Goal: Check status: Check status

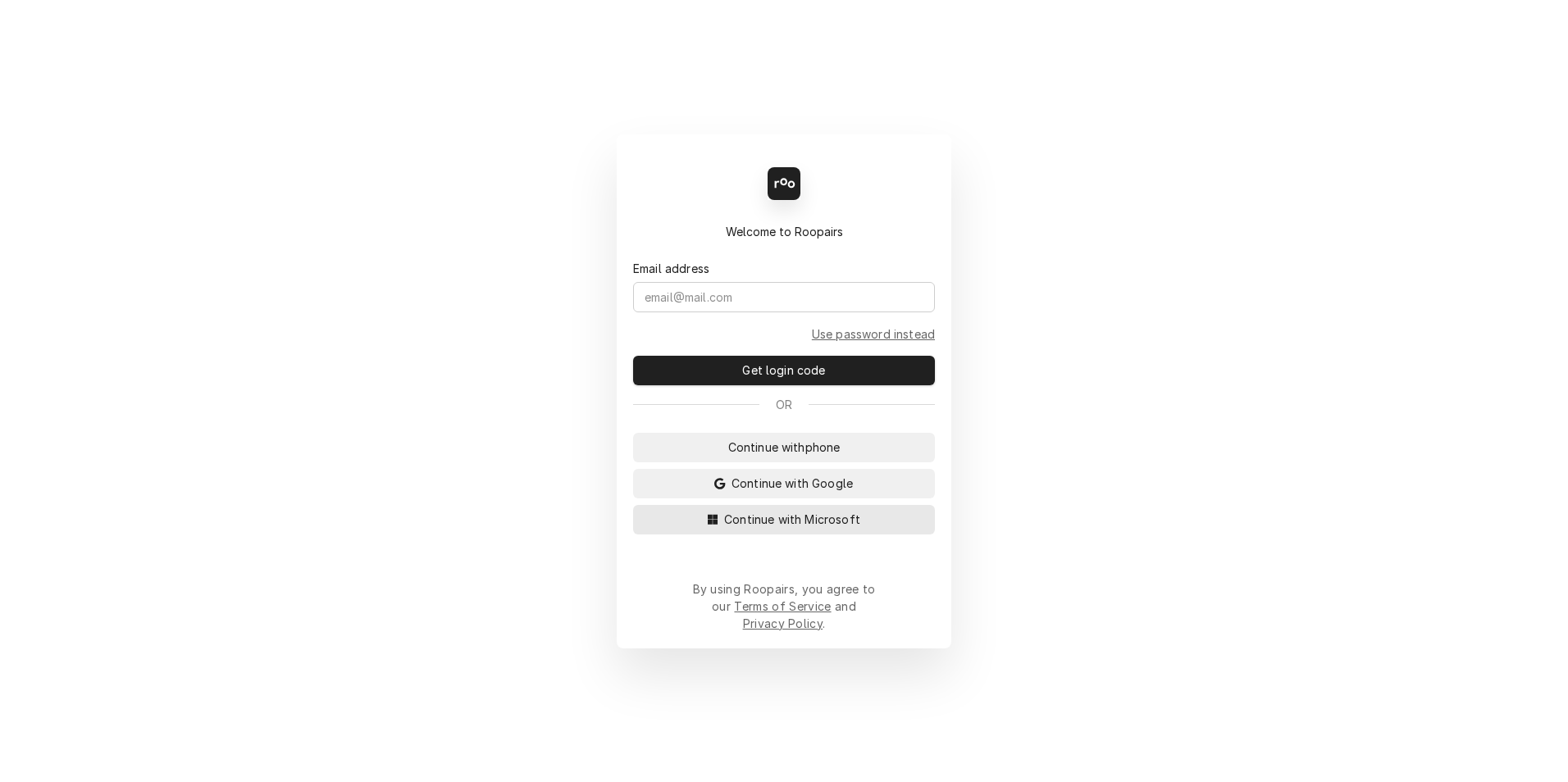
click at [755, 525] on span "Continue with Microsoft" at bounding box center [792, 519] width 143 height 18
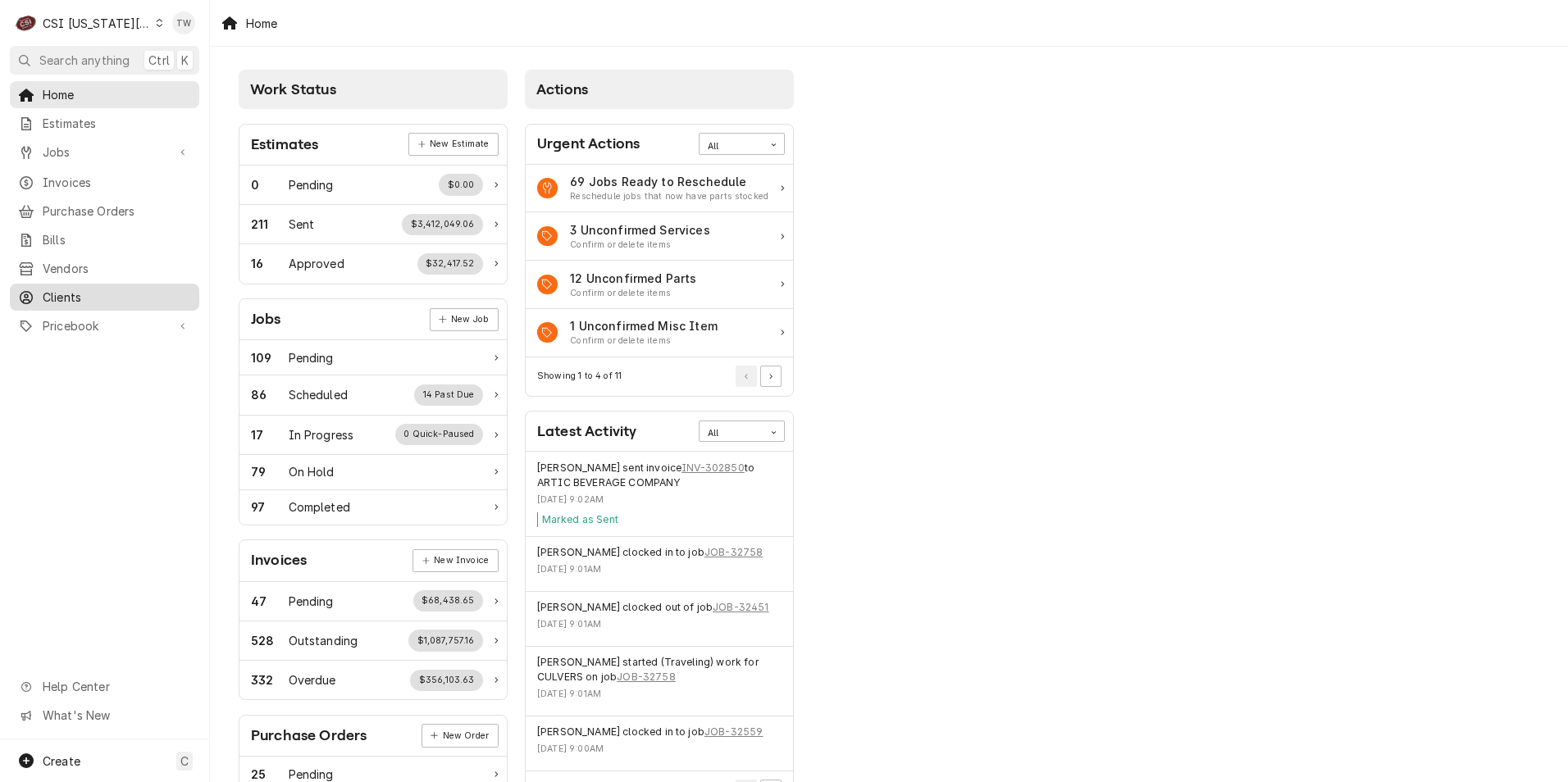
click at [85, 293] on span "Clients" at bounding box center [117, 297] width 148 height 18
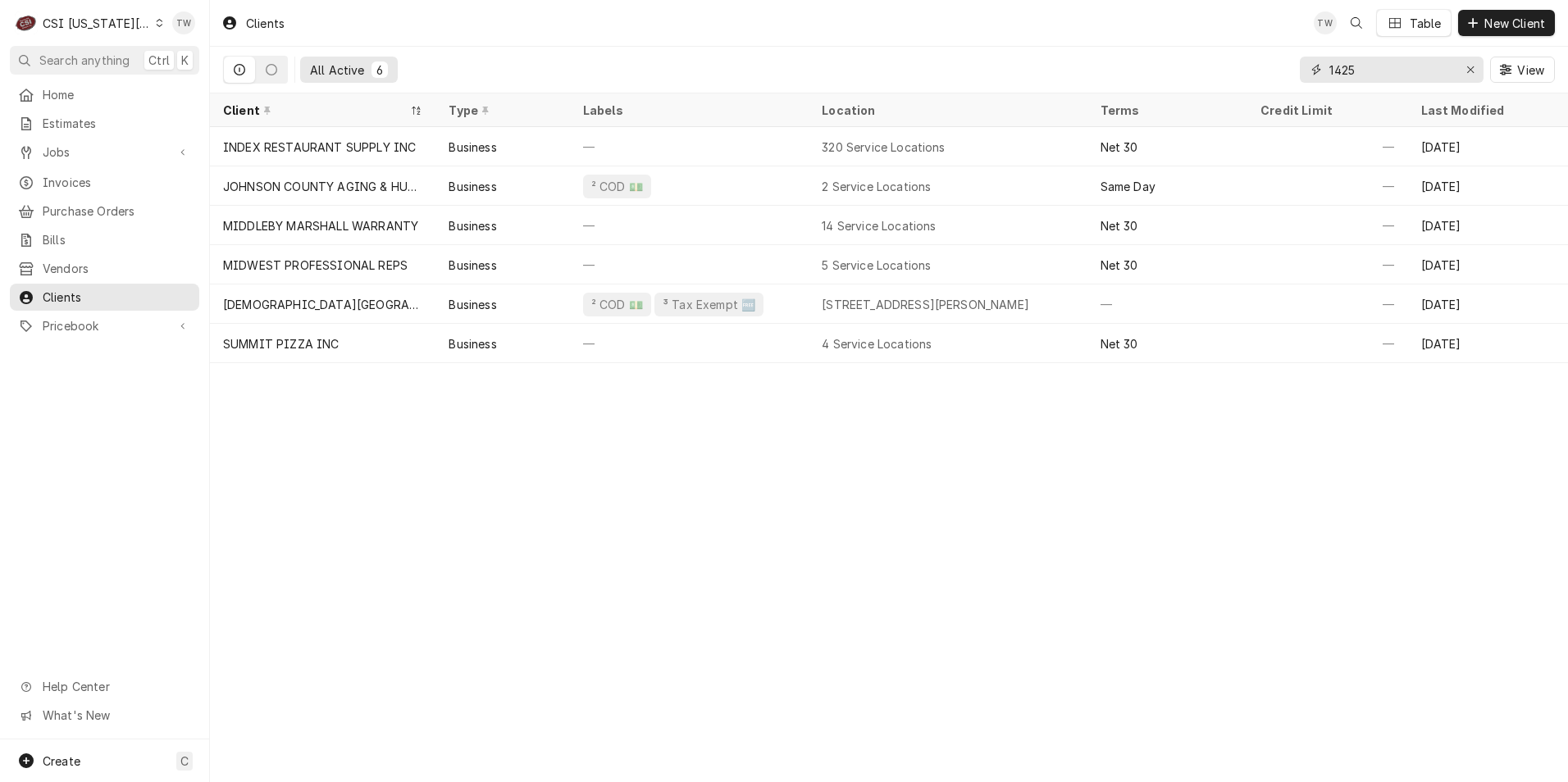
click at [1387, 65] on input "1425" at bounding box center [1390, 69] width 123 height 26
type input "1"
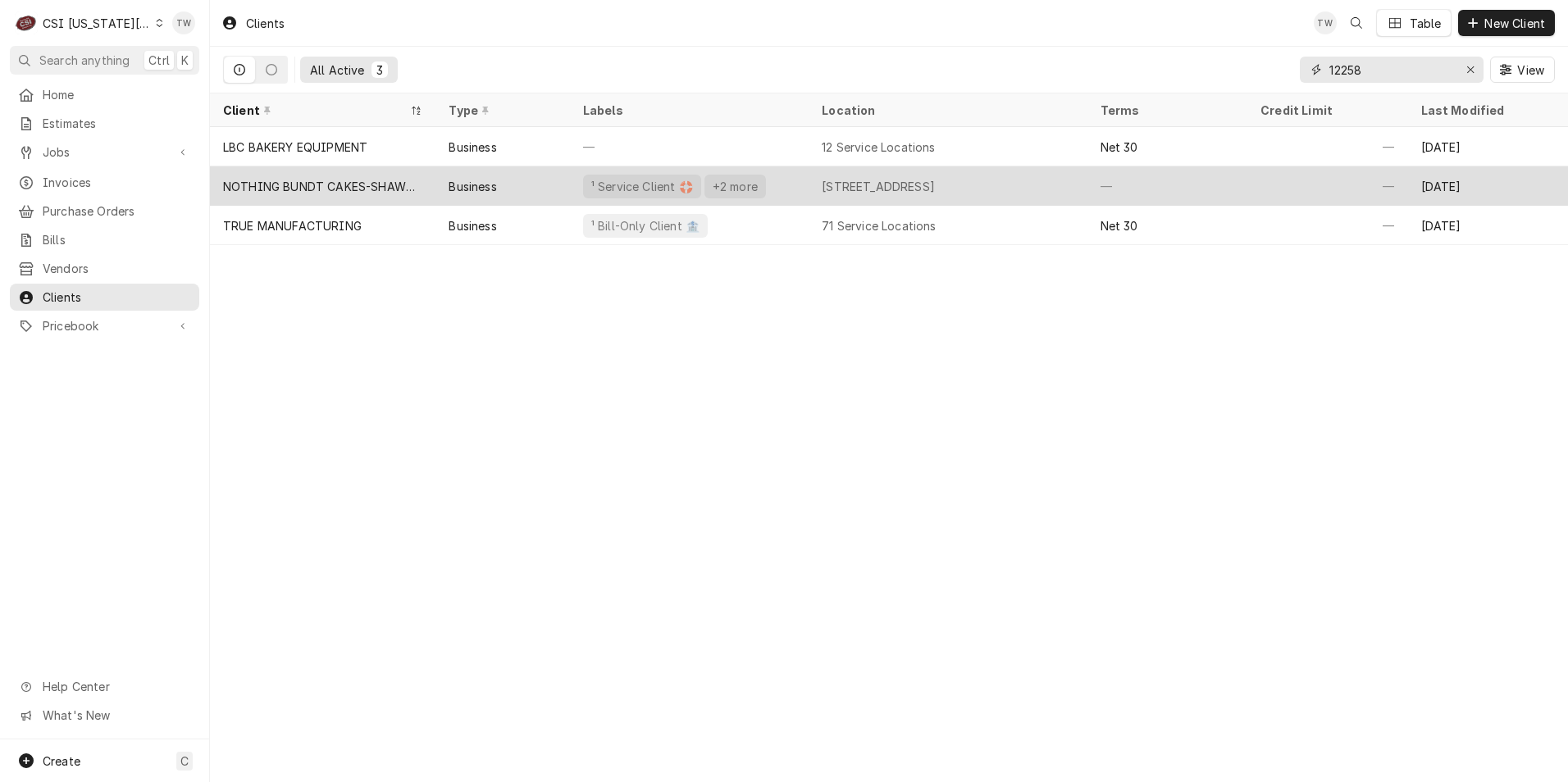
type input "12258"
click at [559, 191] on div "Business" at bounding box center [501, 186] width 133 height 39
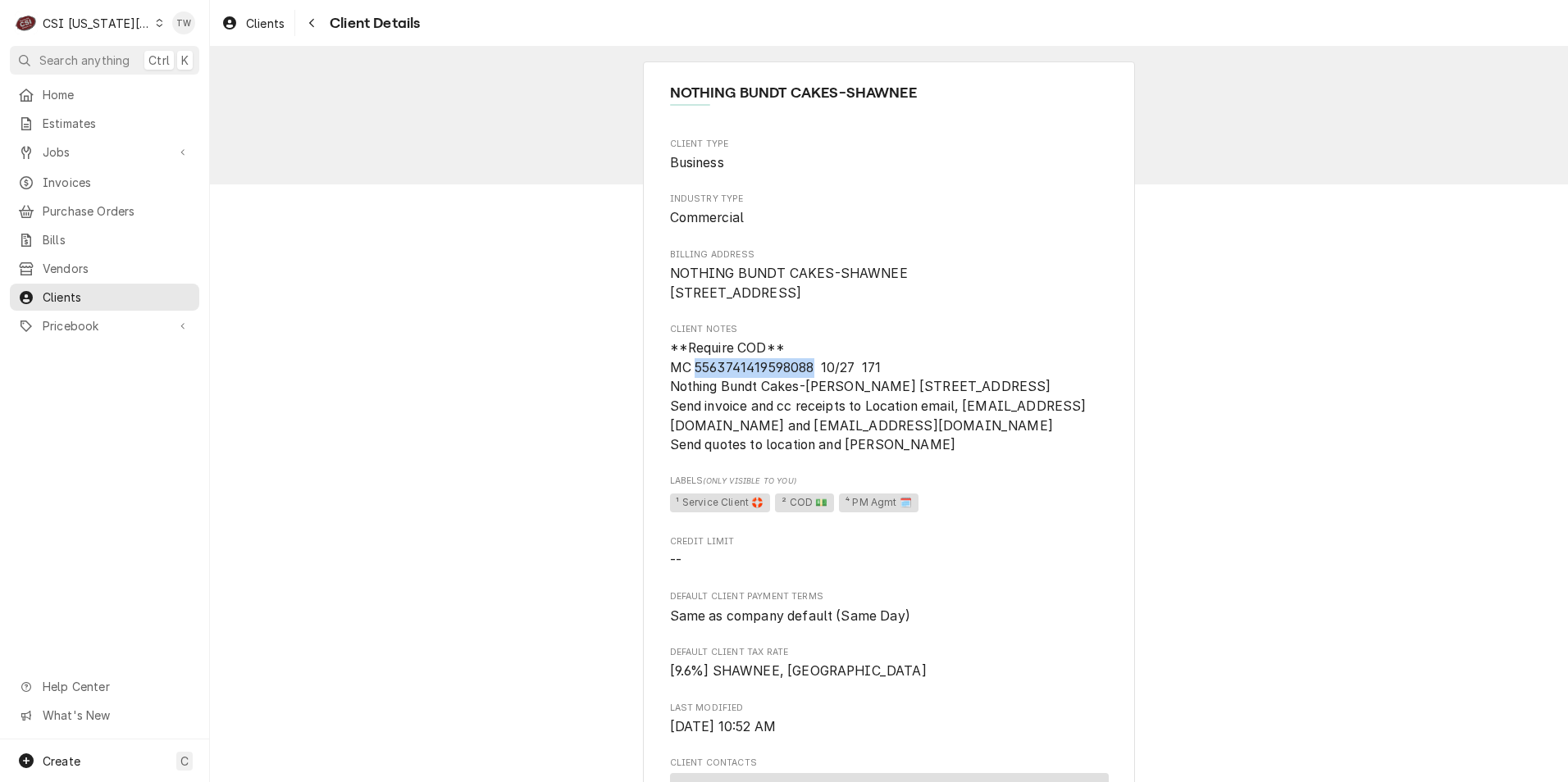
drag, startPoint x: 809, startPoint y: 387, endPoint x: 688, endPoint y: 387, distance: 121.0
click at [688, 387] on span "**Require COD** MC 5563741419598088 10/27 171 Nothing Bundt Cakes-[PERSON_NAME]…" at bounding box center [878, 396] width 417 height 112
copy span "[CREDIT_CARD_NUMBER]"
drag, startPoint x: 797, startPoint y: 407, endPoint x: 626, endPoint y: 396, distance: 171.4
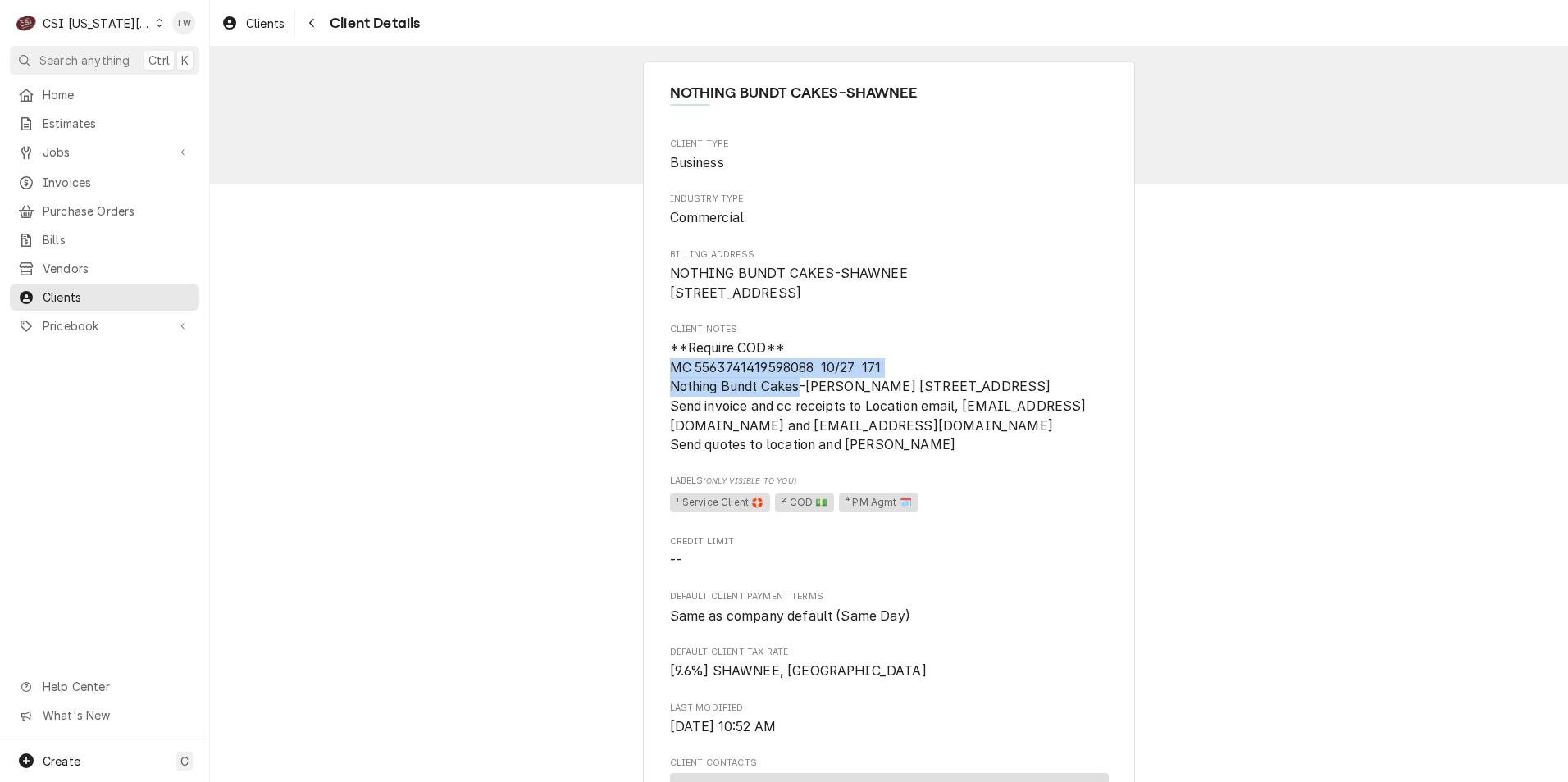
drag, startPoint x: 626, startPoint y: 396, endPoint x: 757, endPoint y: 408, distance: 131.5
click at [754, 410] on span "**Require COD** MC 5563741419598088 10/27 171 Nothing Bundt Cakes-[PERSON_NAME]…" at bounding box center [878, 396] width 417 height 112
drag, startPoint x: 793, startPoint y: 407, endPoint x: 654, endPoint y: 403, distance: 139.1
copy span "Nothing Bundt Cakes"
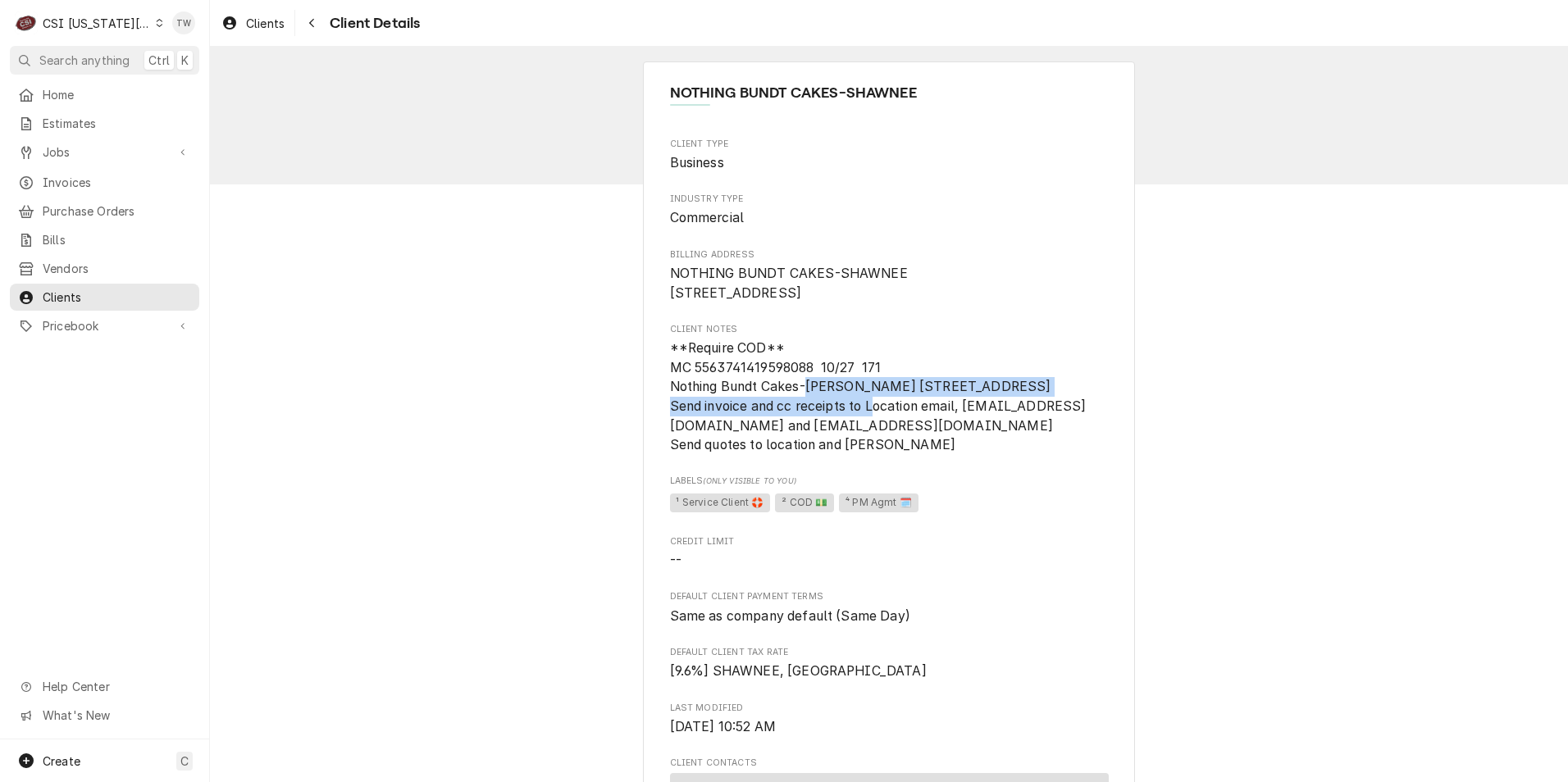
drag, startPoint x: 802, startPoint y: 407, endPoint x: 1077, endPoint y: 421, distance: 275.4
click at [1077, 421] on span "**Require COD** MC 5563741419598088 10/27 171 Nothing Bundt Cakes-Belton 9401 I…" at bounding box center [889, 396] width 439 height 117
copy span "Belton 9401 Indian Creek Parkway, ST 800 Overland Park, KS 66210"
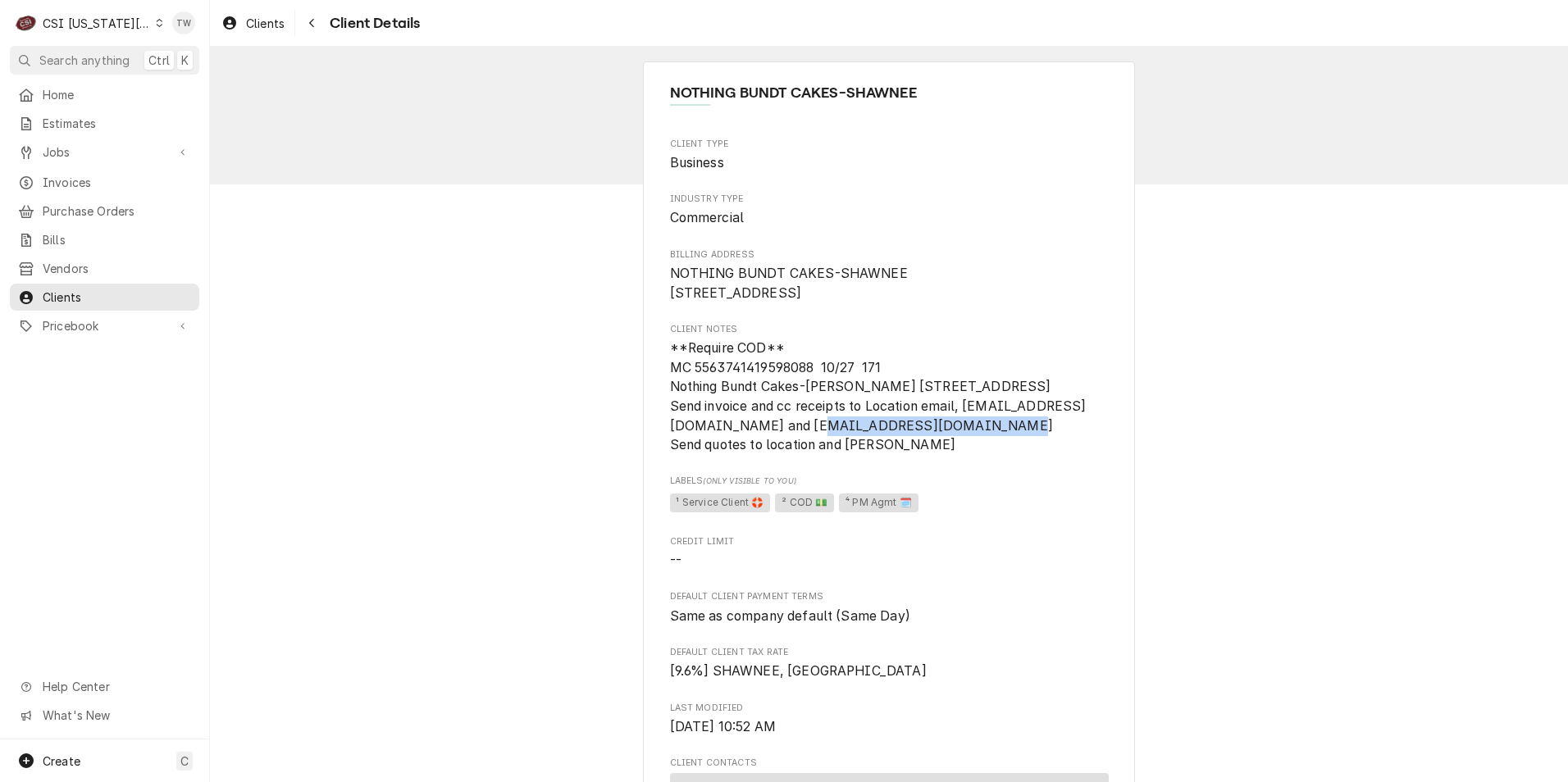
drag, startPoint x: 853, startPoint y: 466, endPoint x: 667, endPoint y: 466, distance: 186.0
click at [670, 453] on span "**Require COD** MC 5563741419598088 10/27 171 Nothing Bundt Cakes-Belton 9401 I…" at bounding box center [878, 396] width 417 height 112
drag, startPoint x: 667, startPoint y: 466, endPoint x: 909, endPoint y: 458, distance: 242.1
click at [949, 453] on span "**Require COD** MC 5563741419598088 10/27 171 Nothing Bundt Cakes-Belton 9401 I…" at bounding box center [878, 396] width 417 height 112
drag, startPoint x: 885, startPoint y: 460, endPoint x: 1069, endPoint y: 460, distance: 184.0
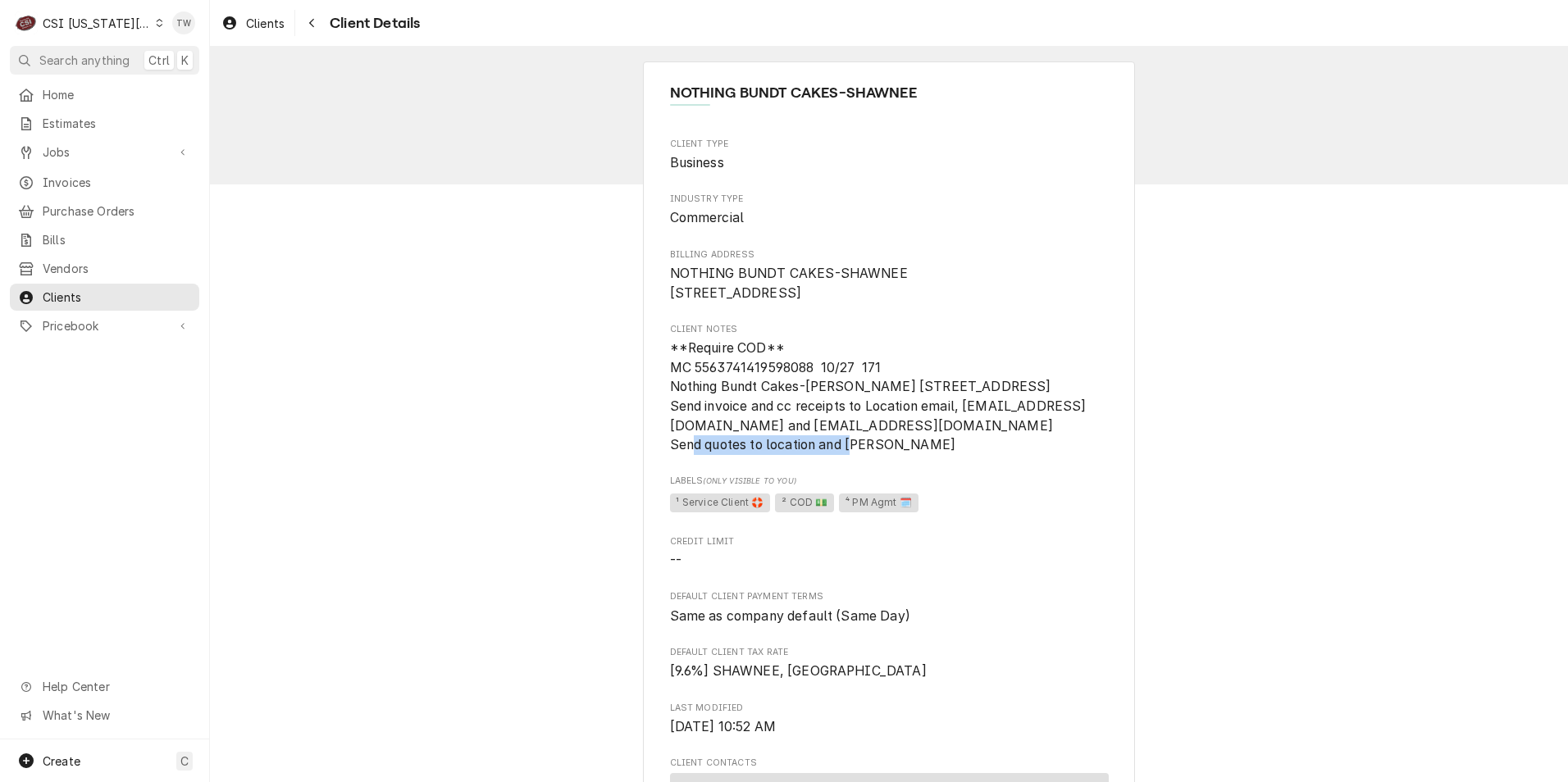
click at [1069, 453] on span "**Require COD** MC 5563741419598088 10/27 171 Nothing Bundt Cakes-Belton 9401 I…" at bounding box center [878, 396] width 417 height 112
copy span "Vantedge.AP@quatrrobss.com"
click at [98, 181] on span "Invoices" at bounding box center [117, 182] width 148 height 18
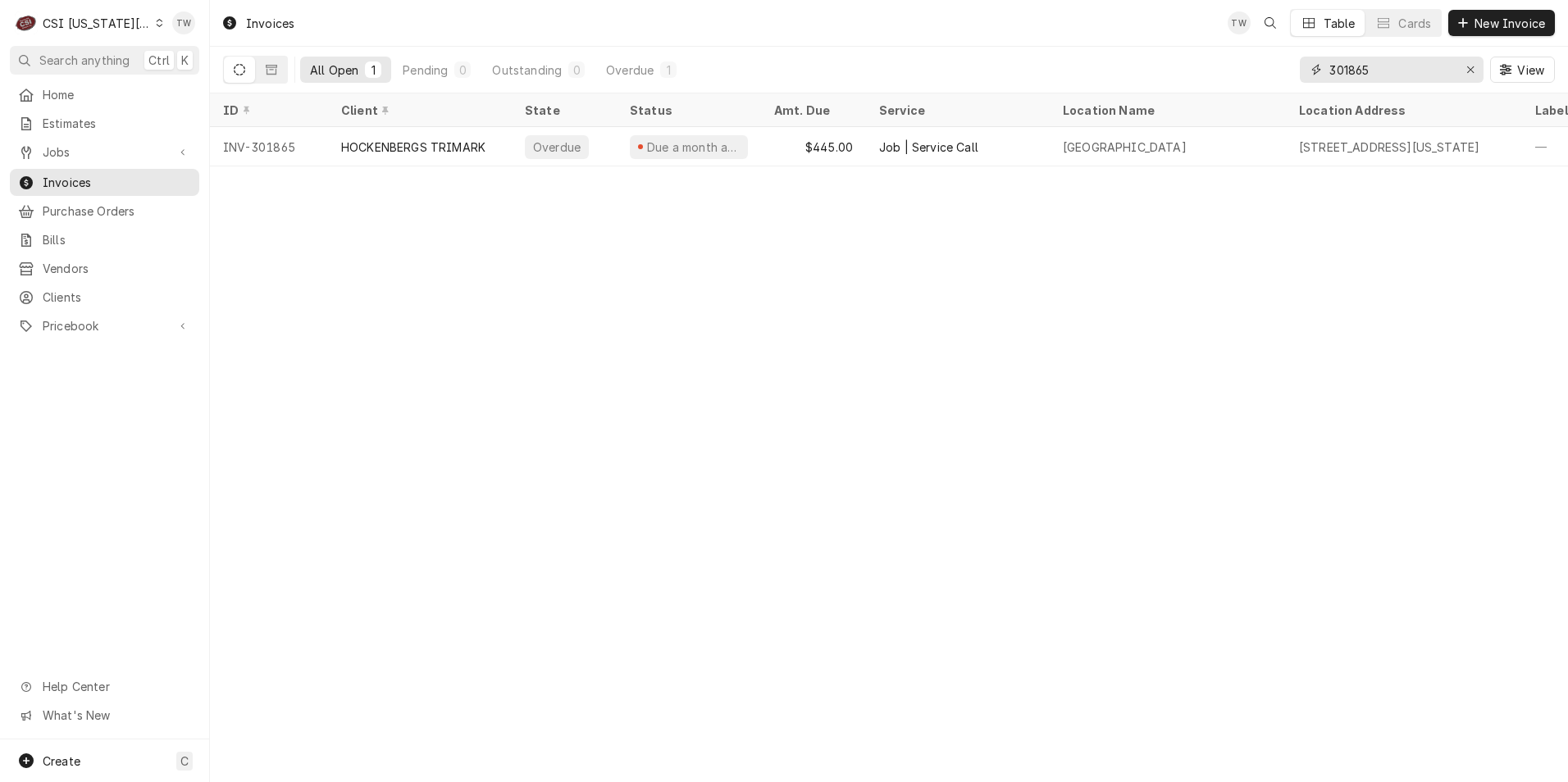
drag, startPoint x: 1378, startPoint y: 71, endPoint x: 1259, endPoint y: 56, distance: 119.9
click at [1289, 57] on div "All Open 1 Pending 0 Outstanding 0 Overdue 1 301865 View" at bounding box center [889, 70] width 1332 height 46
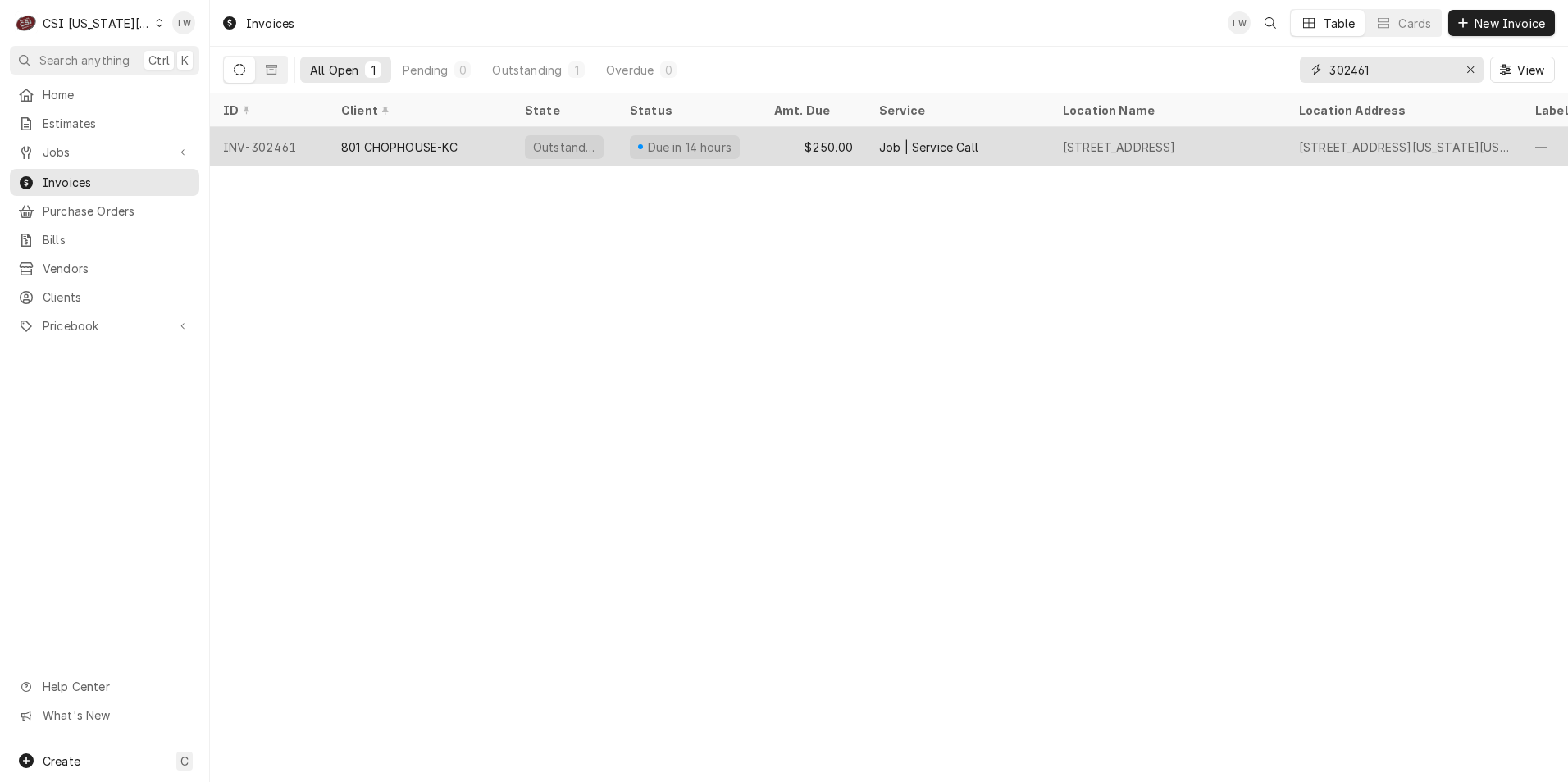
type input "302461"
click at [414, 141] on div "801 CHOPHOUSE-KC" at bounding box center [400, 147] width 117 height 18
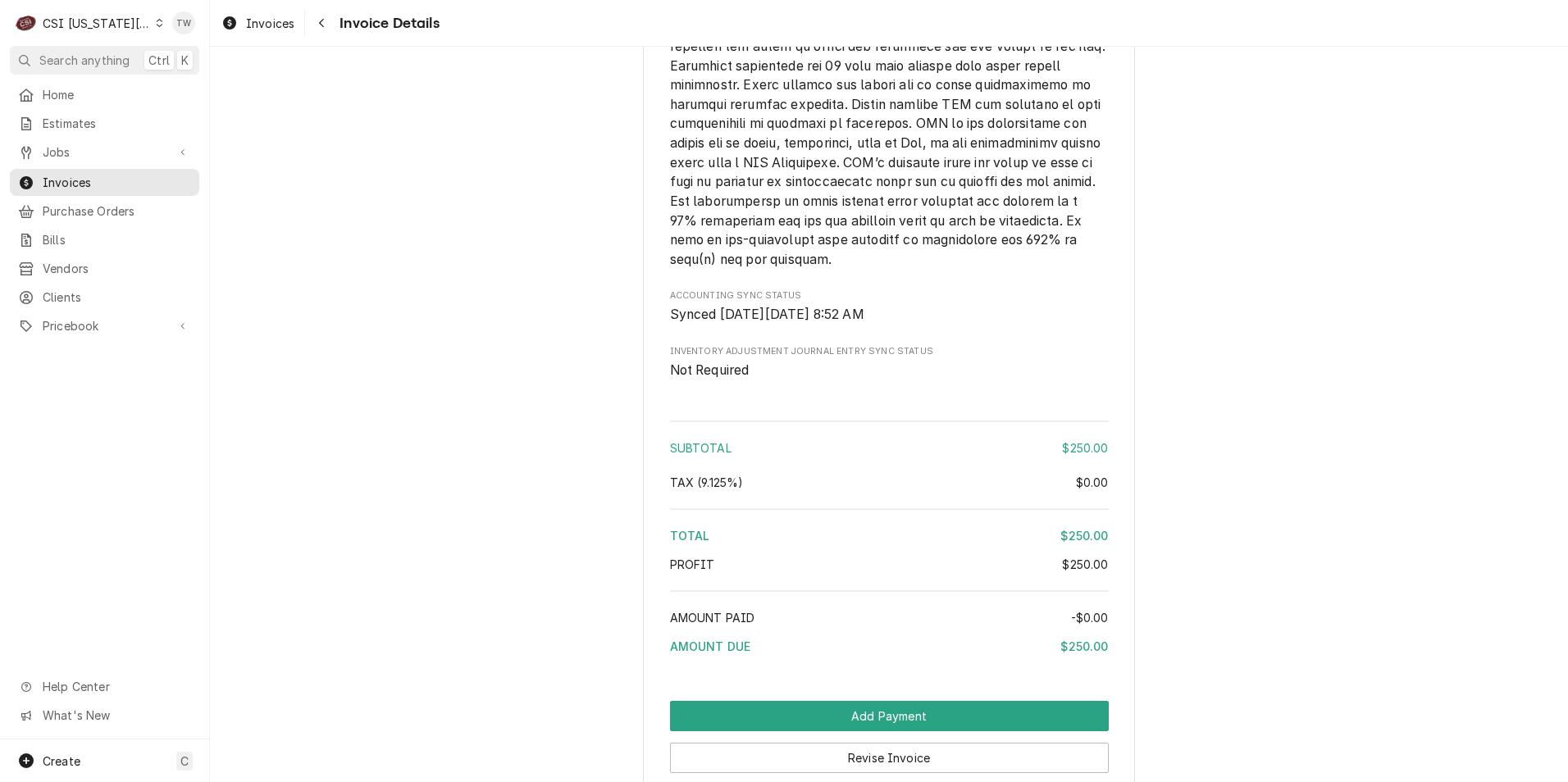
scroll to position [2538, 0]
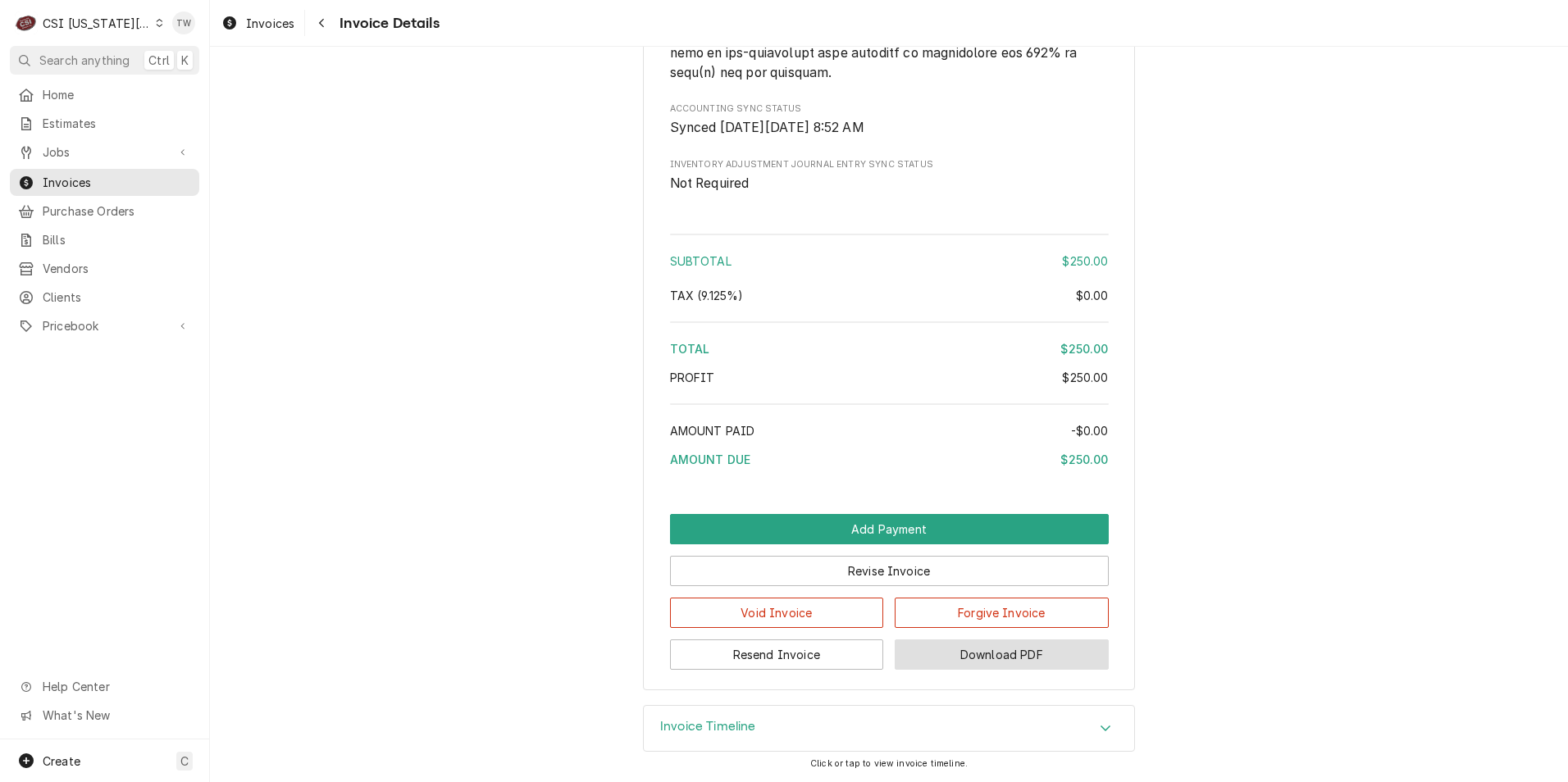
click at [974, 660] on button "Download PDF" at bounding box center [1001, 655] width 214 height 30
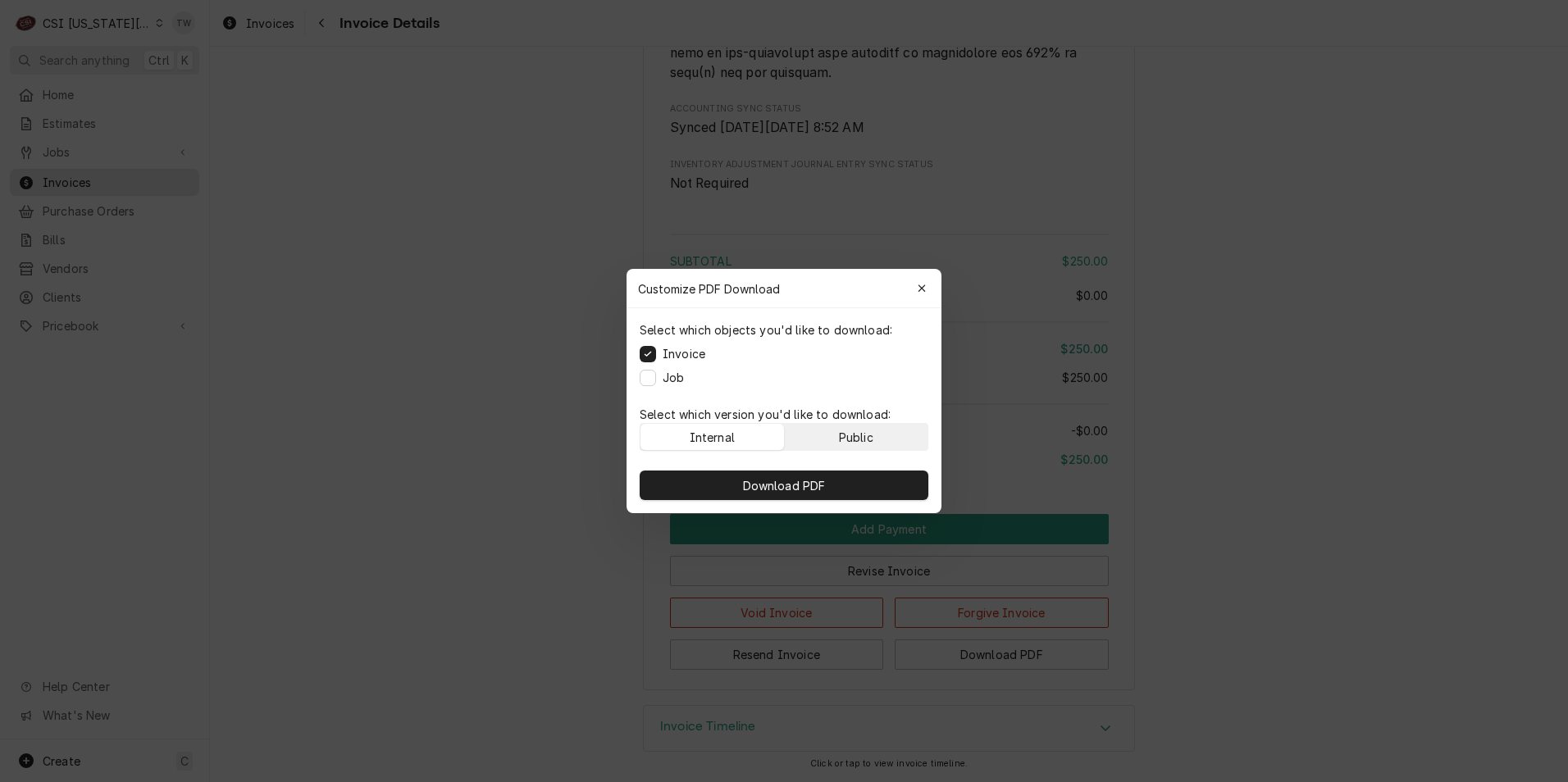
click at [807, 442] on button "Public" at bounding box center [856, 437] width 143 height 26
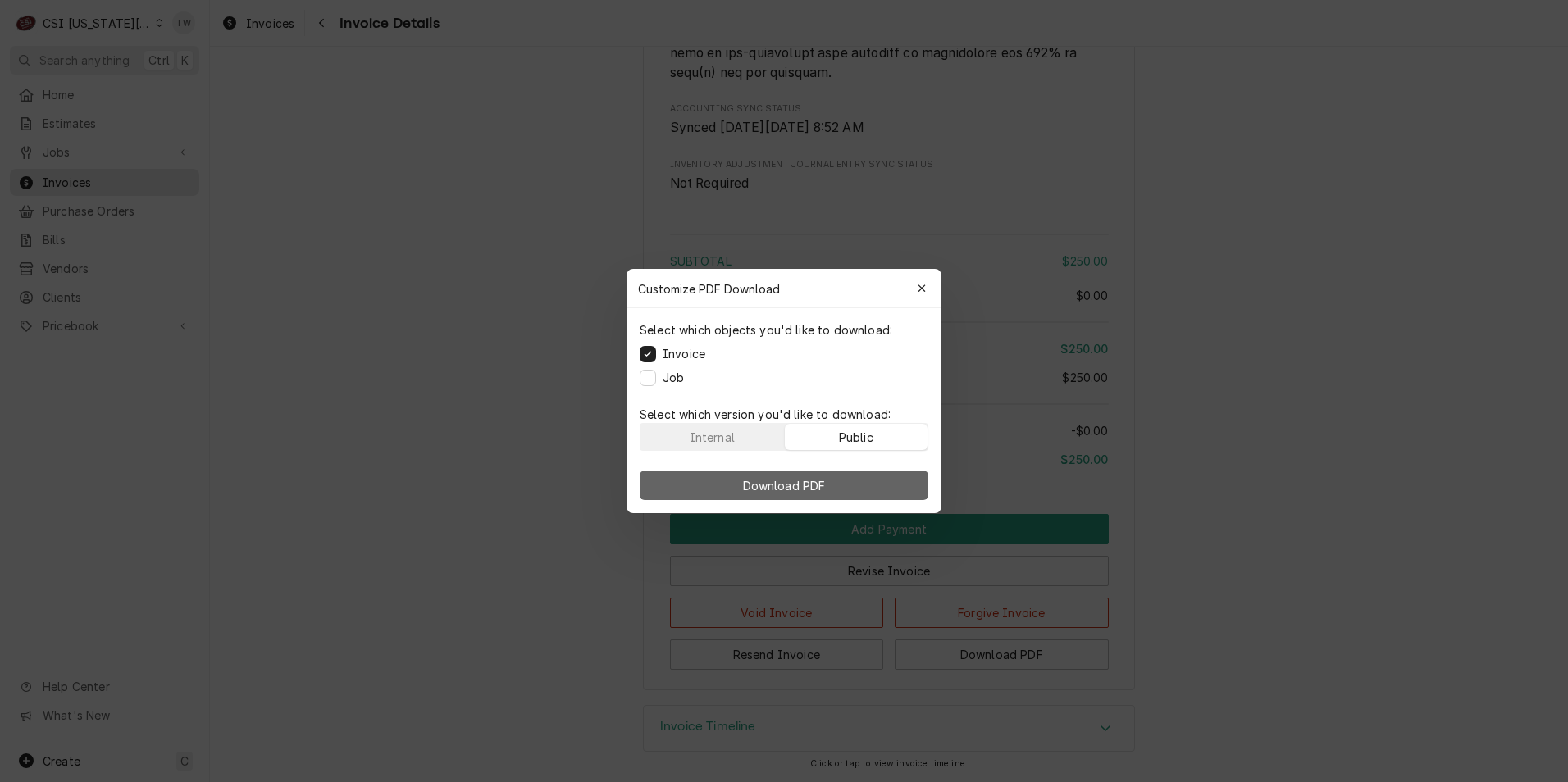
click at [781, 489] on span "Download PDF" at bounding box center [784, 485] width 90 height 18
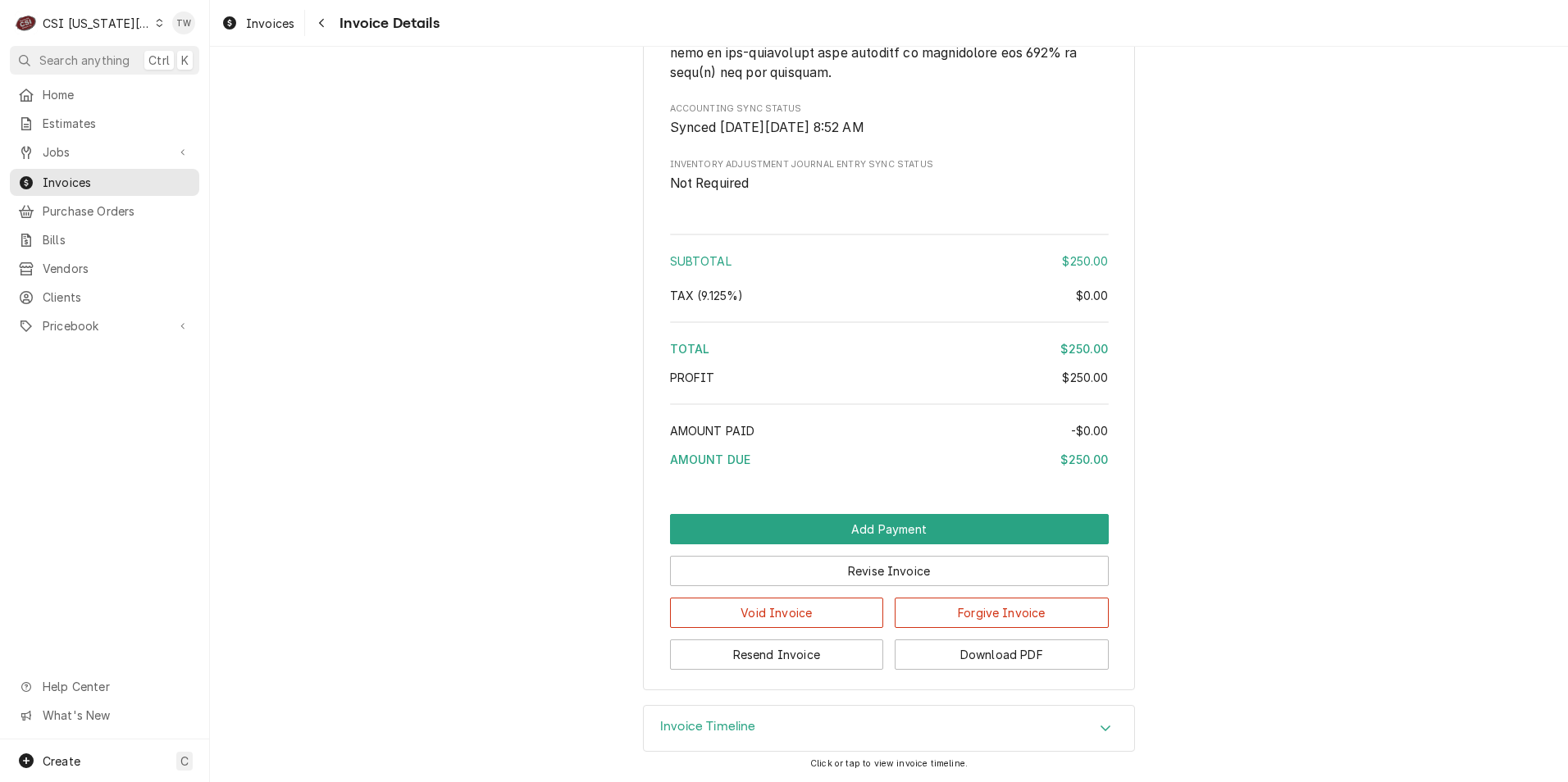
click at [680, 717] on div "Invoice Timeline" at bounding box center [889, 728] width 491 height 46
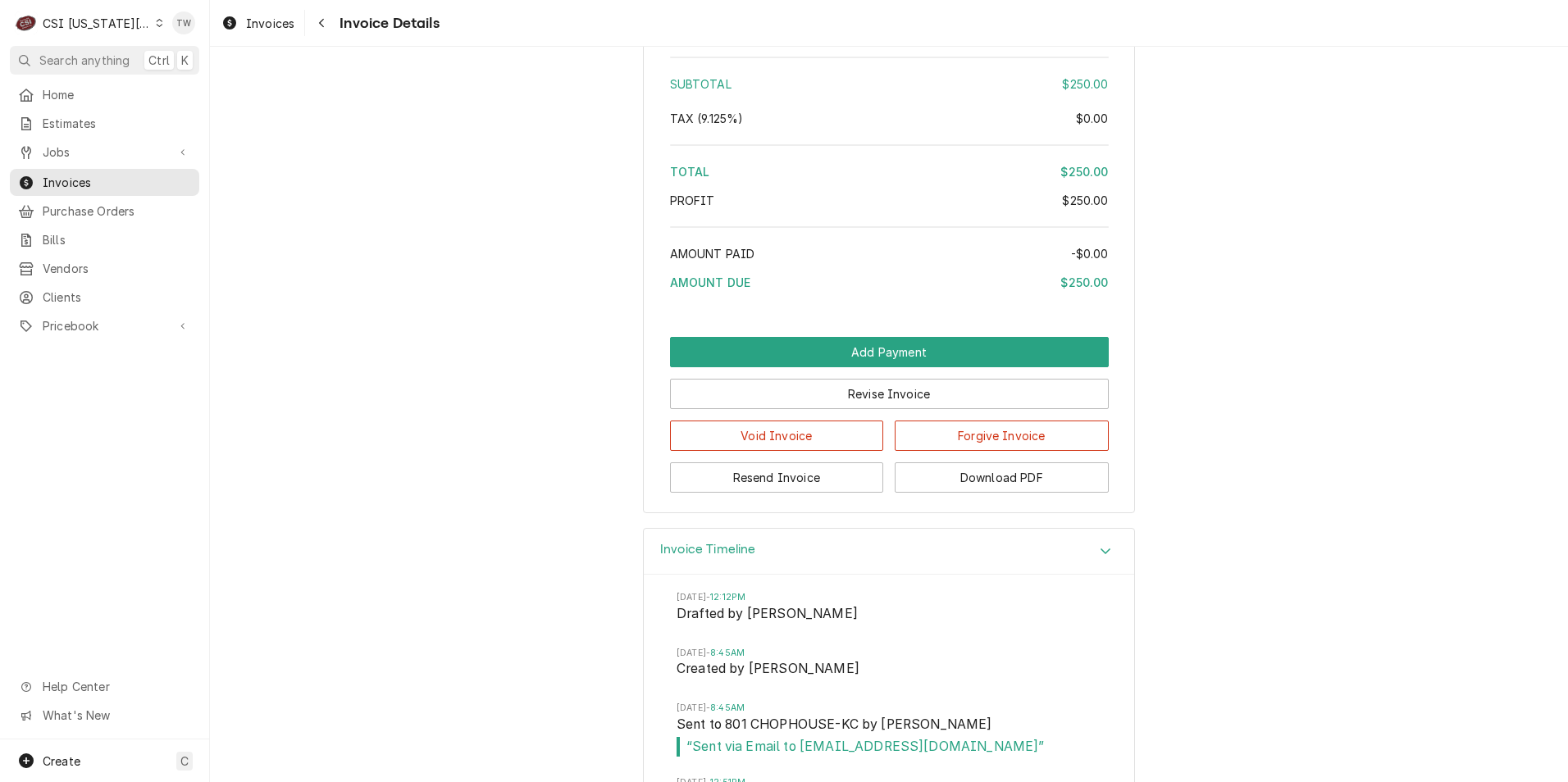
scroll to position [2931, 0]
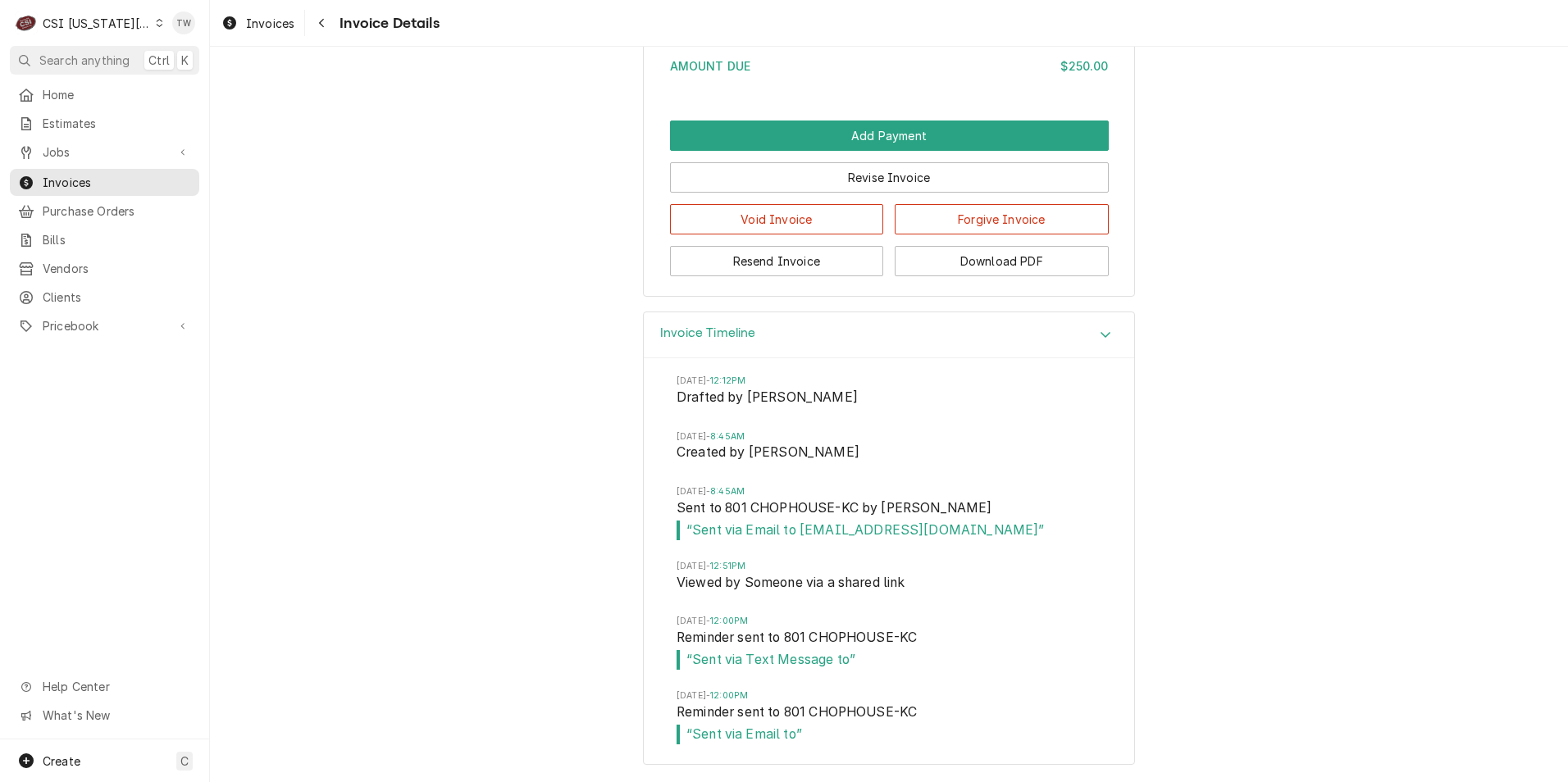
drag, startPoint x: 1034, startPoint y: 530, endPoint x: 792, endPoint y: 534, distance: 242.0
click at [792, 534] on span "“ Sent via Email to 801chophousekc@801restaurants.com ”" at bounding box center [889, 530] width 425 height 19
copy span "801chophousekc@801restaurants.com"
click at [318, 33] on button "Navigate back" at bounding box center [321, 23] width 26 height 26
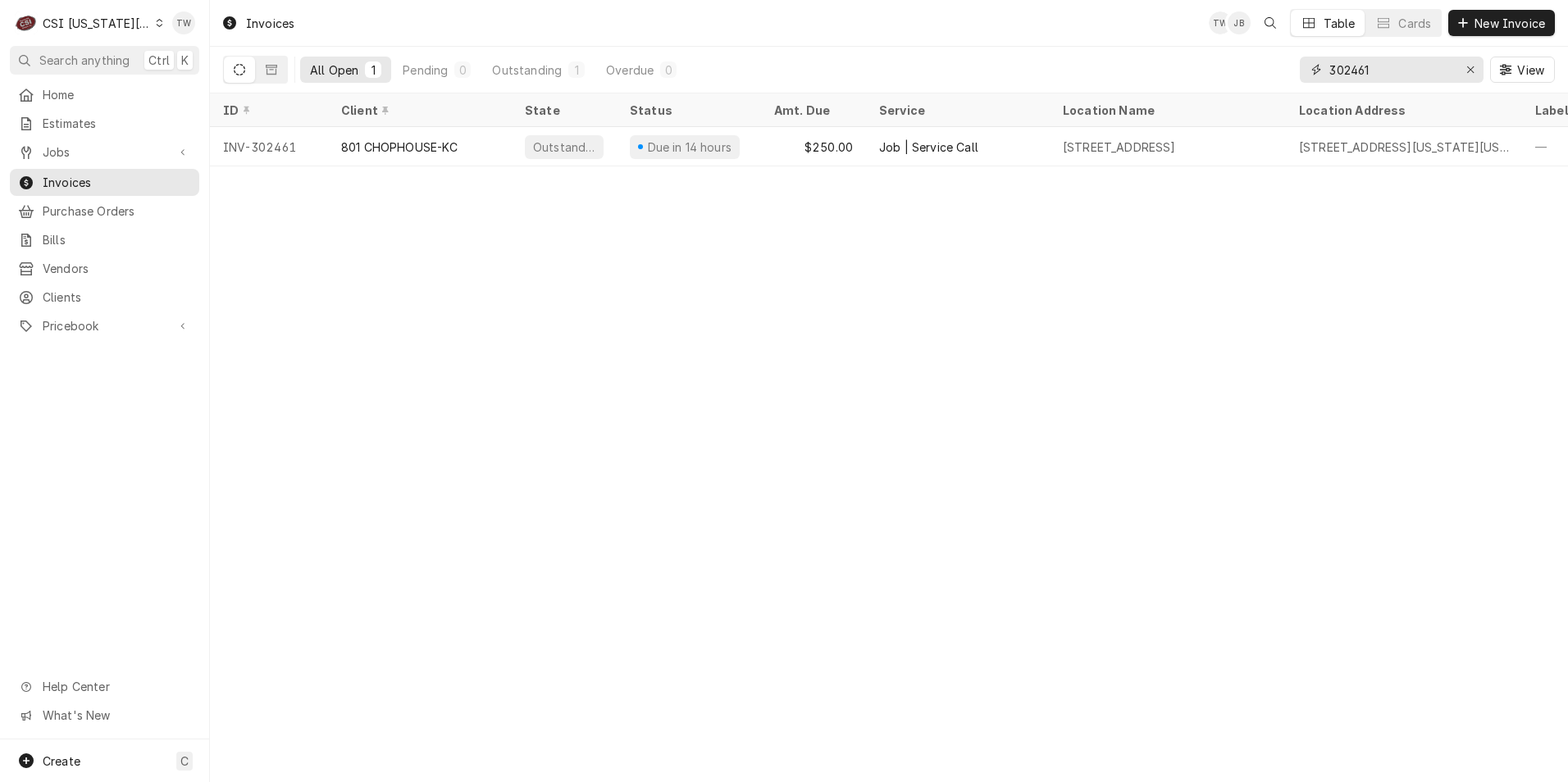
drag, startPoint x: 1380, startPoint y: 73, endPoint x: 1106, endPoint y: 13, distance: 280.5
click at [1105, 13] on div "Invoices TW JB Table Cards New Invoice All Open 1 Pending 0 Outstanding 1 Overd…" at bounding box center [889, 46] width 1358 height 93
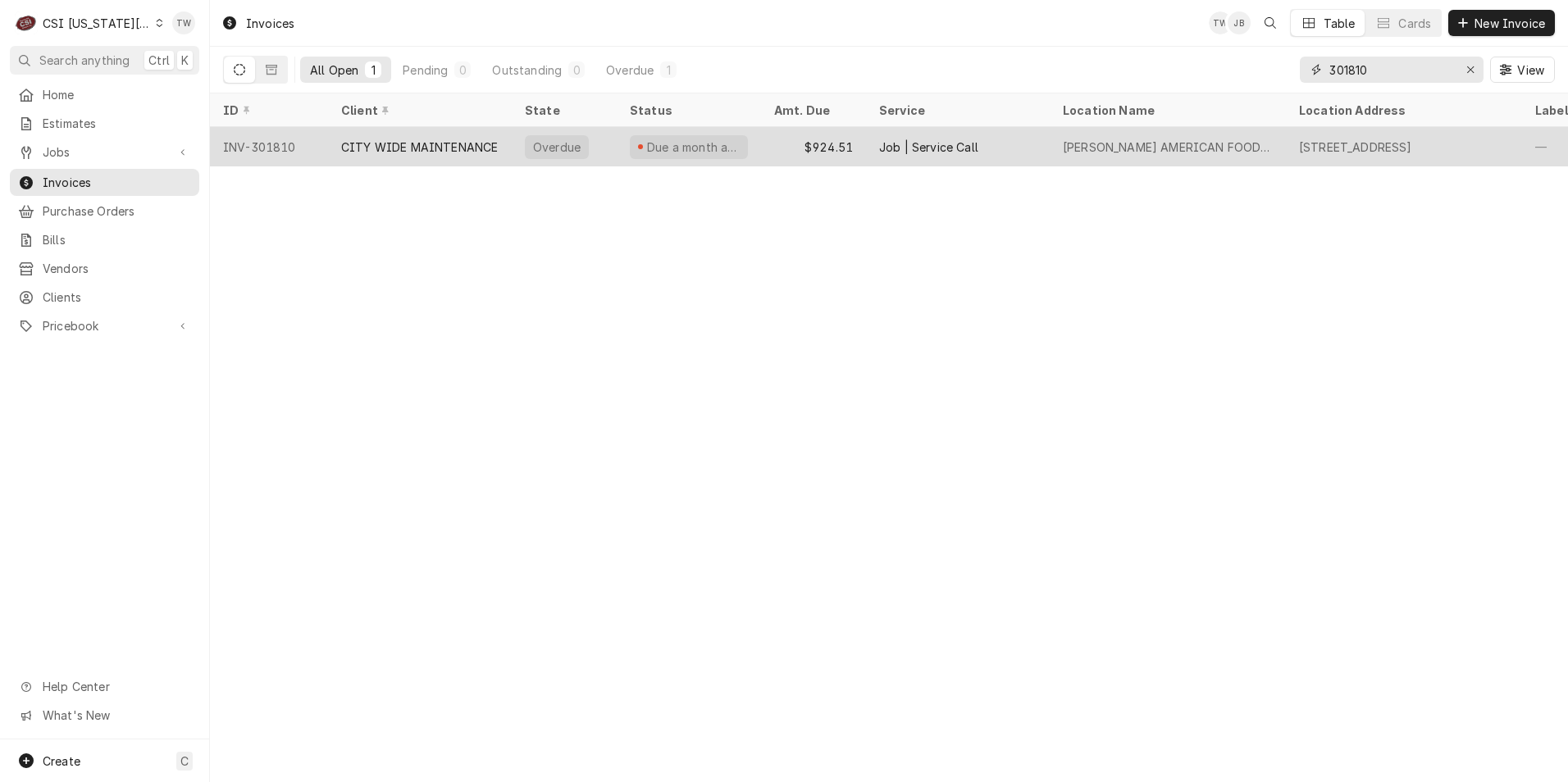
type input "301810"
click at [484, 140] on div "CITY WIDE MAINTENANCE" at bounding box center [419, 147] width 157 height 18
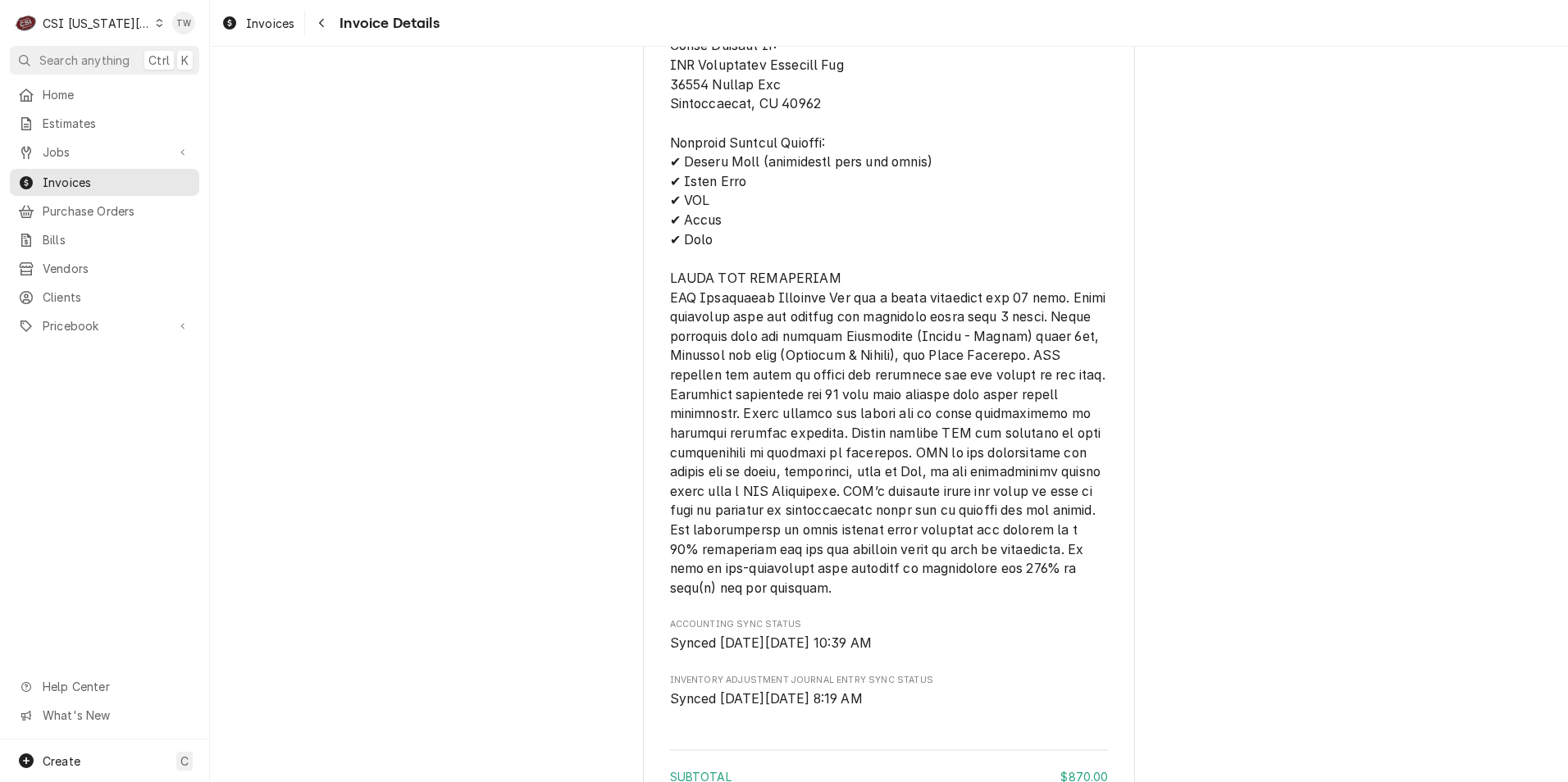
scroll to position [3357, 0]
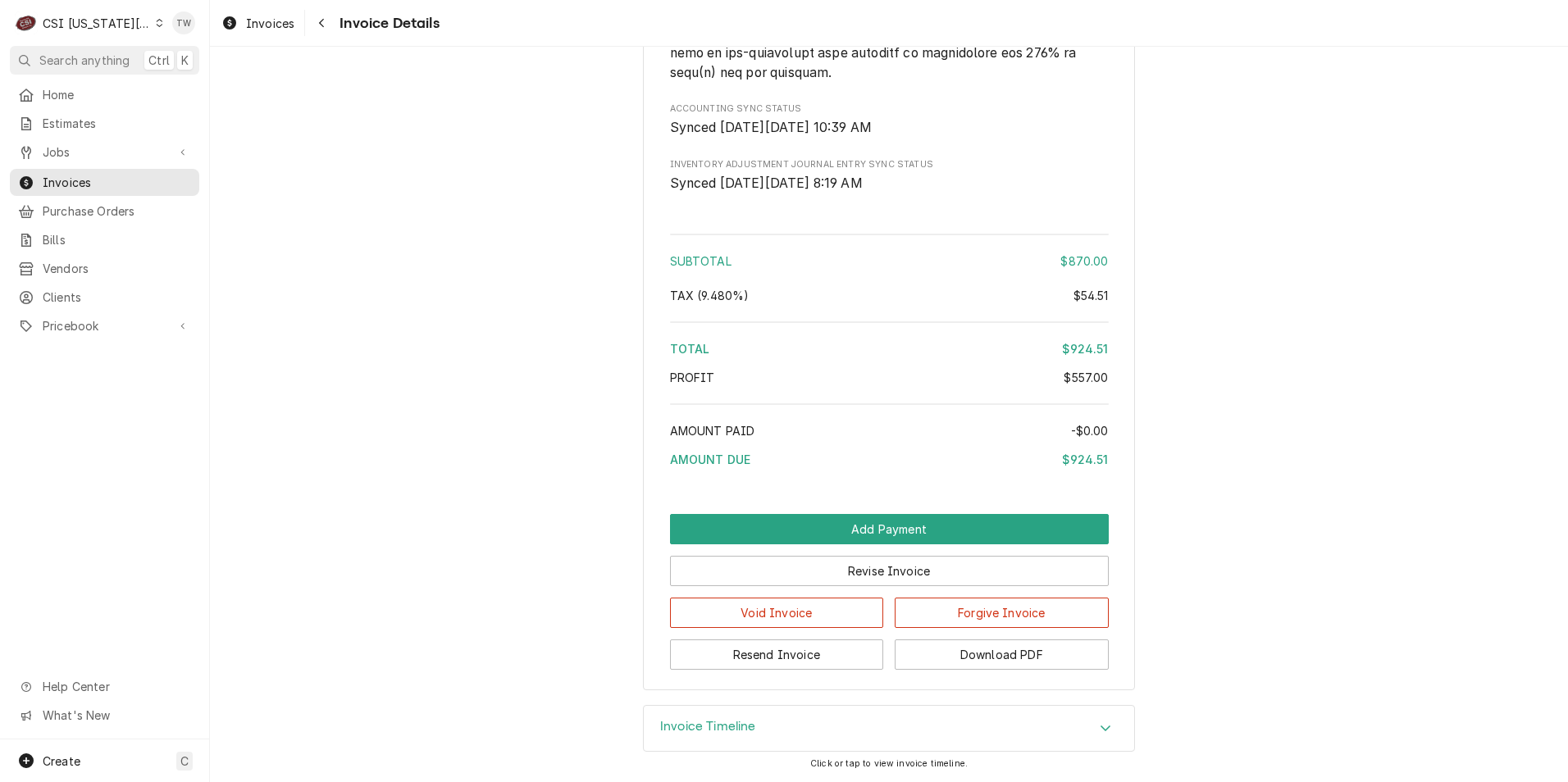
click at [726, 723] on h3 "Invoice Timeline" at bounding box center [708, 727] width 96 height 16
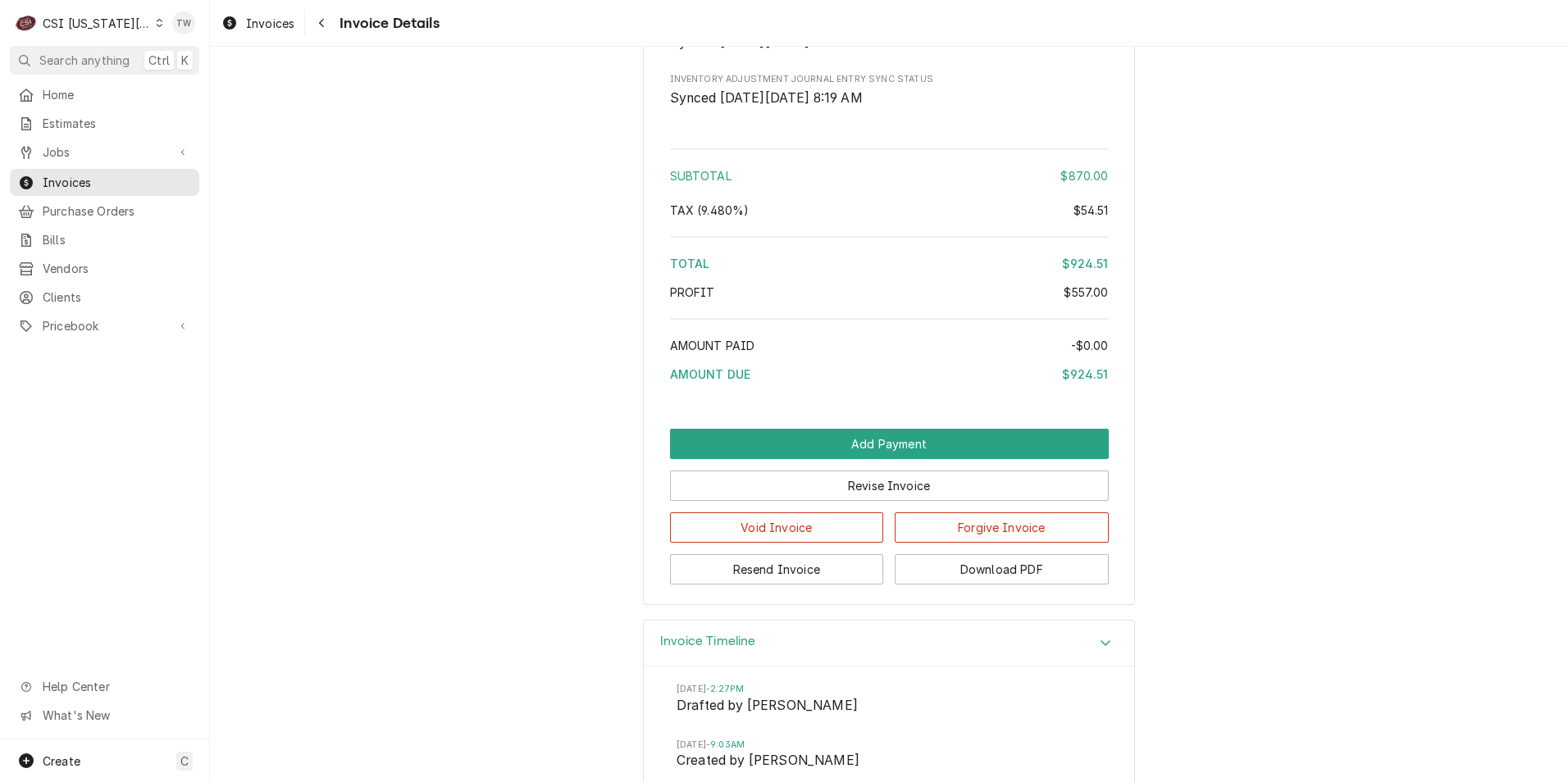
scroll to position [3470, 0]
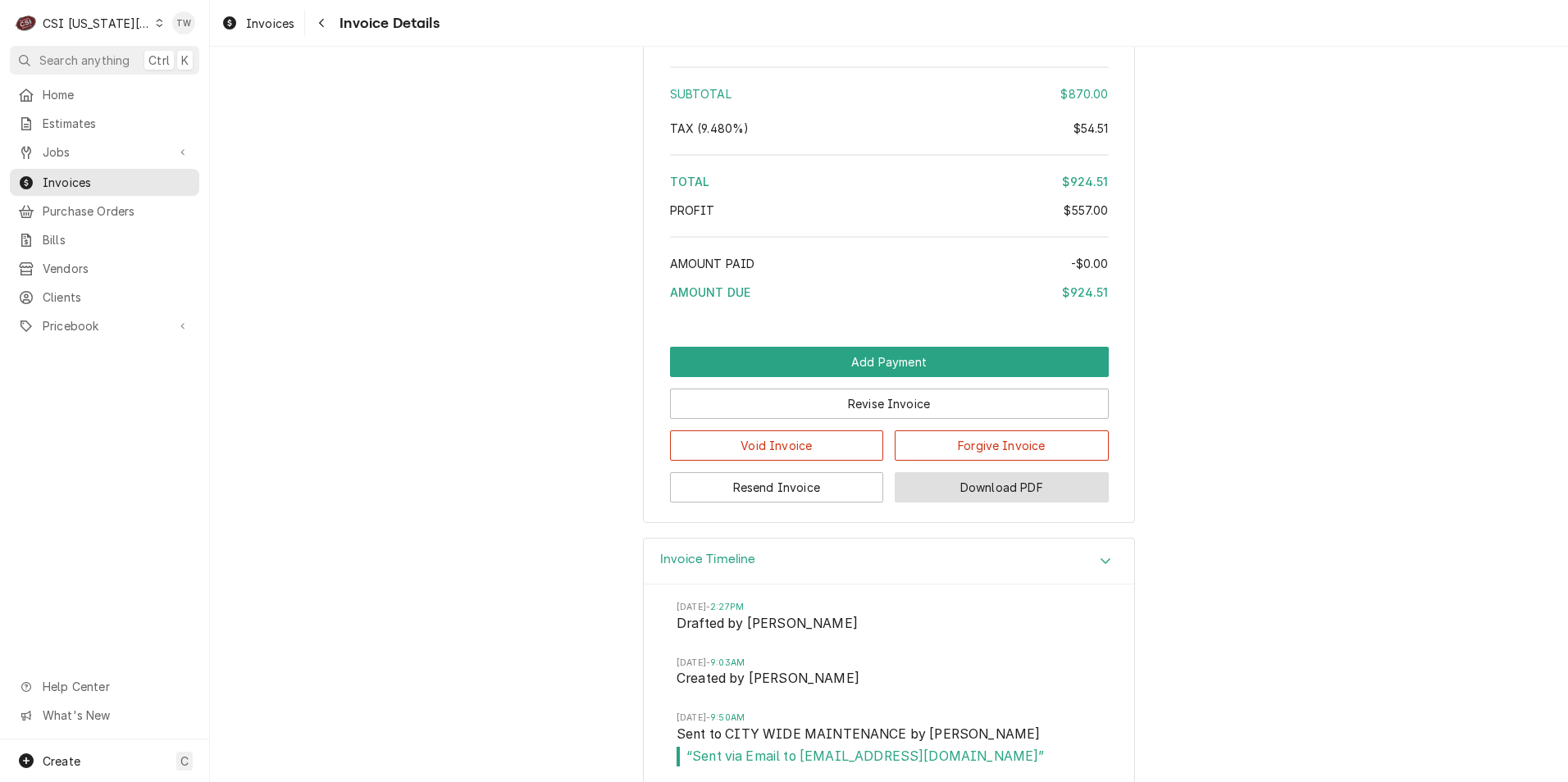
click at [1015, 503] on button "Download PDF" at bounding box center [1001, 487] width 214 height 30
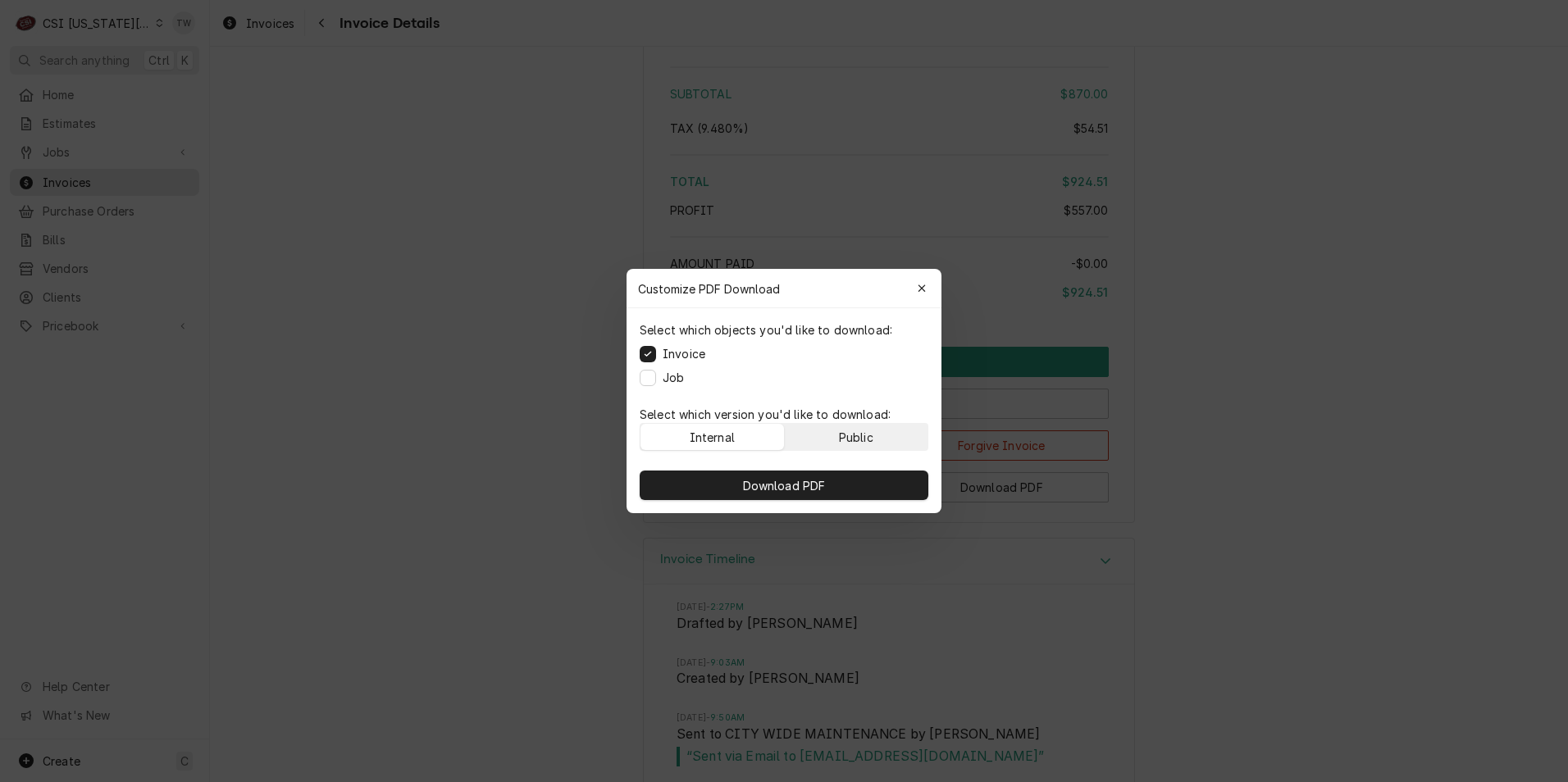
click at [816, 435] on button "Public" at bounding box center [856, 437] width 143 height 26
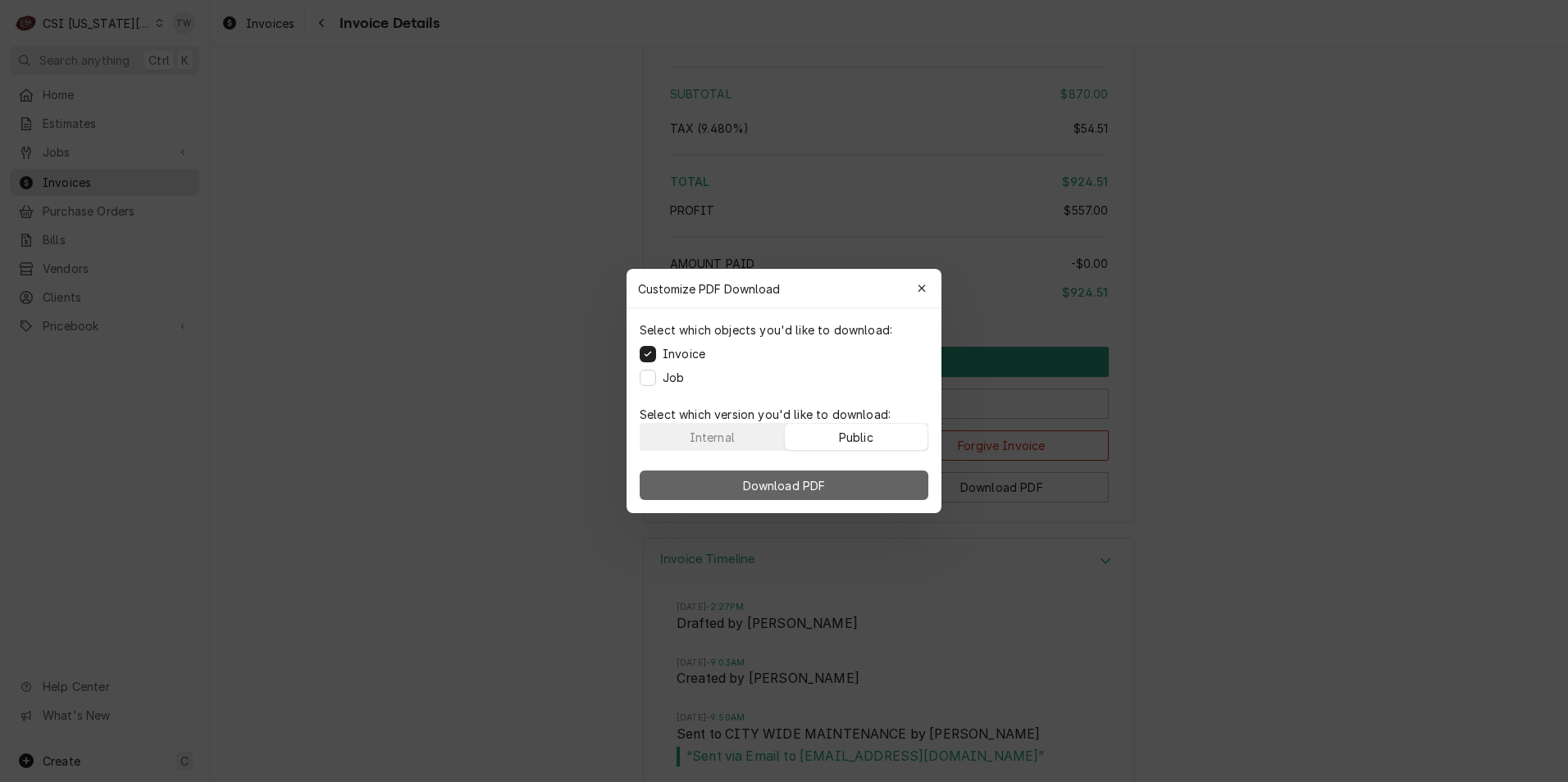
click at [787, 484] on span "Download PDF" at bounding box center [784, 485] width 90 height 18
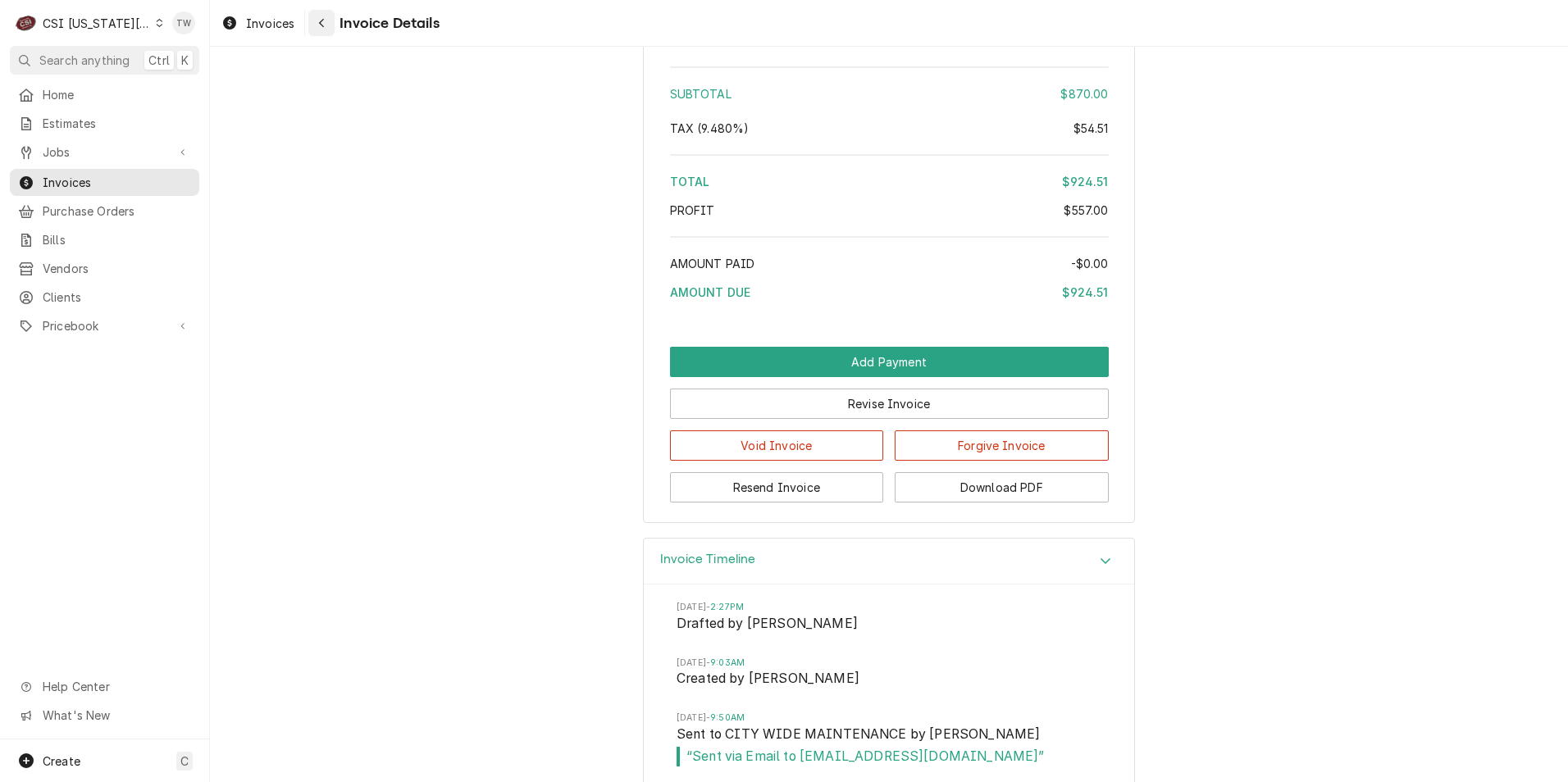
drag, startPoint x: 313, startPoint y: 38, endPoint x: 319, endPoint y: 30, distance: 10.0
click at [313, 38] on div "Invoices Invoice Details" at bounding box center [889, 23] width 1358 height 46
click at [319, 30] on div "Navigate back" at bounding box center [322, 23] width 17 height 17
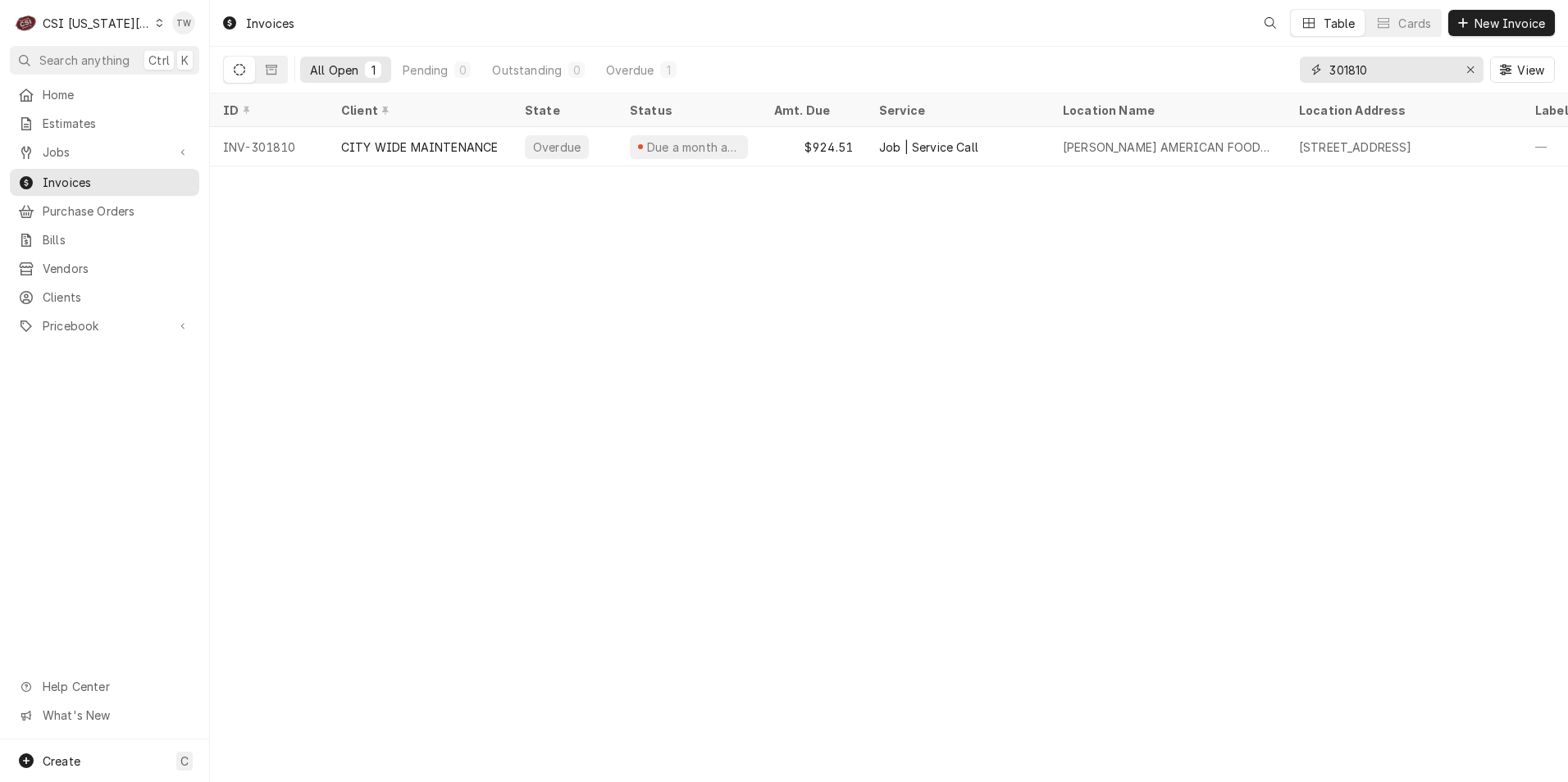
drag, startPoint x: 1397, startPoint y: 60, endPoint x: 1033, endPoint y: 57, distance: 364.0
click at [1033, 57] on div "All Open 1 Pending 0 Outstanding 0 Overdue 1 301810 View" at bounding box center [889, 70] width 1332 height 46
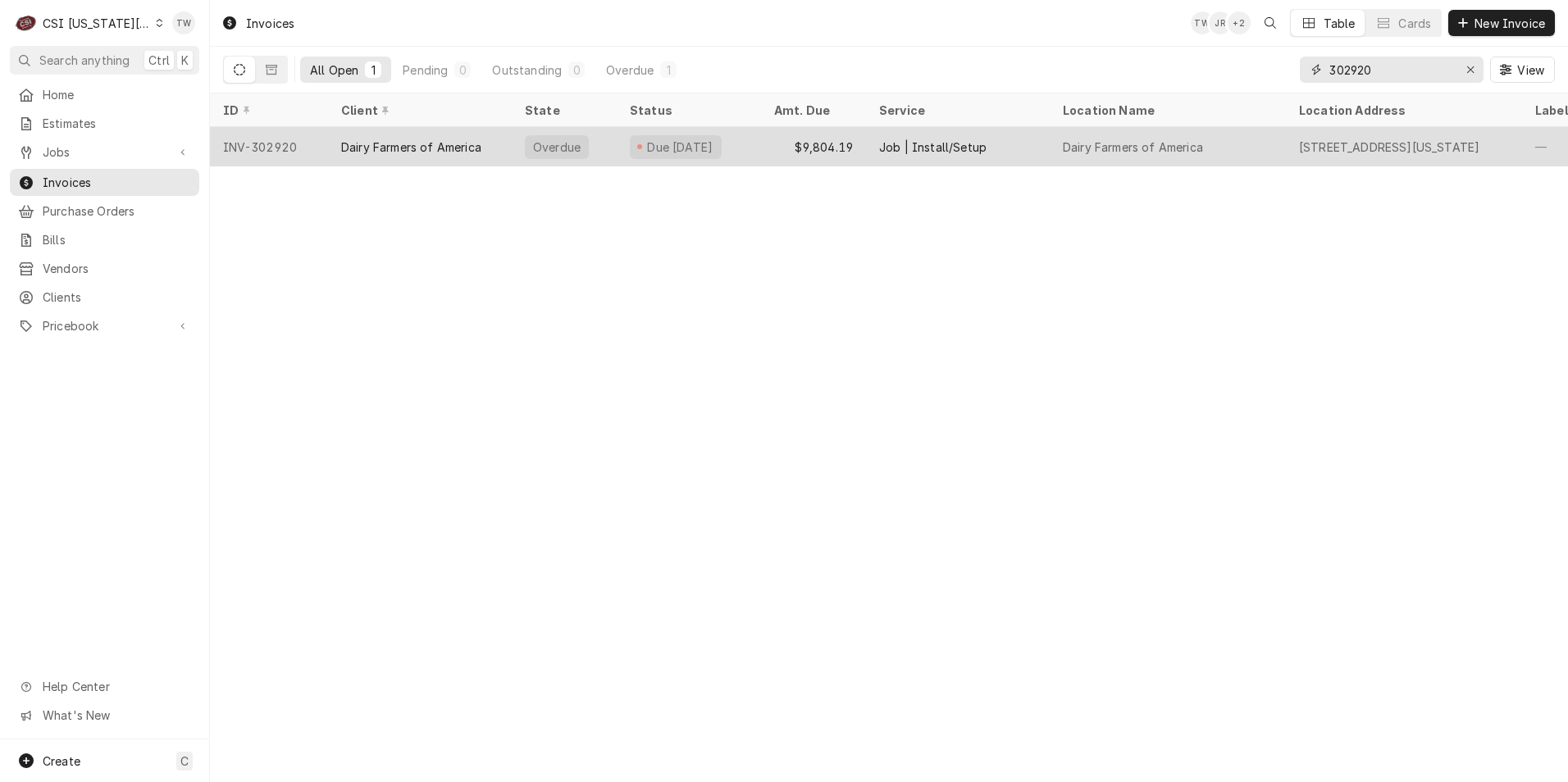
type input "302920"
click at [776, 157] on div "$9,804.19" at bounding box center [813, 147] width 105 height 39
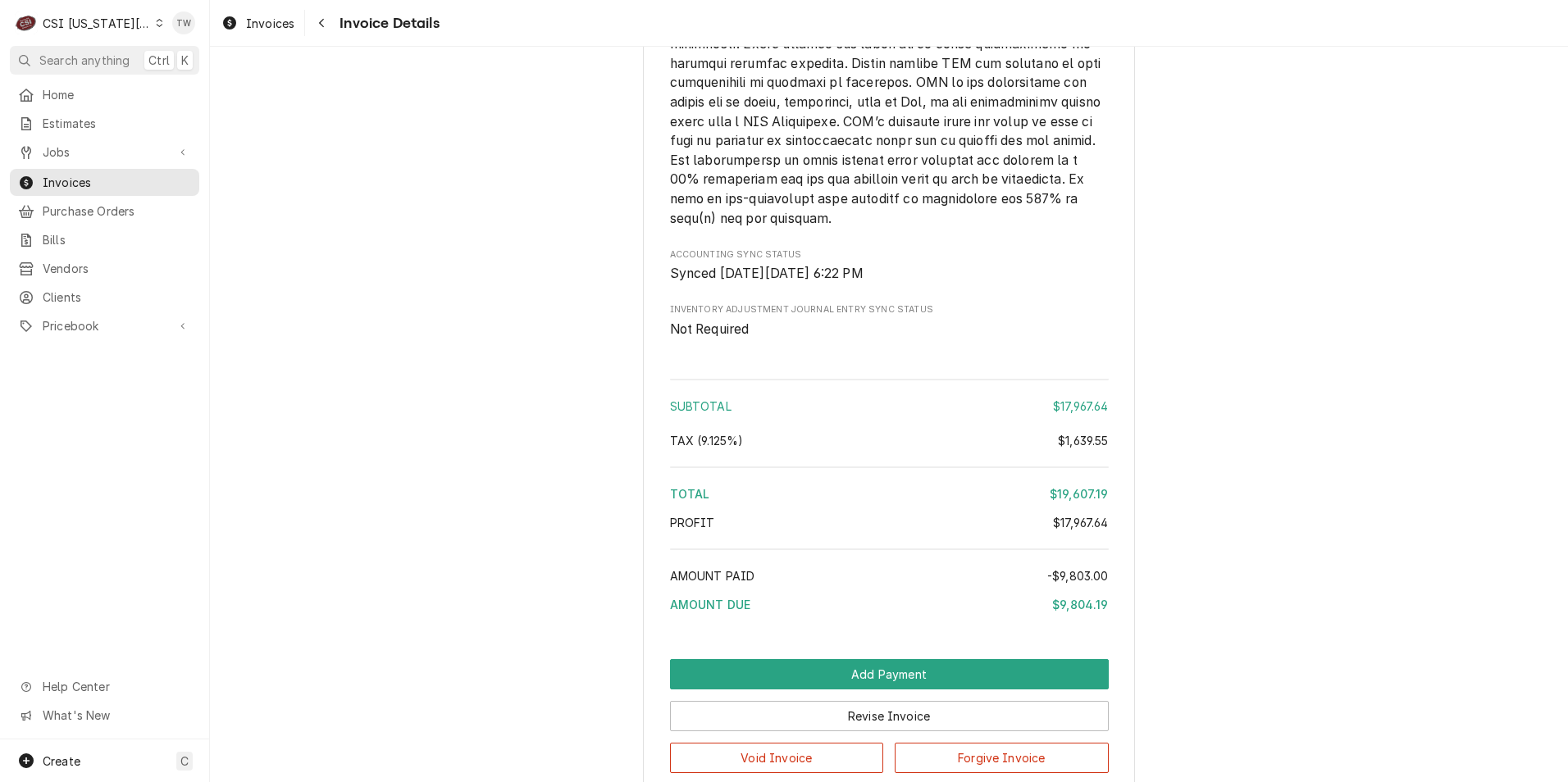
scroll to position [3342, 0]
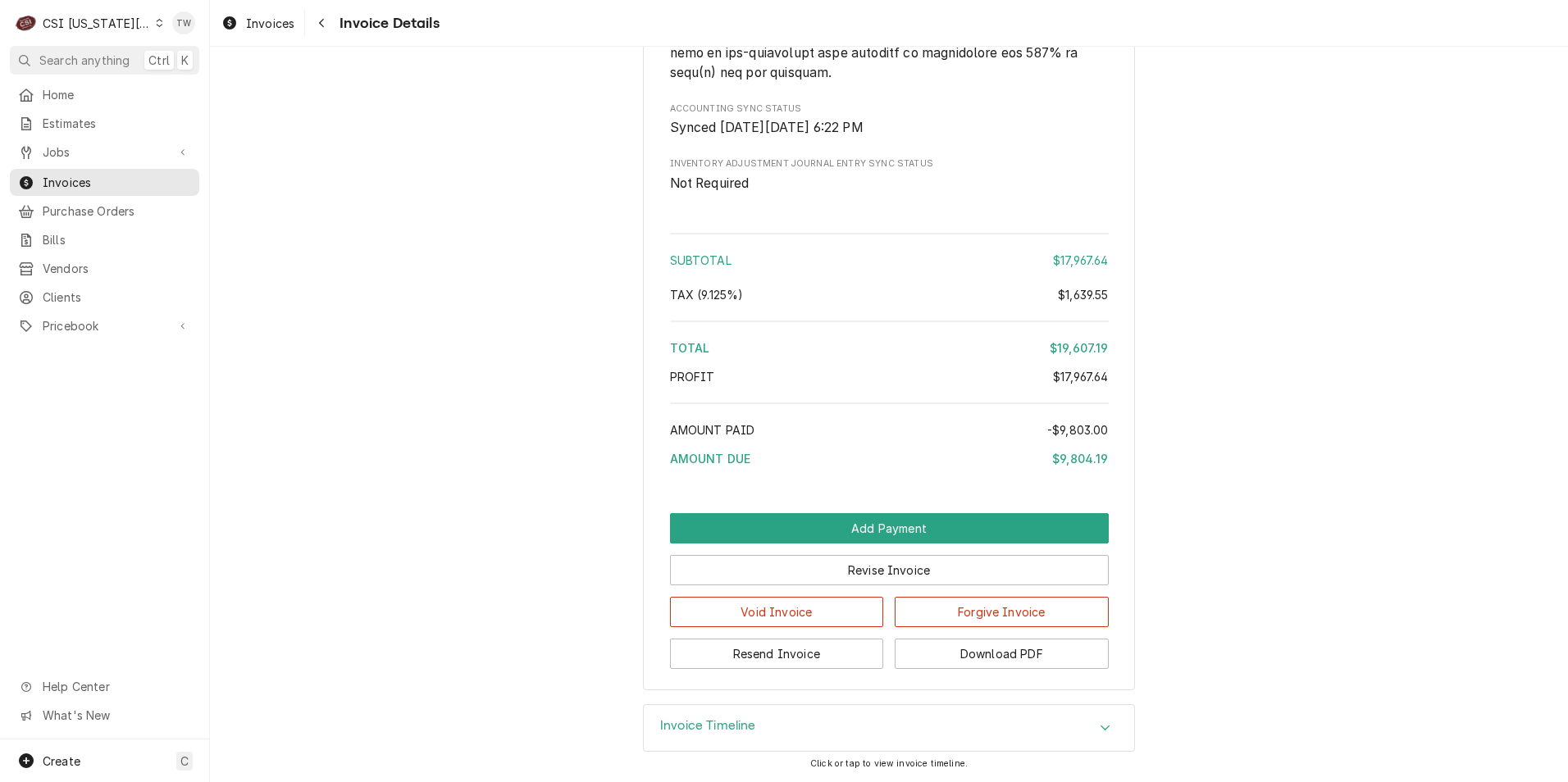
click at [704, 729] on h3 "Invoice Timeline" at bounding box center [708, 726] width 96 height 16
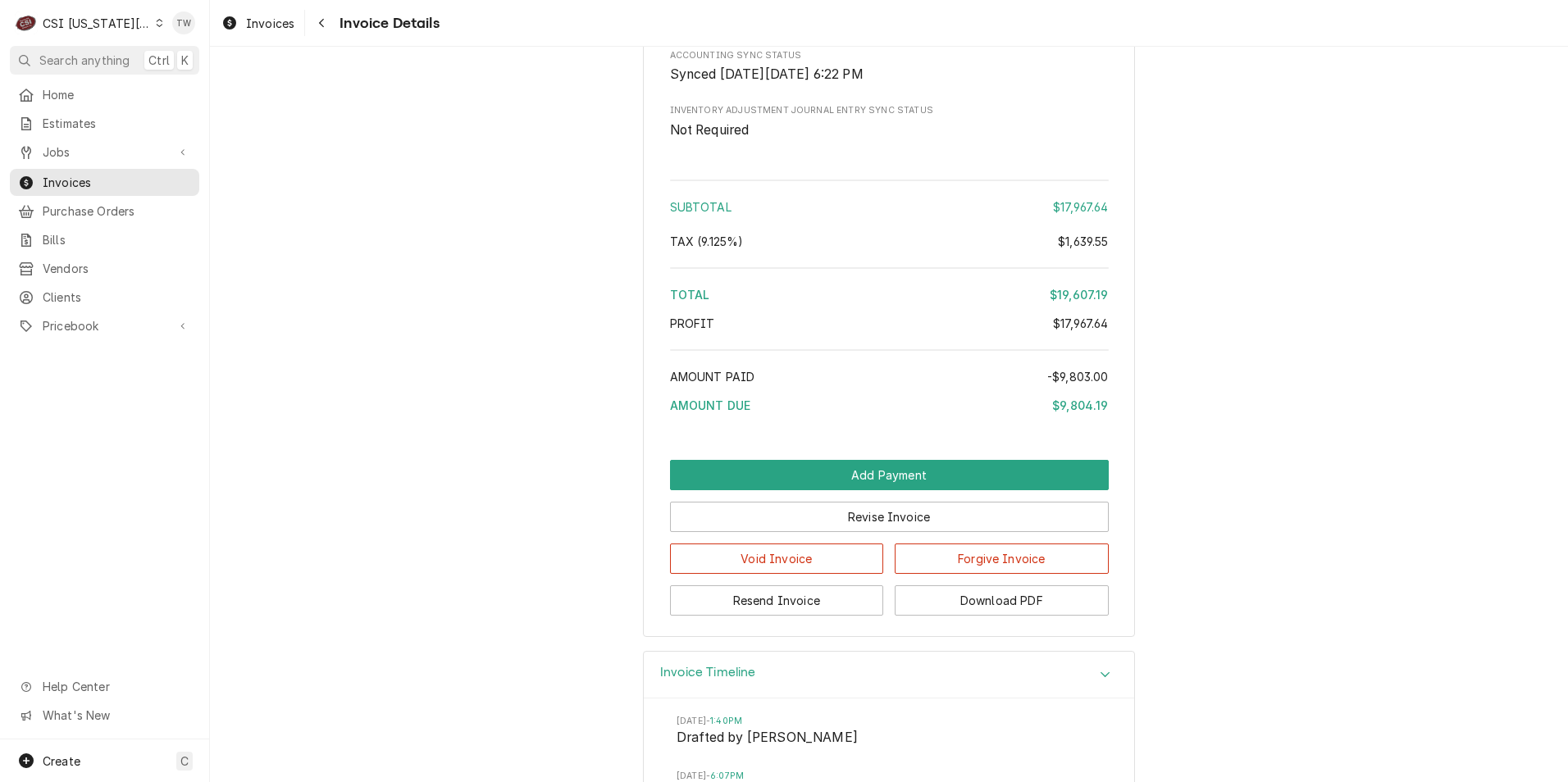
scroll to position [3670, 0]
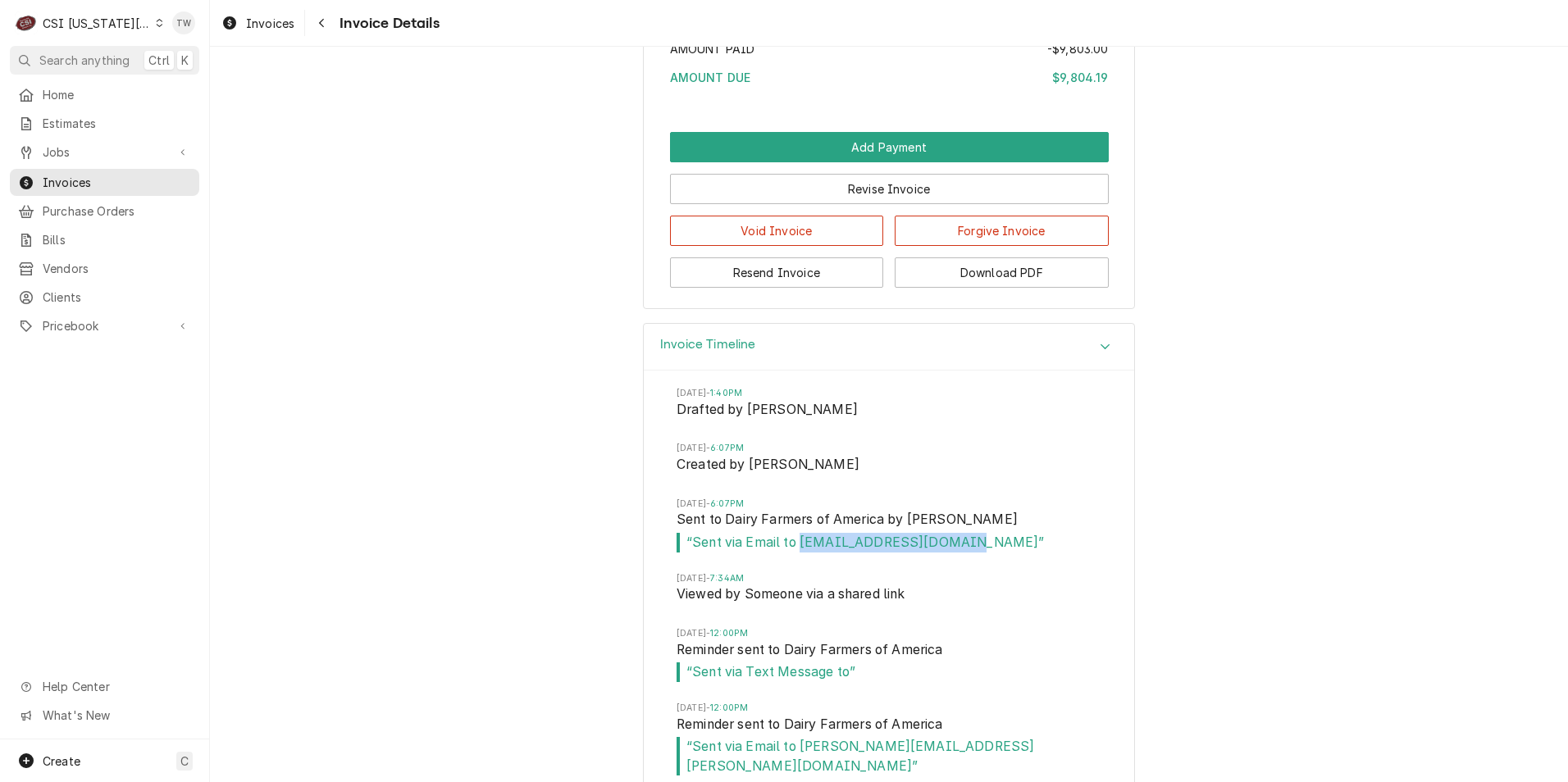
drag, startPoint x: 960, startPoint y: 600, endPoint x: 795, endPoint y: 607, distance: 165.1
click at [795, 572] on li "Thu, Sep 4, 2025 - 6:07PM Sent to Dairy Farmers of America by Philip Potter “ S…" at bounding box center [889, 535] width 425 height 75
copy span "pmunuhe@mcrealtyus.com"
click at [985, 287] on button "Download PDF" at bounding box center [1001, 272] width 214 height 30
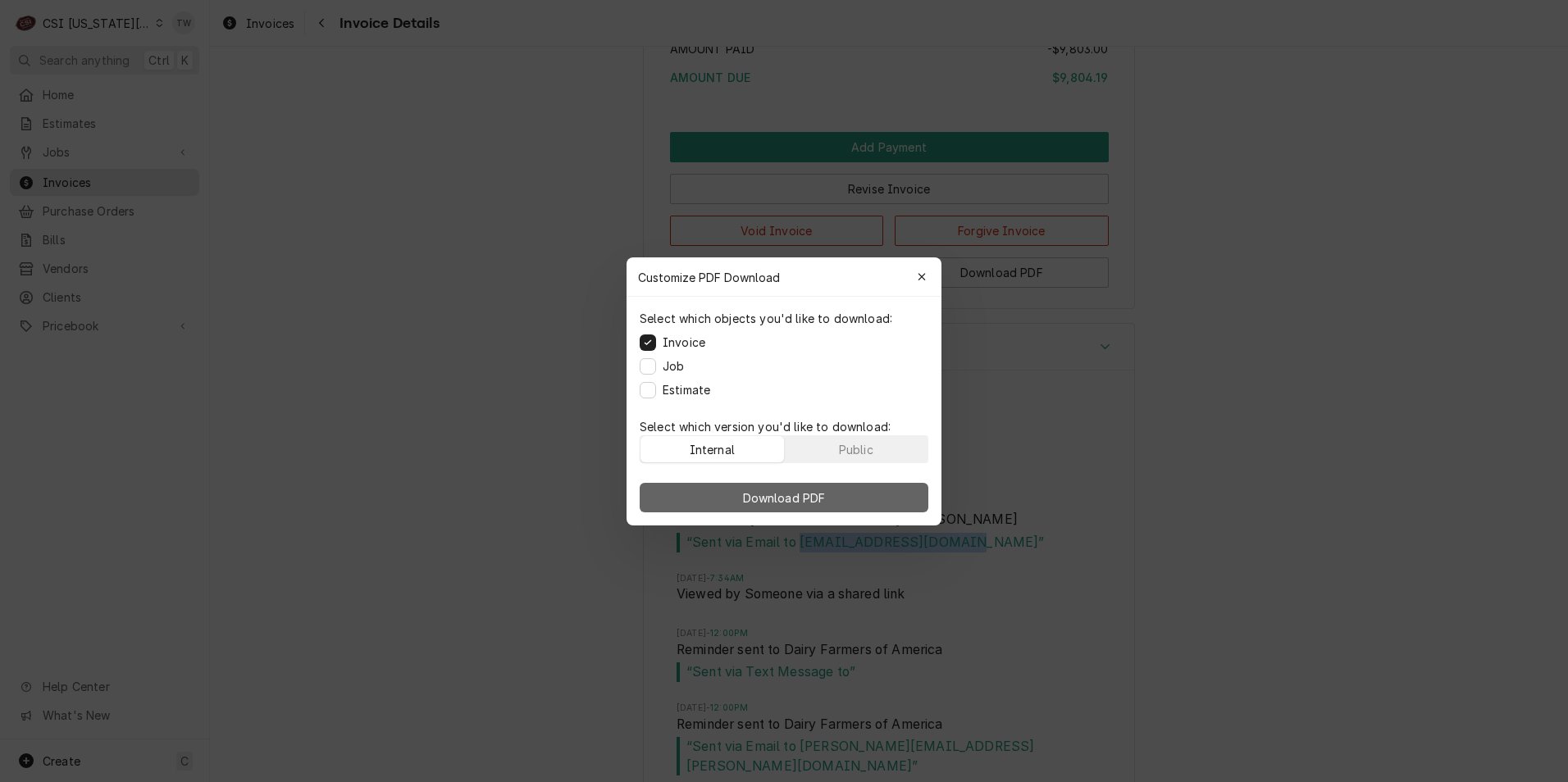
drag, startPoint x: 852, startPoint y: 447, endPoint x: 835, endPoint y: 502, distance: 57.6
click at [852, 448] on div "Public" at bounding box center [855, 448] width 34 height 18
click at [836, 505] on button "Download PDF" at bounding box center [784, 497] width 288 height 29
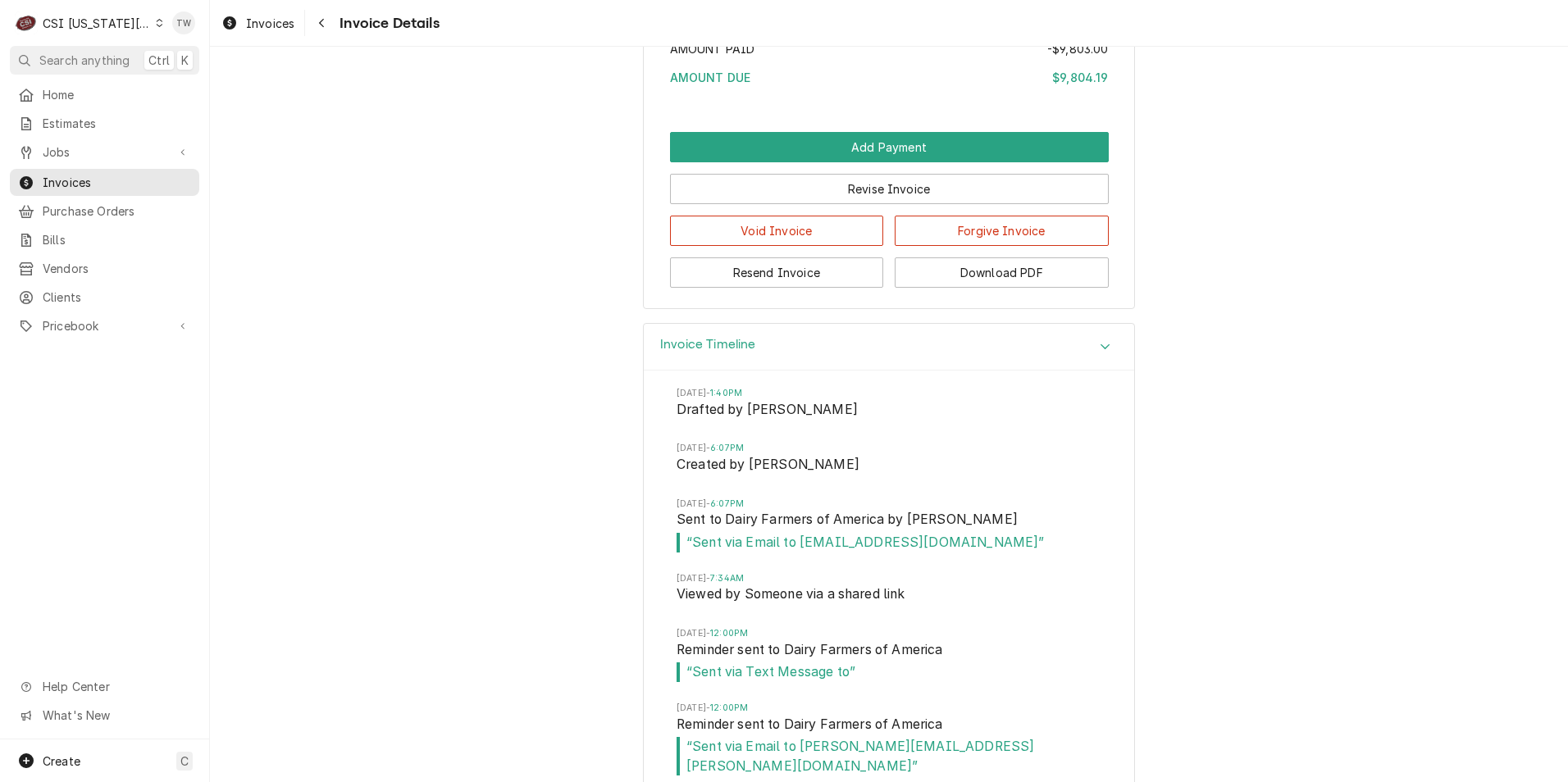
click at [323, 16] on div "Navigate back" at bounding box center [322, 23] width 17 height 17
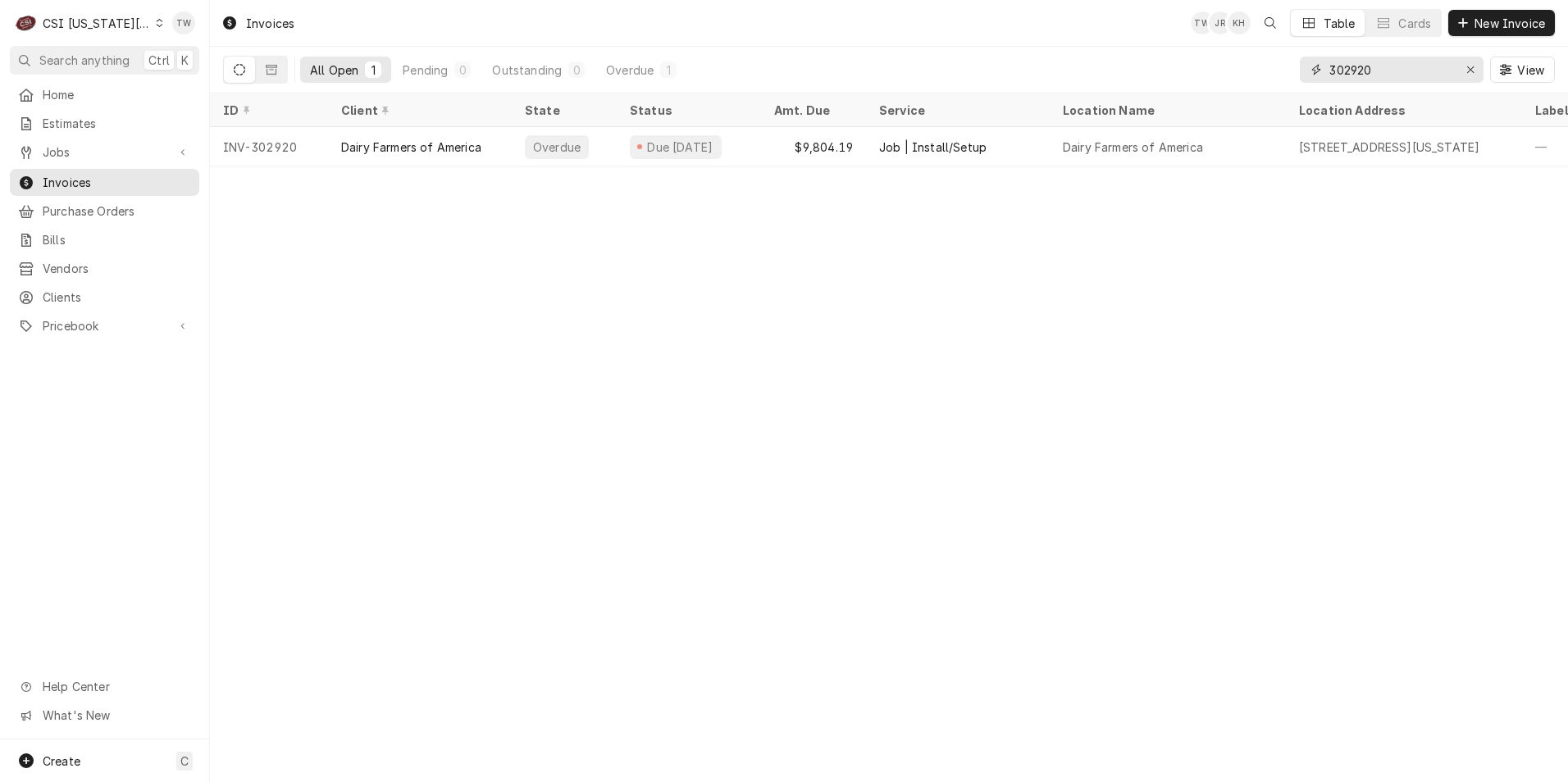
click at [1393, 68] on input "302920" at bounding box center [1390, 69] width 123 height 26
type input "3"
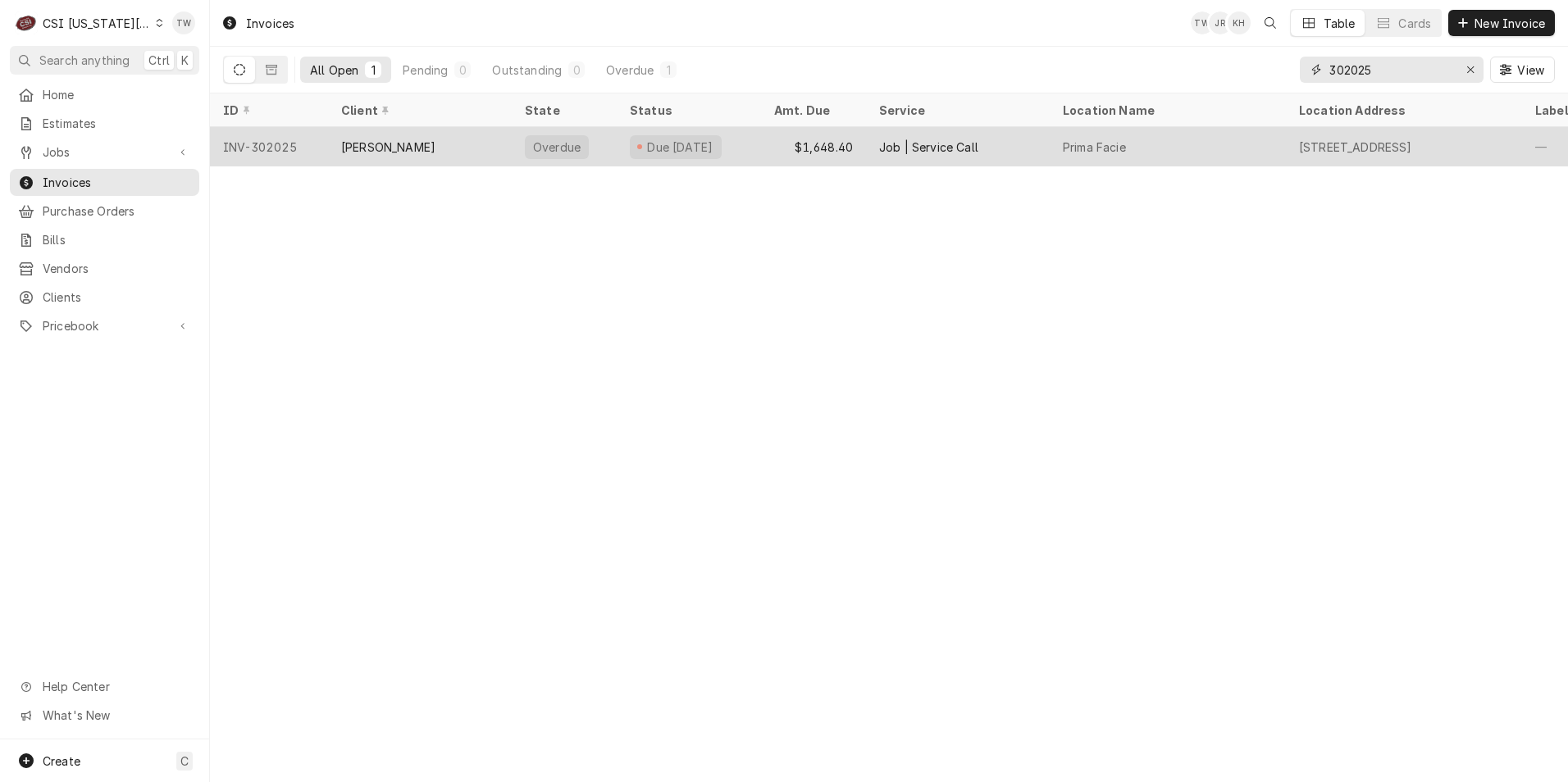
type input "302025"
click at [380, 152] on div "[PERSON_NAME]" at bounding box center [388, 147] width 94 height 18
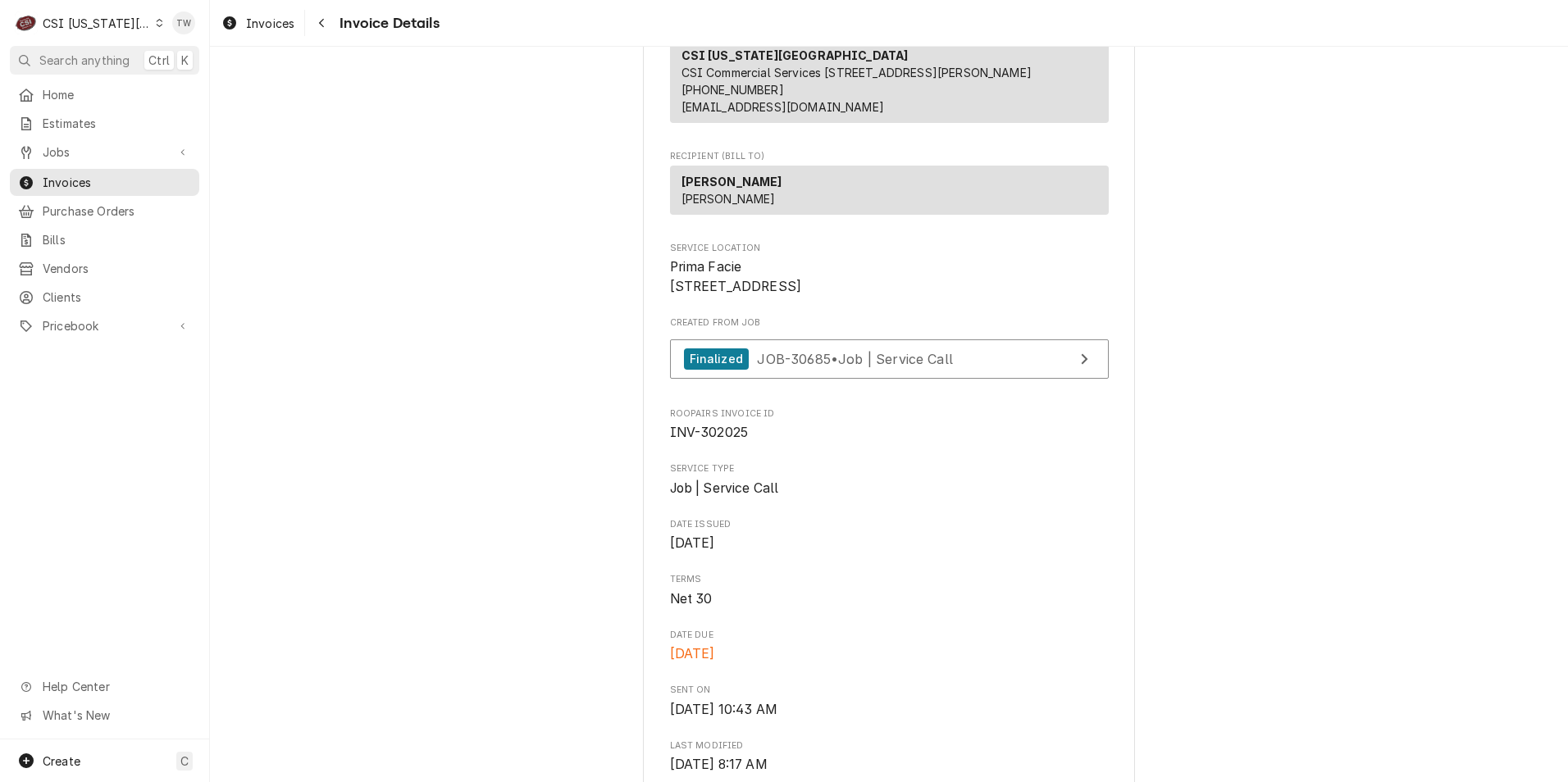
scroll to position [164, 0]
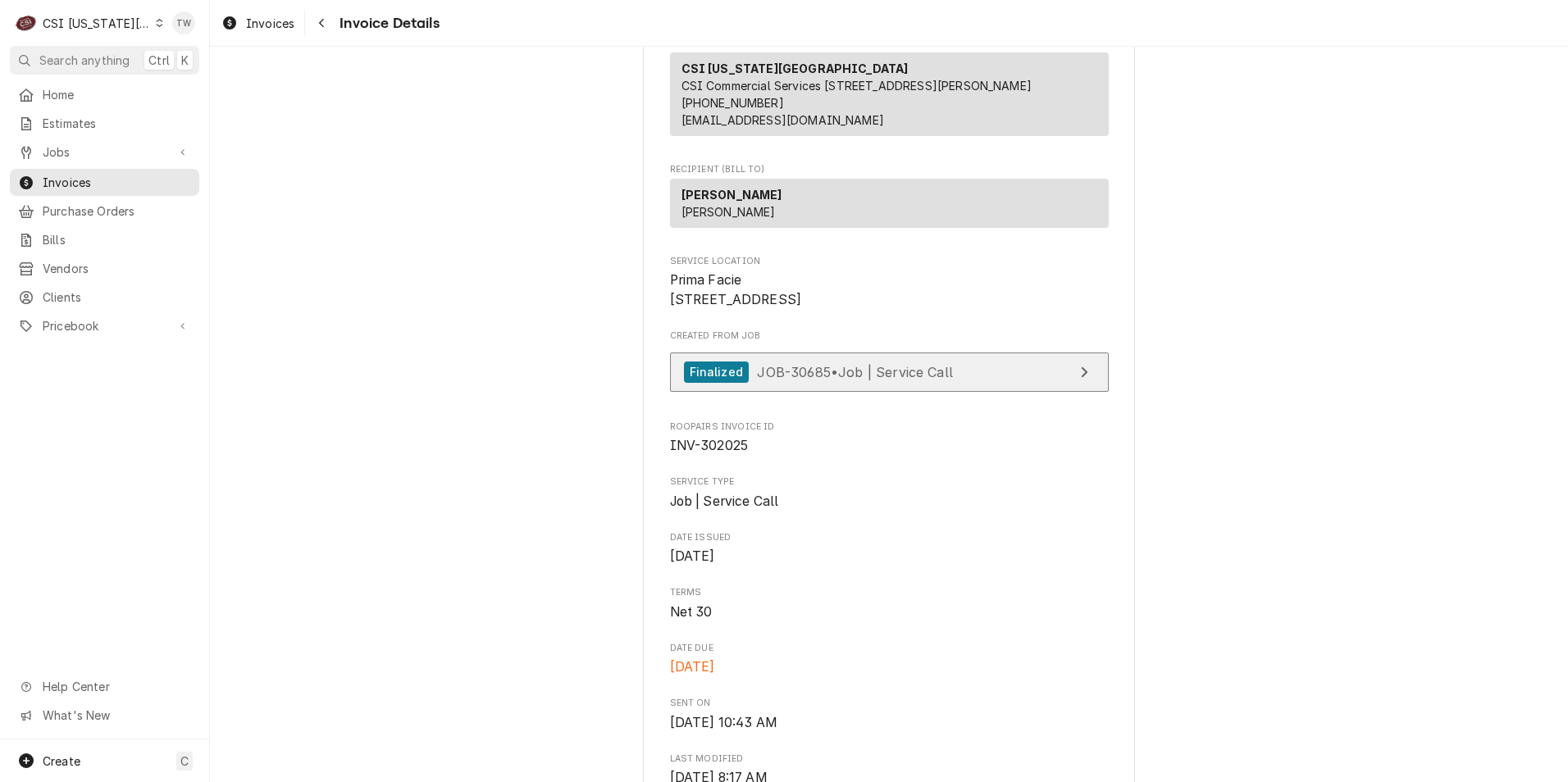
click at [901, 380] on span "JOB-30685 • Job | Service Call" at bounding box center [855, 371] width 196 height 17
click at [327, 15] on div "Navigate back" at bounding box center [322, 23] width 17 height 17
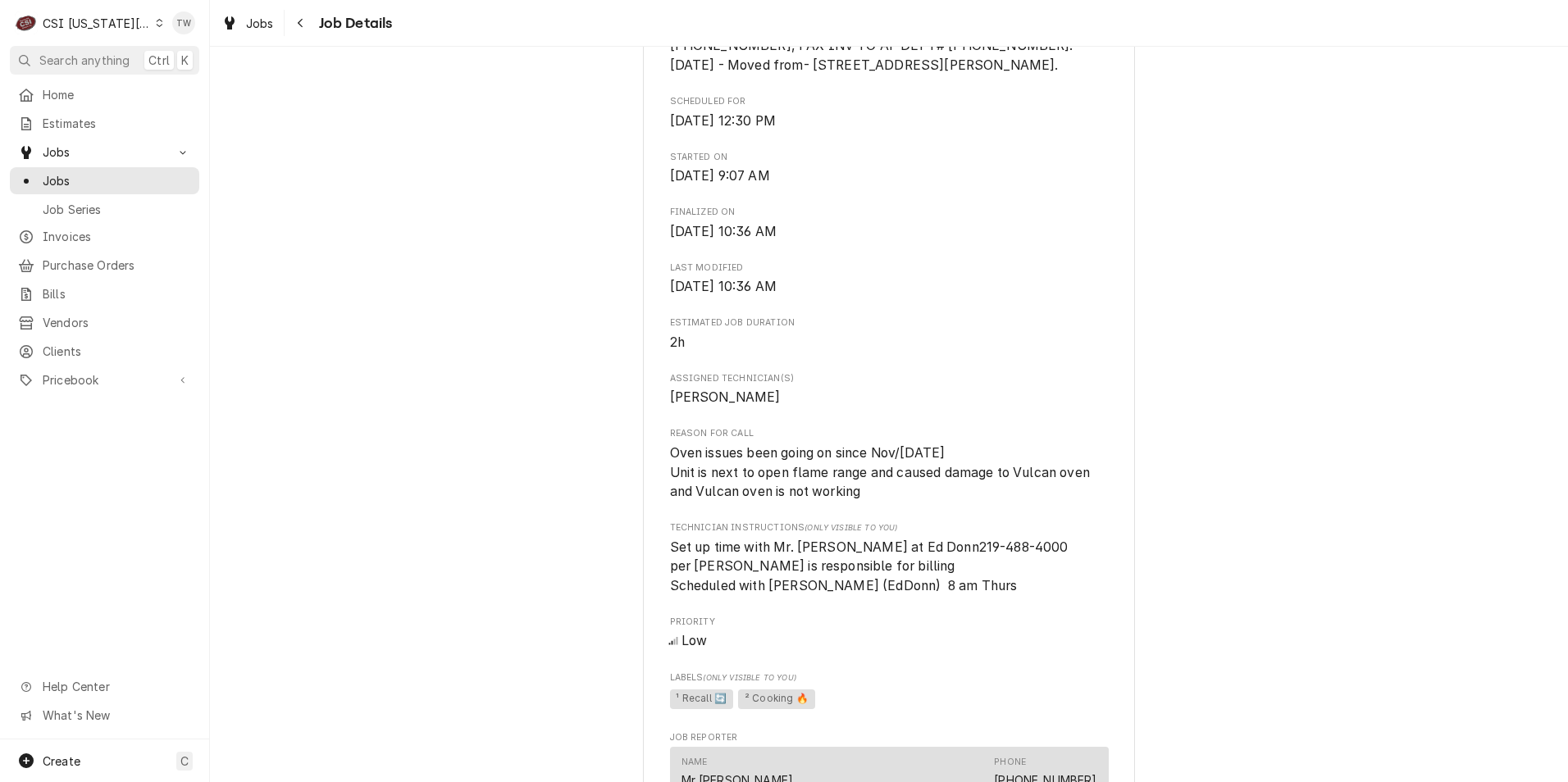
scroll to position [655, 0]
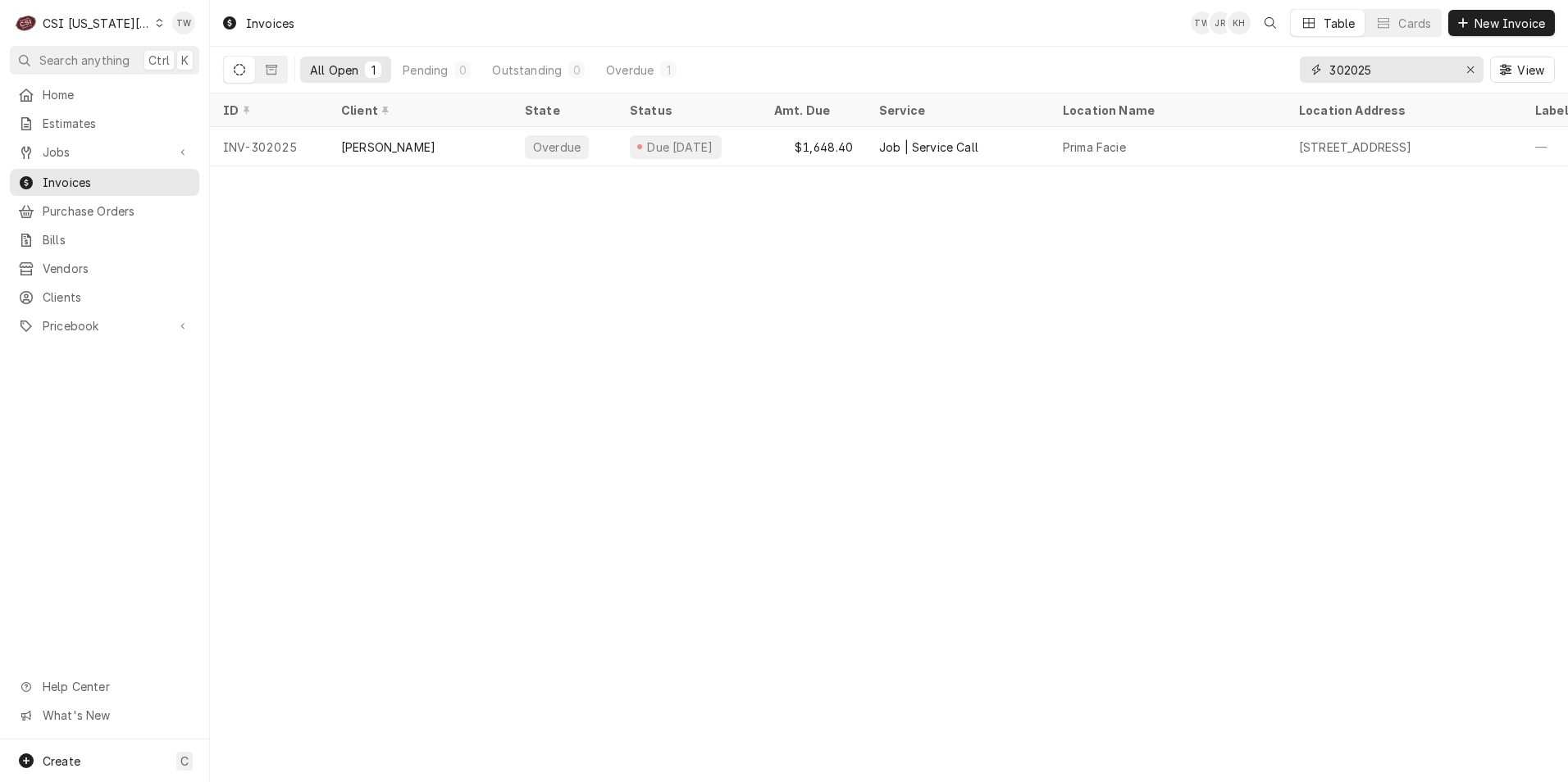
drag, startPoint x: 1351, startPoint y: 59, endPoint x: 1135, endPoint y: 43, distance: 216.6
click at [1135, 43] on div "Invoices [PERSON_NAME] KH Table Cards New Invoice All Open 1 Pending 0 Outstand…" at bounding box center [889, 46] width 1358 height 93
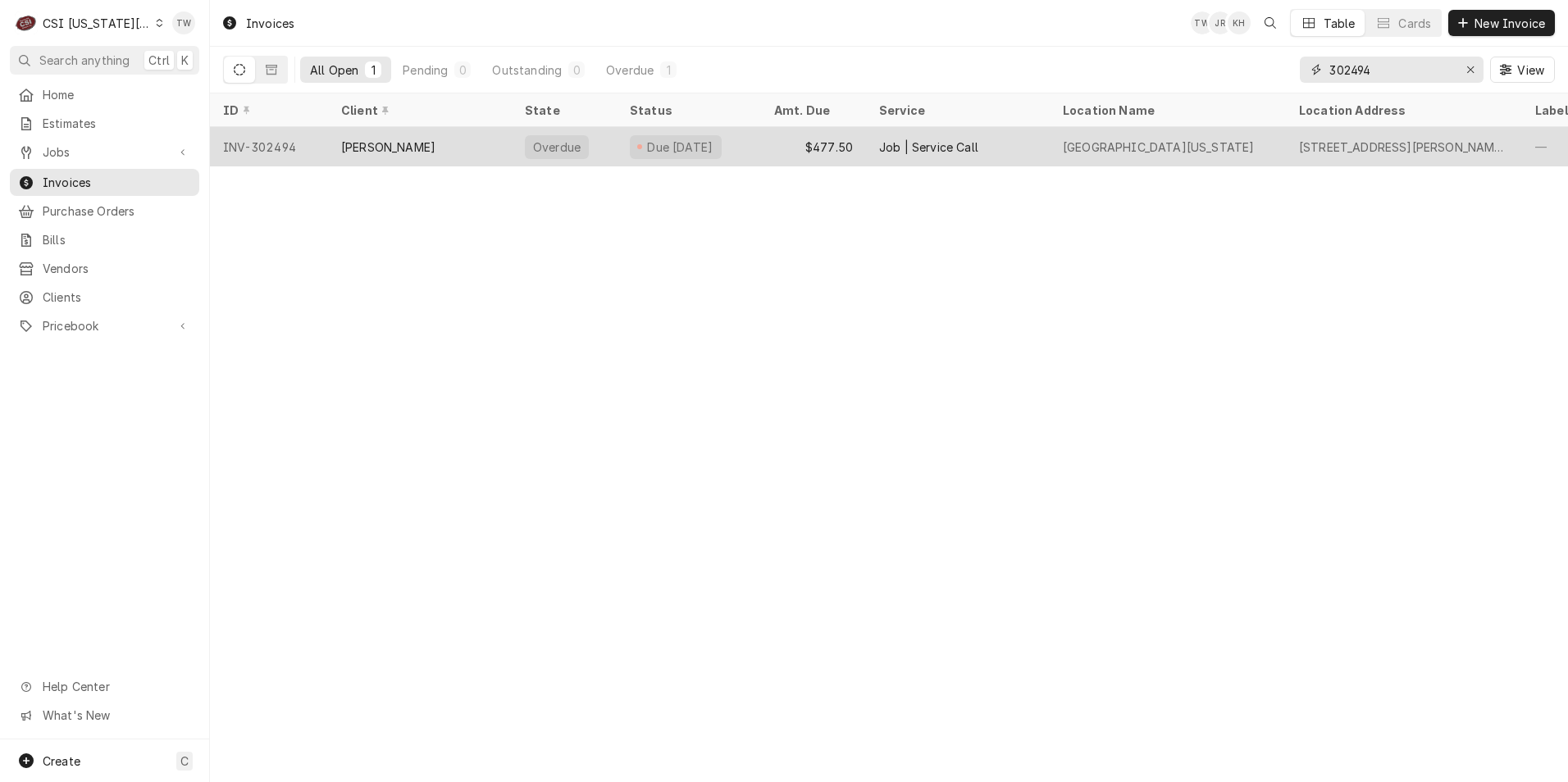
type input "302494"
click at [449, 153] on div "[PERSON_NAME]" at bounding box center [419, 147] width 184 height 39
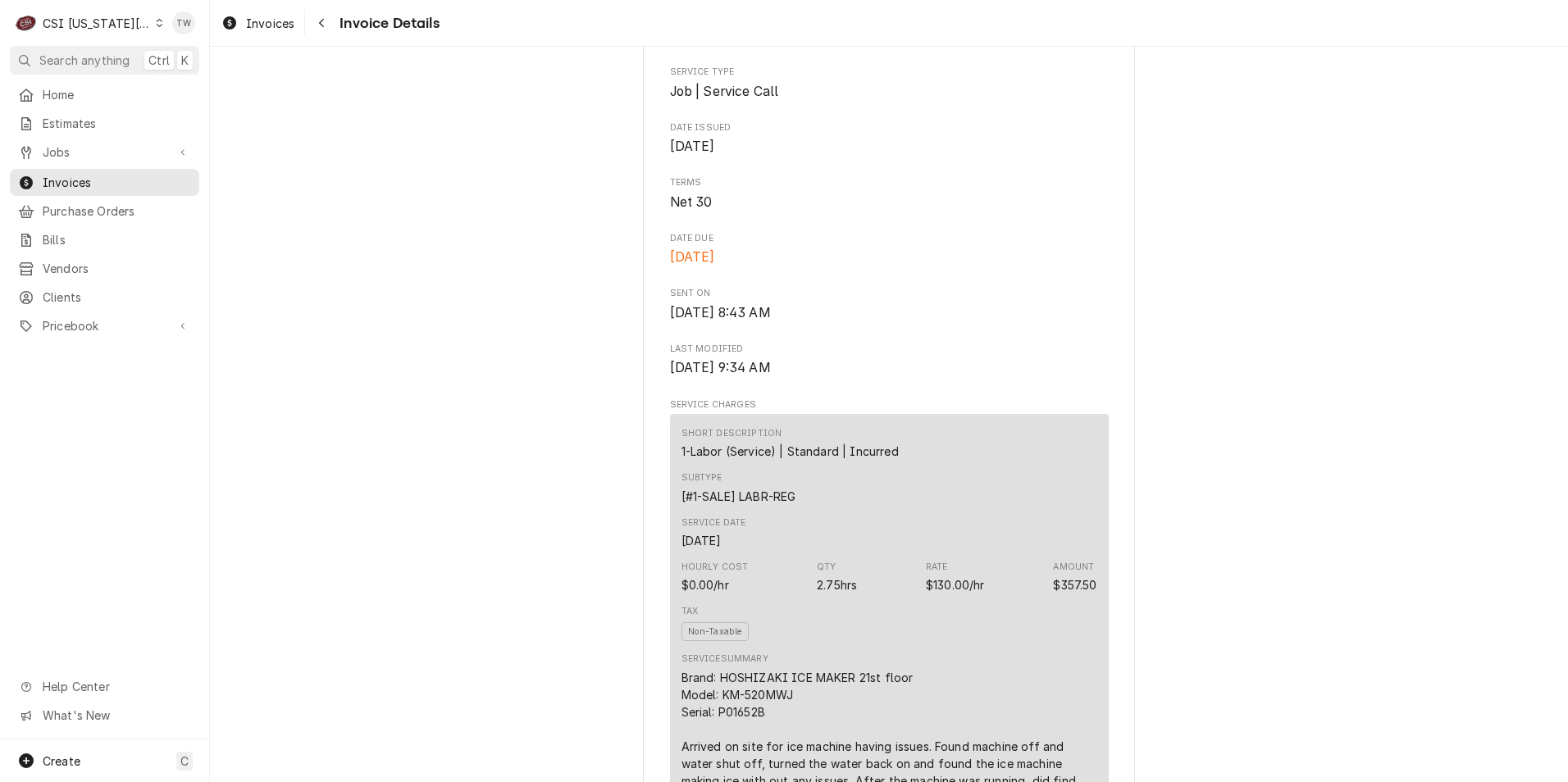
scroll to position [246, 0]
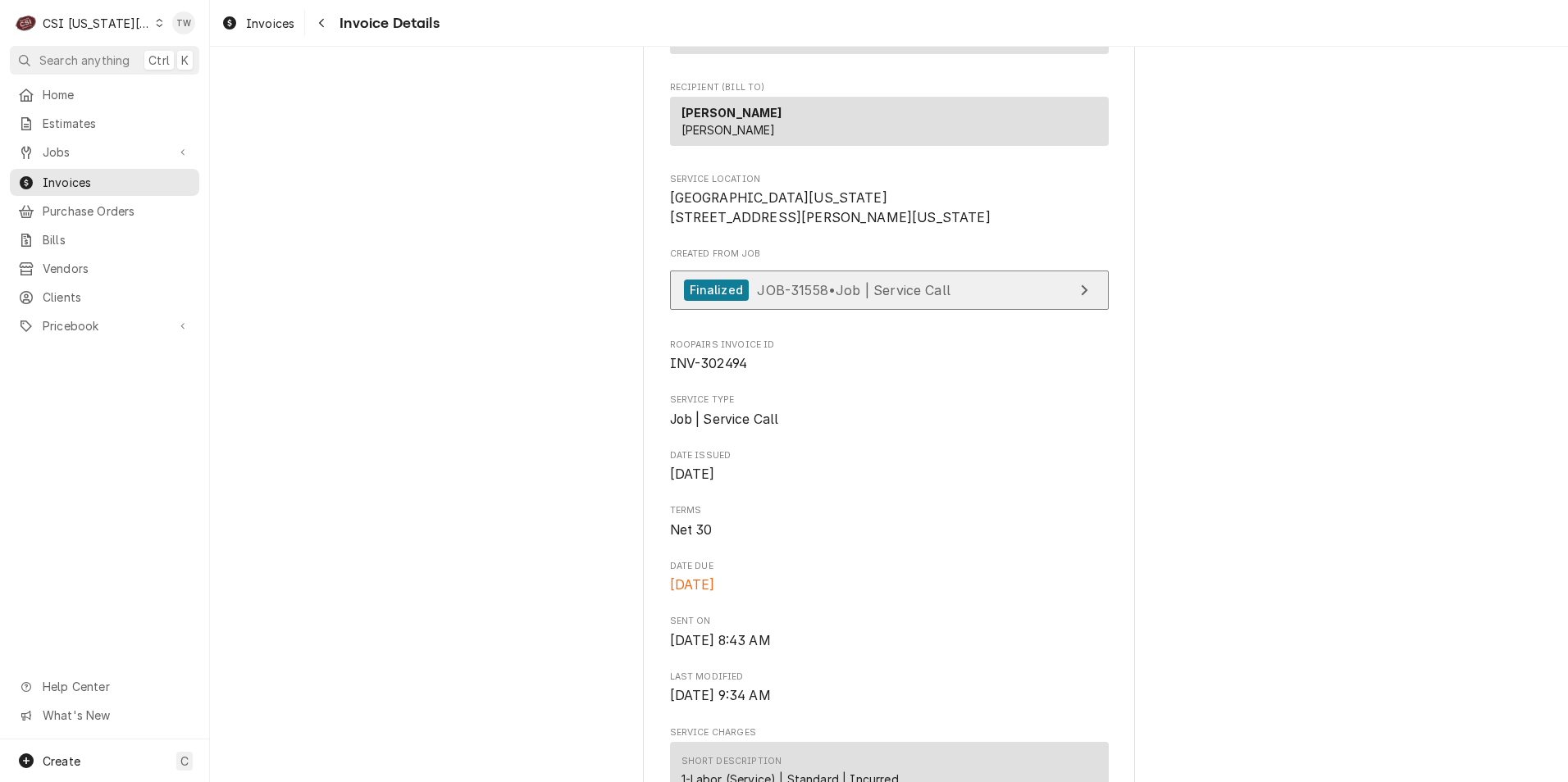
click at [853, 298] on span "JOB-31558 • Job | Service Call" at bounding box center [854, 289] width 194 height 17
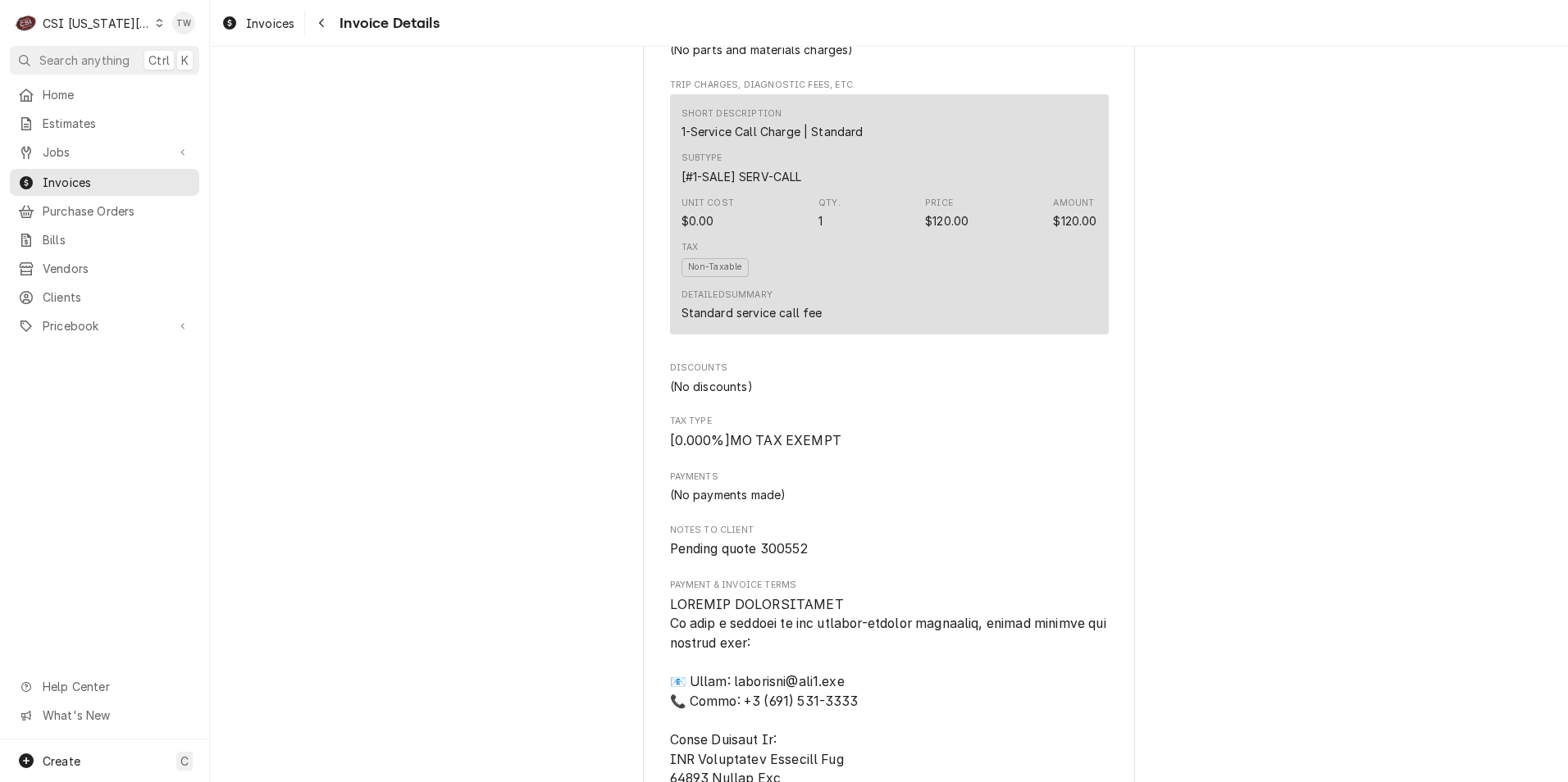
scroll to position [1475, 0]
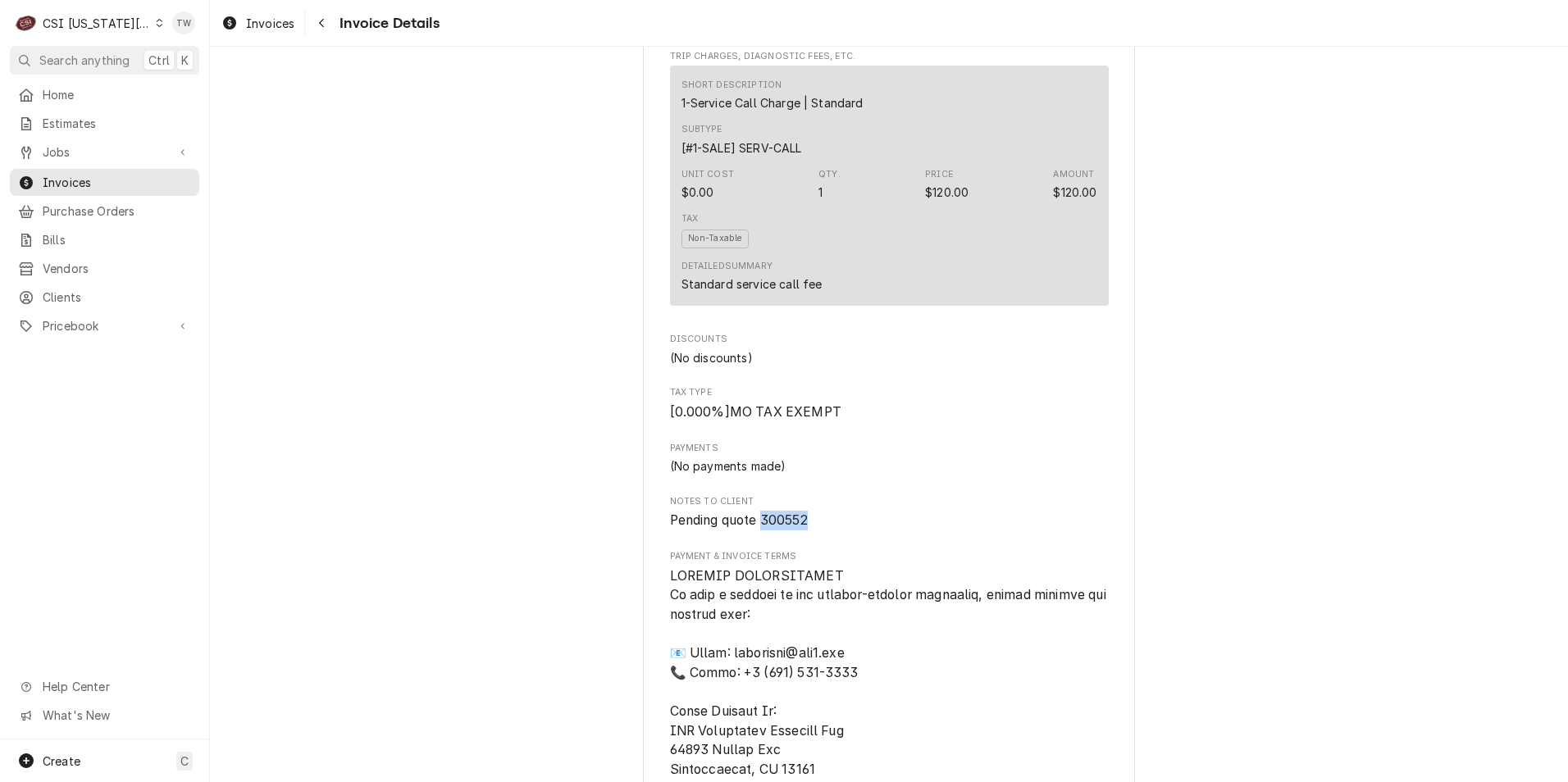
drag, startPoint x: 761, startPoint y: 541, endPoint x: 821, endPoint y: 541, distance: 60.0
click at [821, 531] on span "Pending quote 300552" at bounding box center [889, 520] width 439 height 19
copy span "300552"
click at [91, 128] on div "Estimates" at bounding box center [105, 123] width 183 height 20
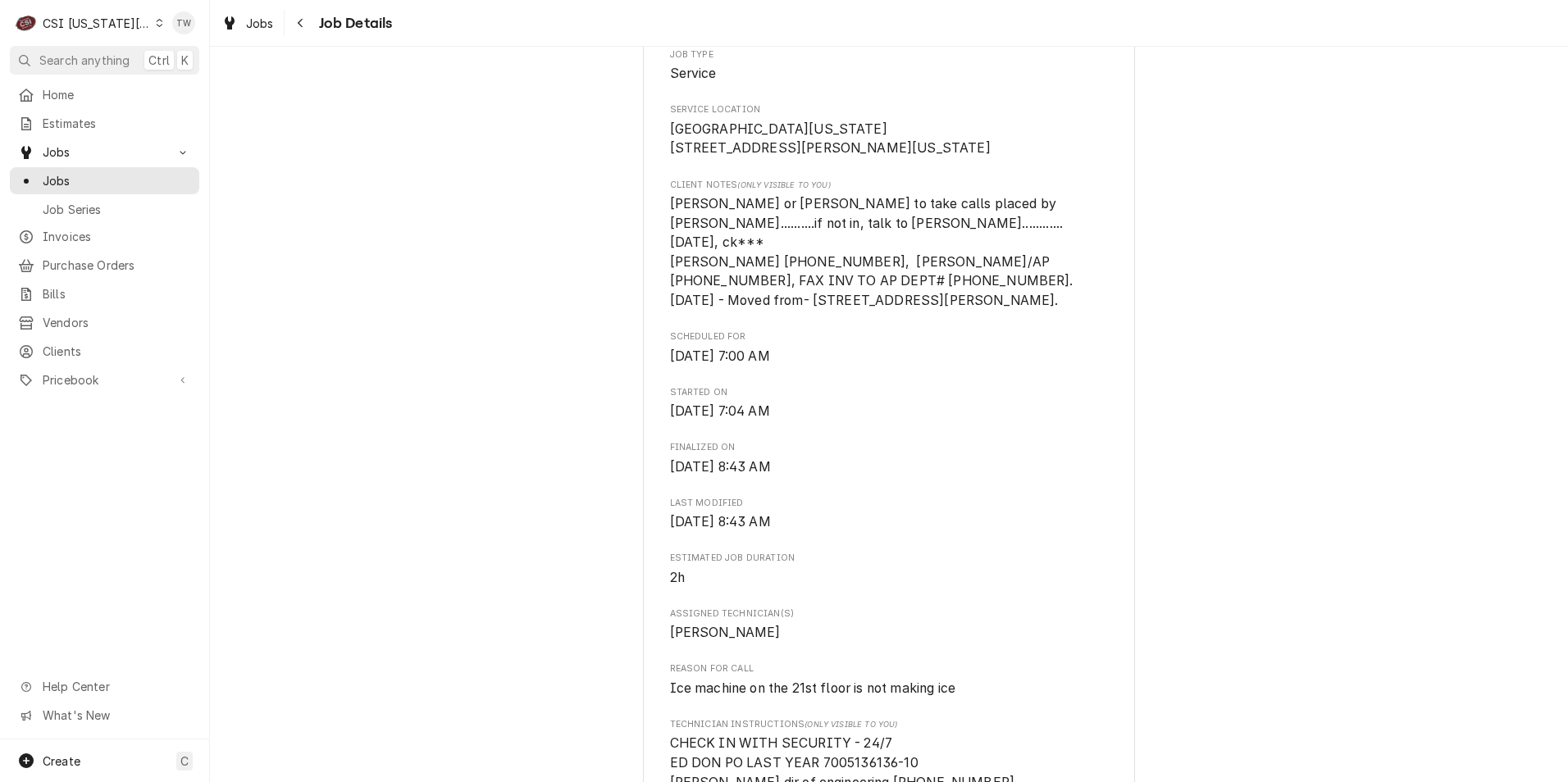
scroll to position [328, 0]
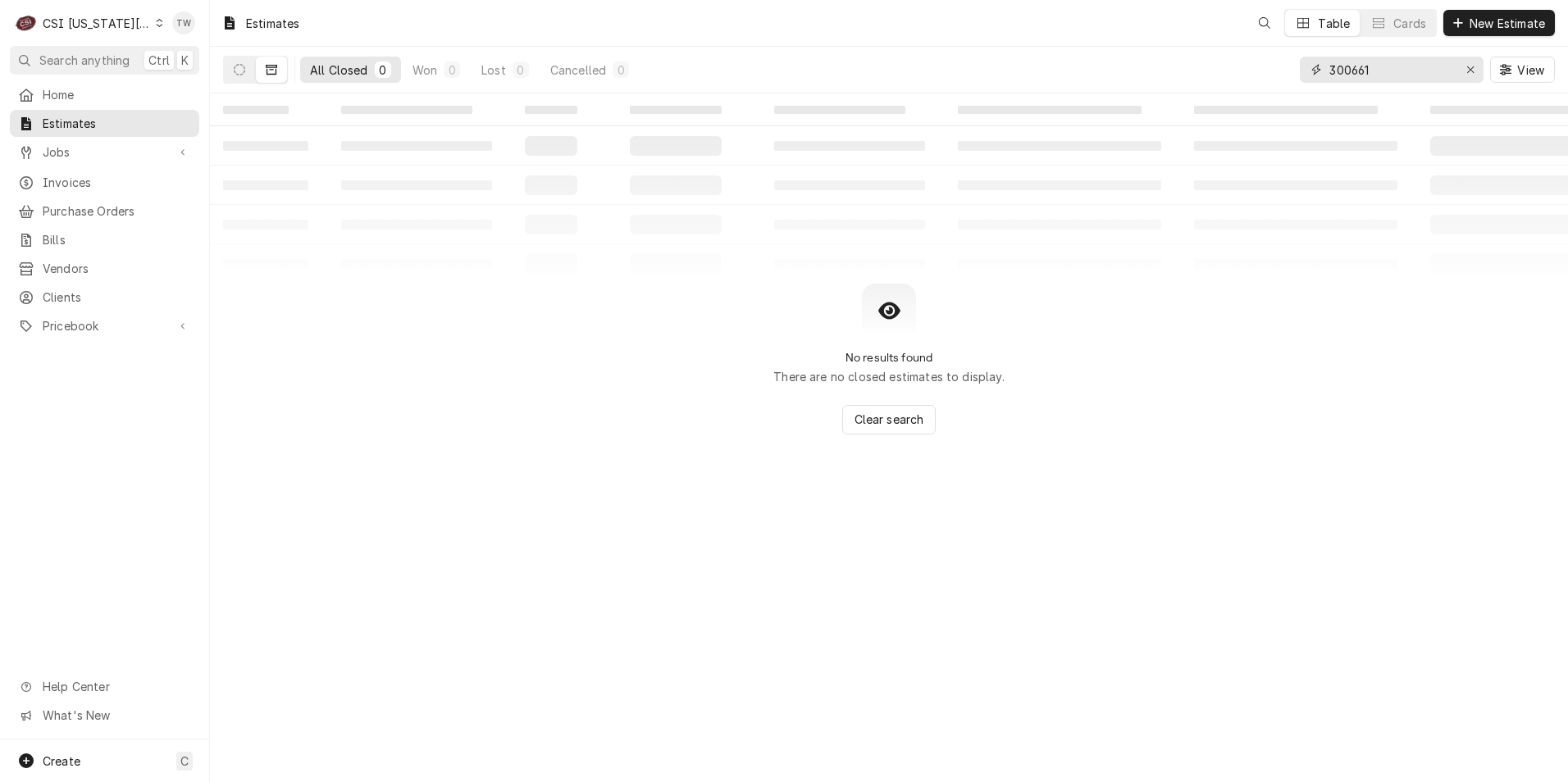
drag, startPoint x: 1403, startPoint y: 69, endPoint x: 668, endPoint y: 15, distance: 737.0
click at [689, 15] on div "Estimates Table Cards New Estimate All Closed 0 Won 0 Lost 0 Cancelled 0 300661…" at bounding box center [889, 46] width 1358 height 93
paste input "300552"
type input "300552"
click at [253, 67] on button "Dynamic Content Wrapper" at bounding box center [239, 69] width 31 height 26
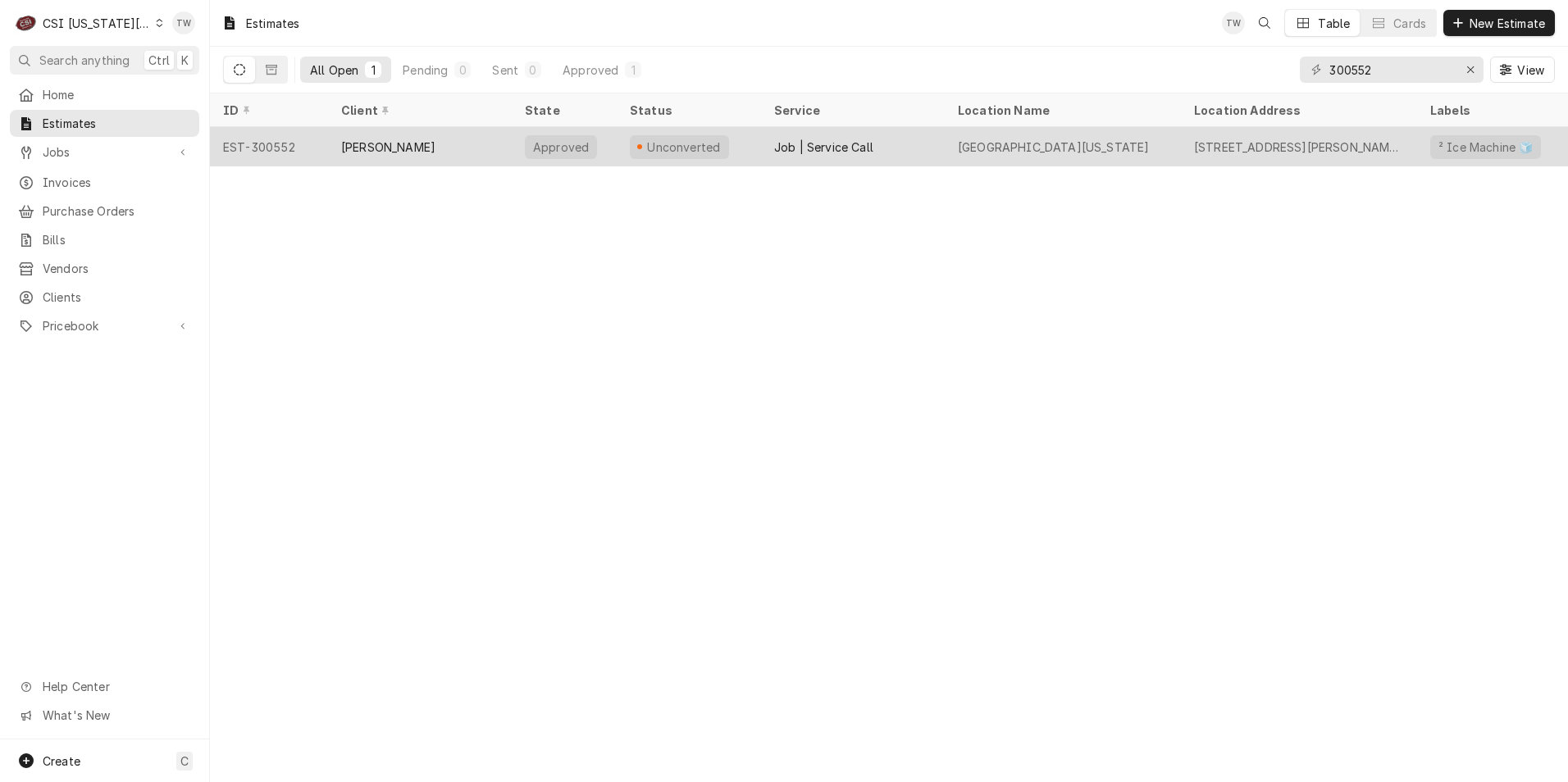
click at [426, 144] on div "[PERSON_NAME]" at bounding box center [419, 147] width 184 height 39
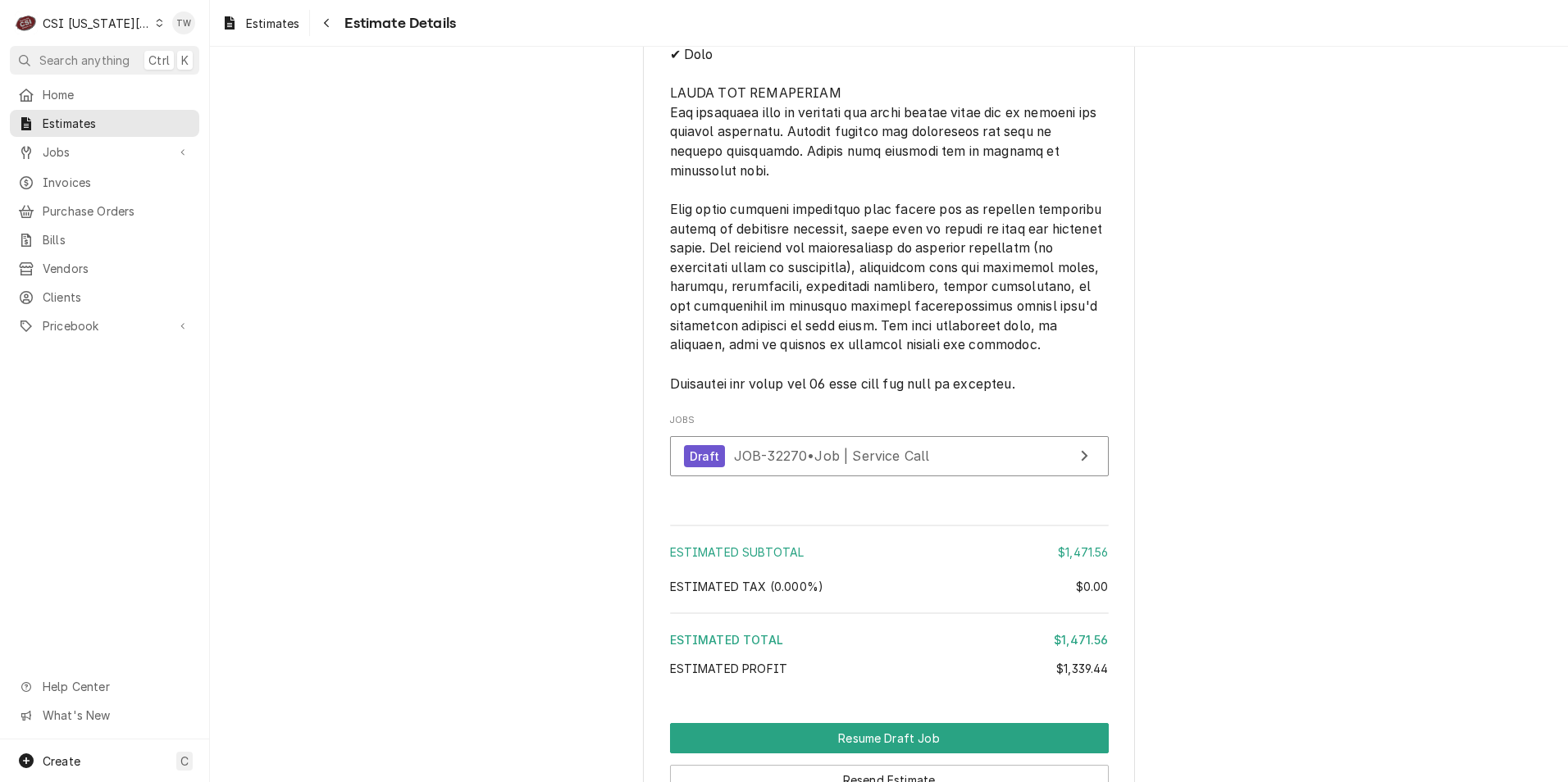
scroll to position [3279, 0]
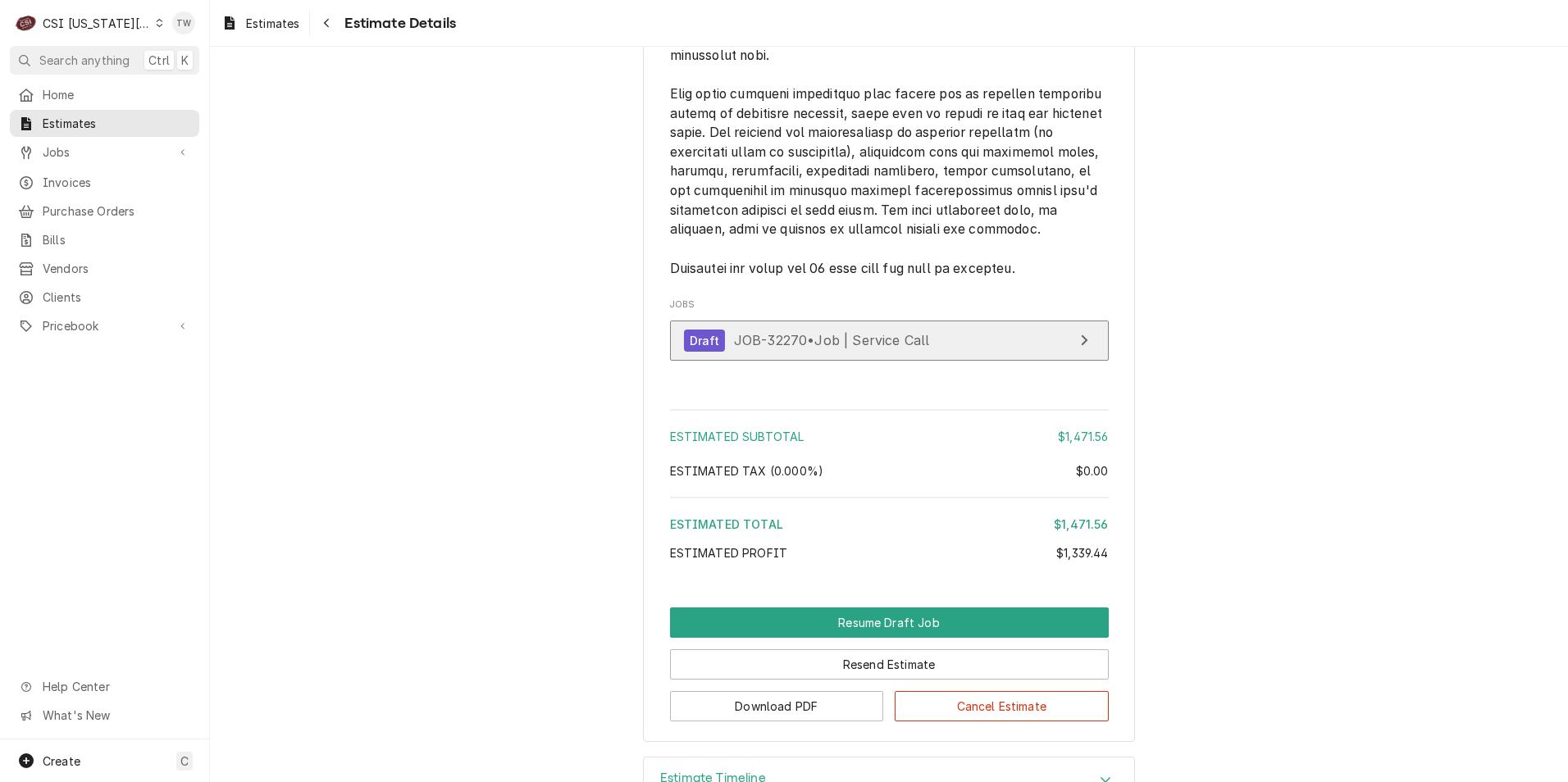
click at [971, 360] on link "Draft JOB-32270 • Job | Service Call" at bounding box center [889, 340] width 439 height 40
drag, startPoint x: 325, startPoint y: 18, endPoint x: 309, endPoint y: 22, distance: 16.5
click at [325, 18] on icon "Navigate back" at bounding box center [326, 23] width 8 height 12
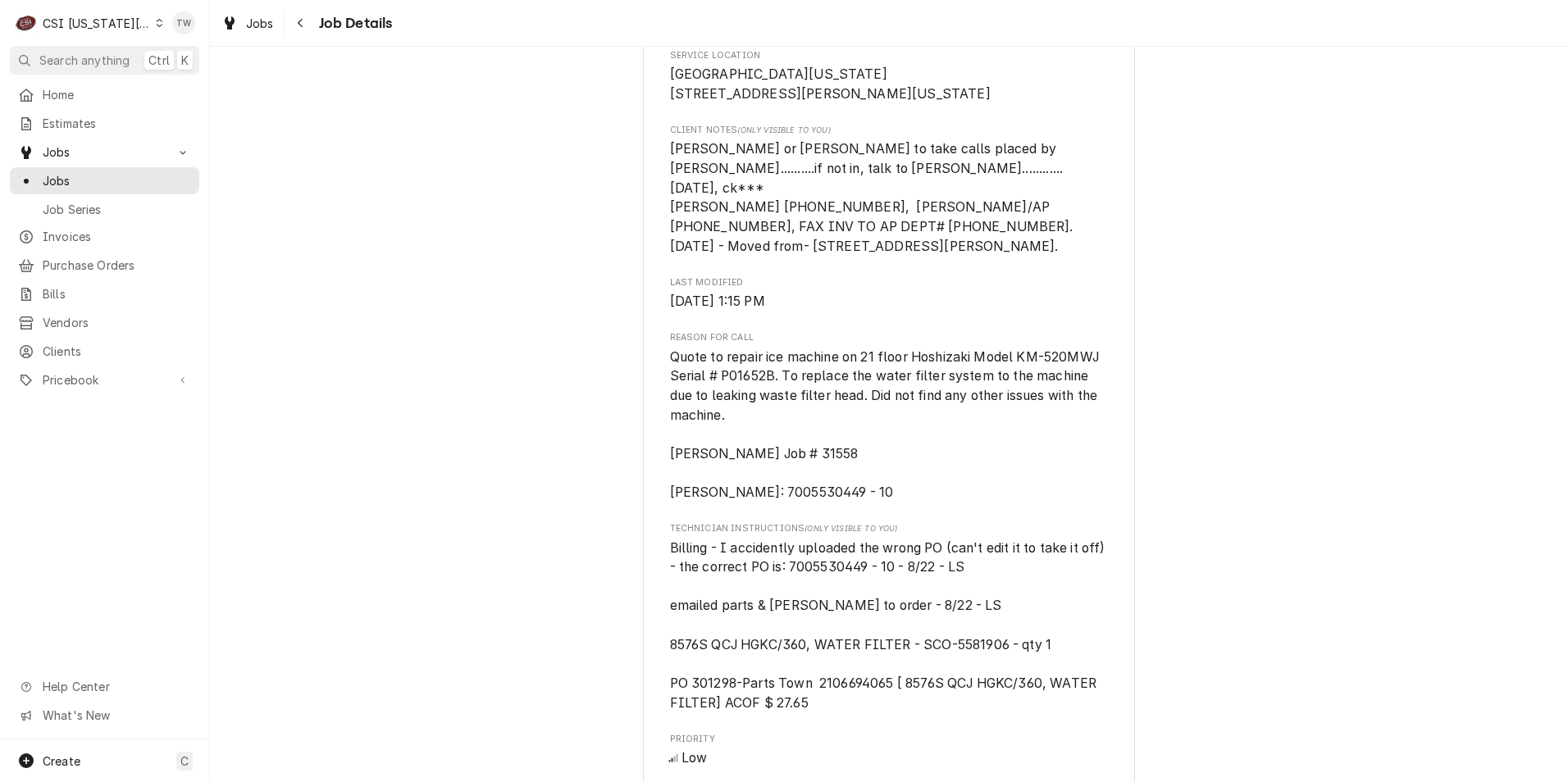
scroll to position [492, 0]
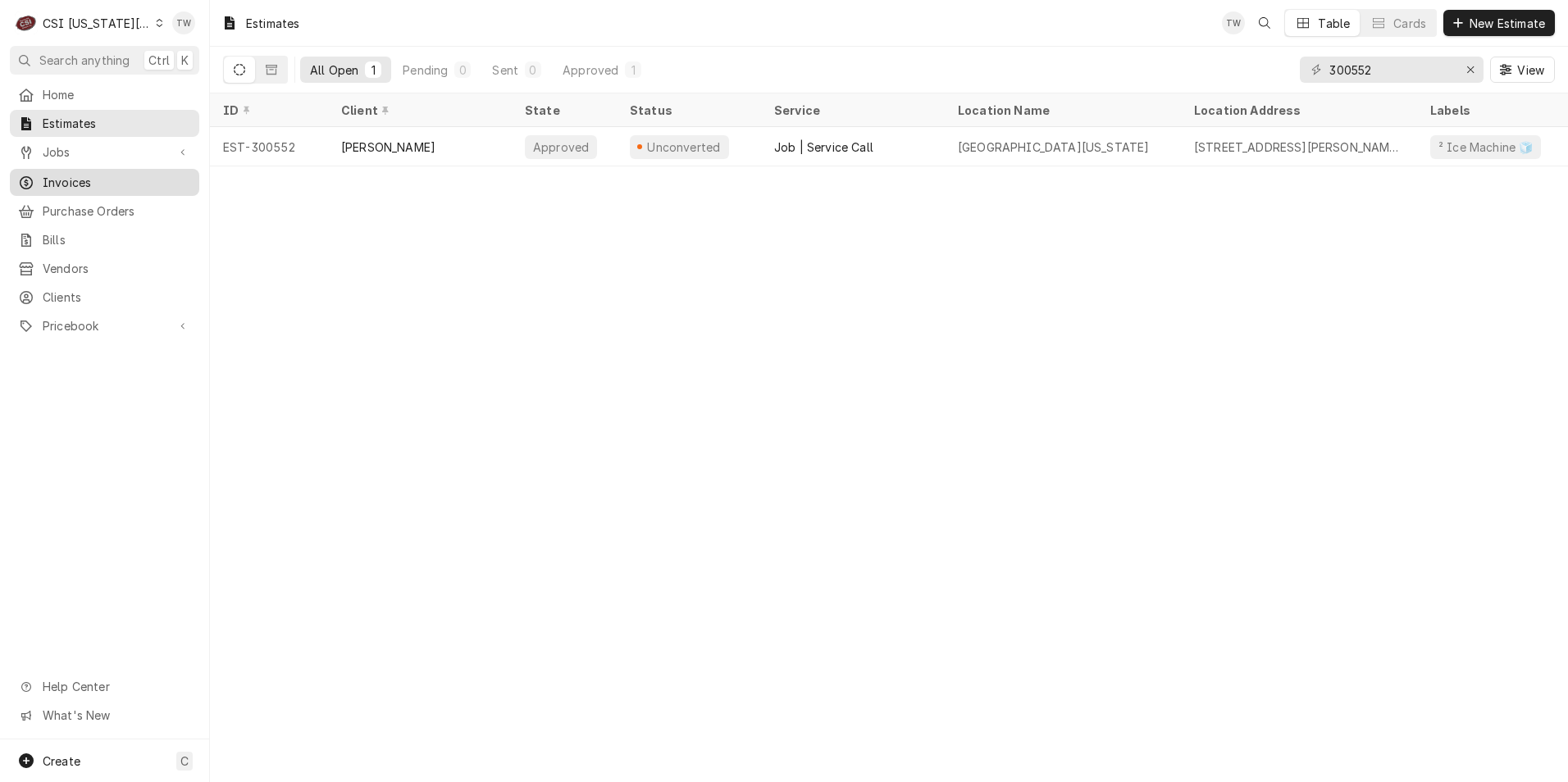
click at [104, 173] on span "Invoices" at bounding box center [117, 182] width 148 height 18
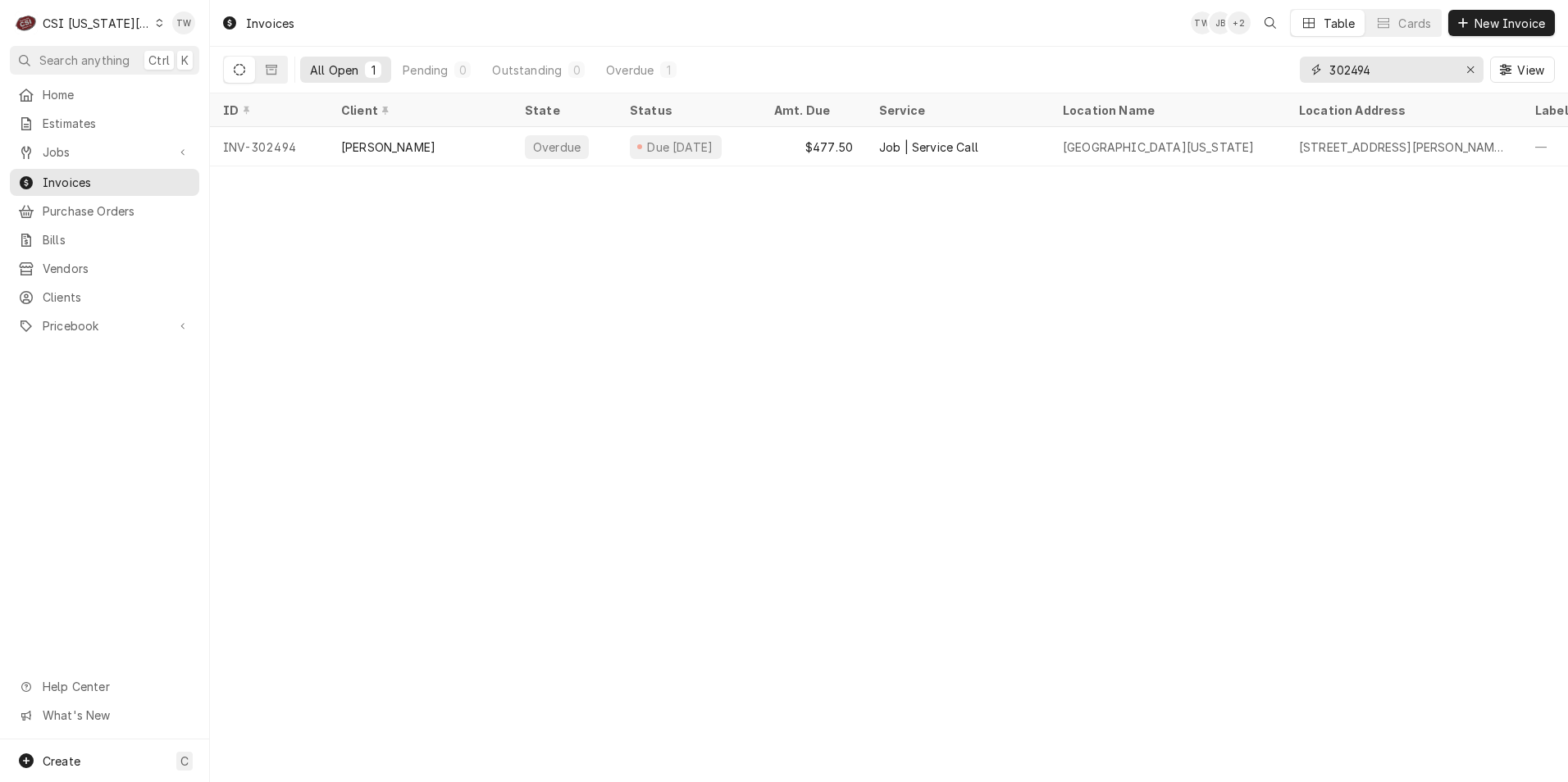
drag, startPoint x: 1380, startPoint y: 65, endPoint x: 1201, endPoint y: 38, distance: 181.0
click at [1201, 38] on div "Invoices TW JB + 2 Table Cards New Invoice All Open 1 Pending 0 Outstanding 0 O…" at bounding box center [889, 46] width 1358 height 93
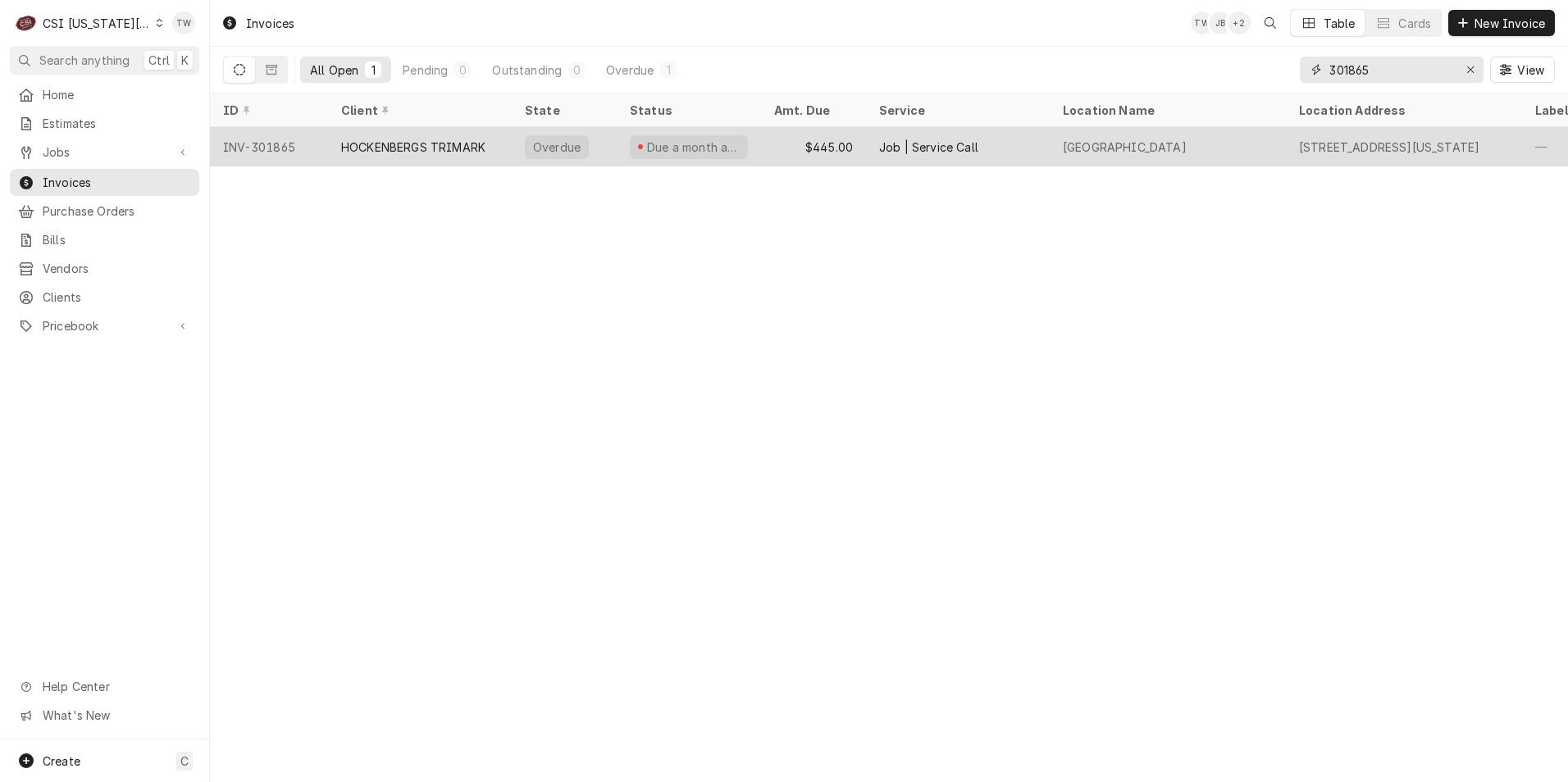
type input "301865"
click at [480, 149] on div "HOCKENBERGS TRIMARK" at bounding box center [413, 147] width 144 height 18
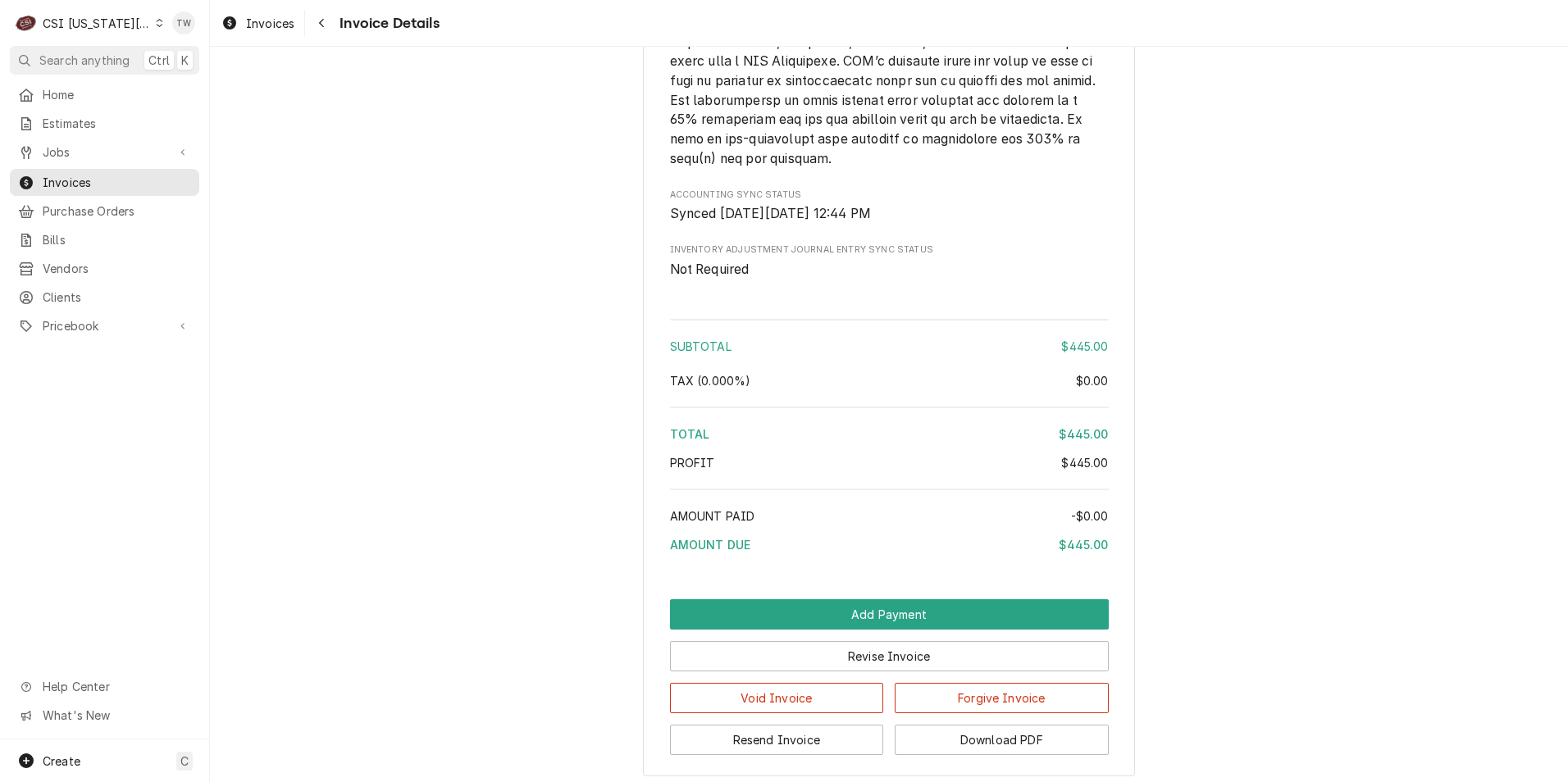
scroll to position [2675, 0]
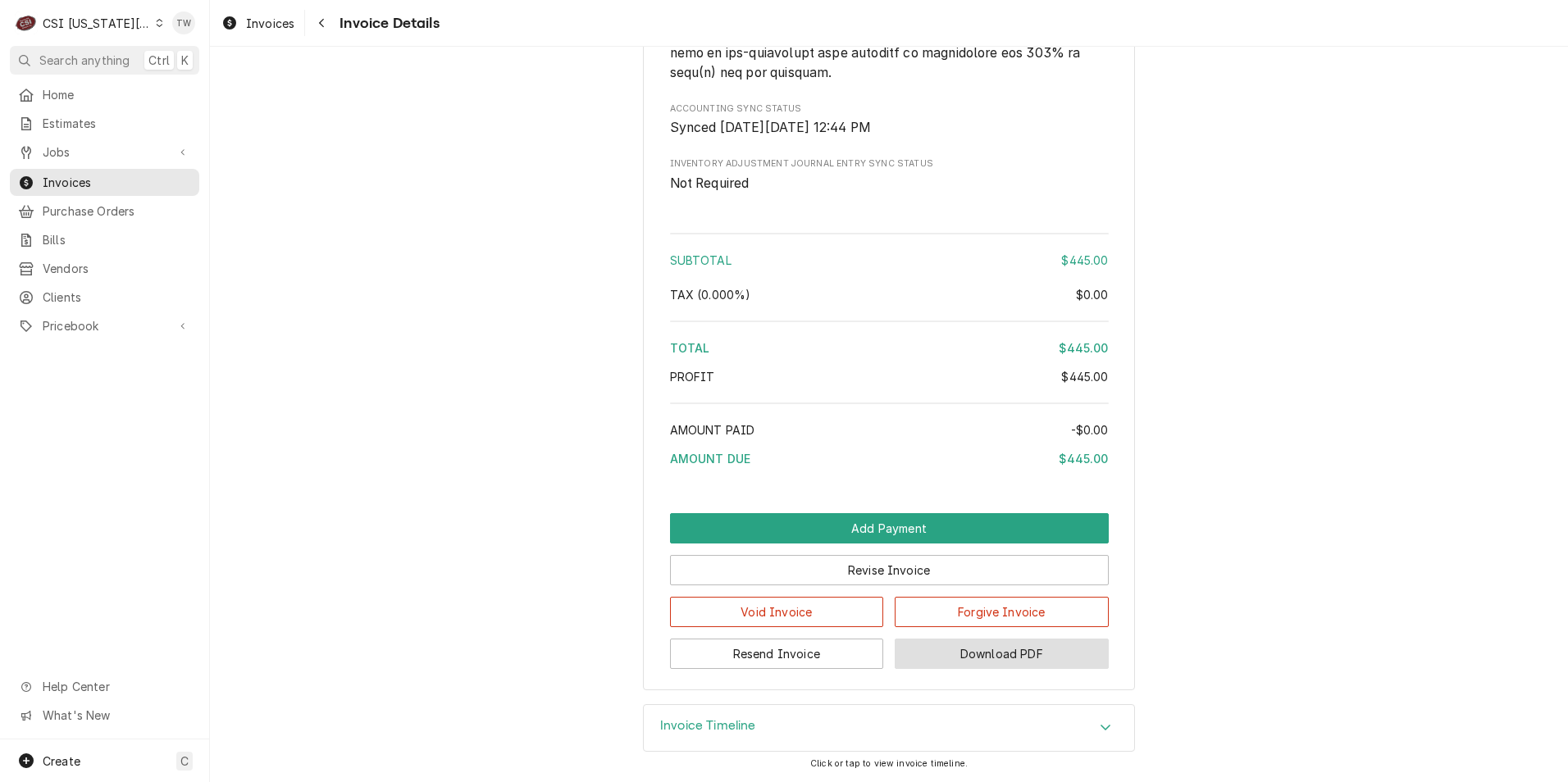
click at [1001, 649] on button "Download PDF" at bounding box center [1001, 654] width 214 height 30
click at [1015, 656] on button "Download PDF" at bounding box center [1001, 654] width 214 height 30
drag, startPoint x: 317, startPoint y: 24, endPoint x: 349, endPoint y: 34, distance: 33.5
click at [317, 24] on div "Navigate back" at bounding box center [322, 23] width 17 height 17
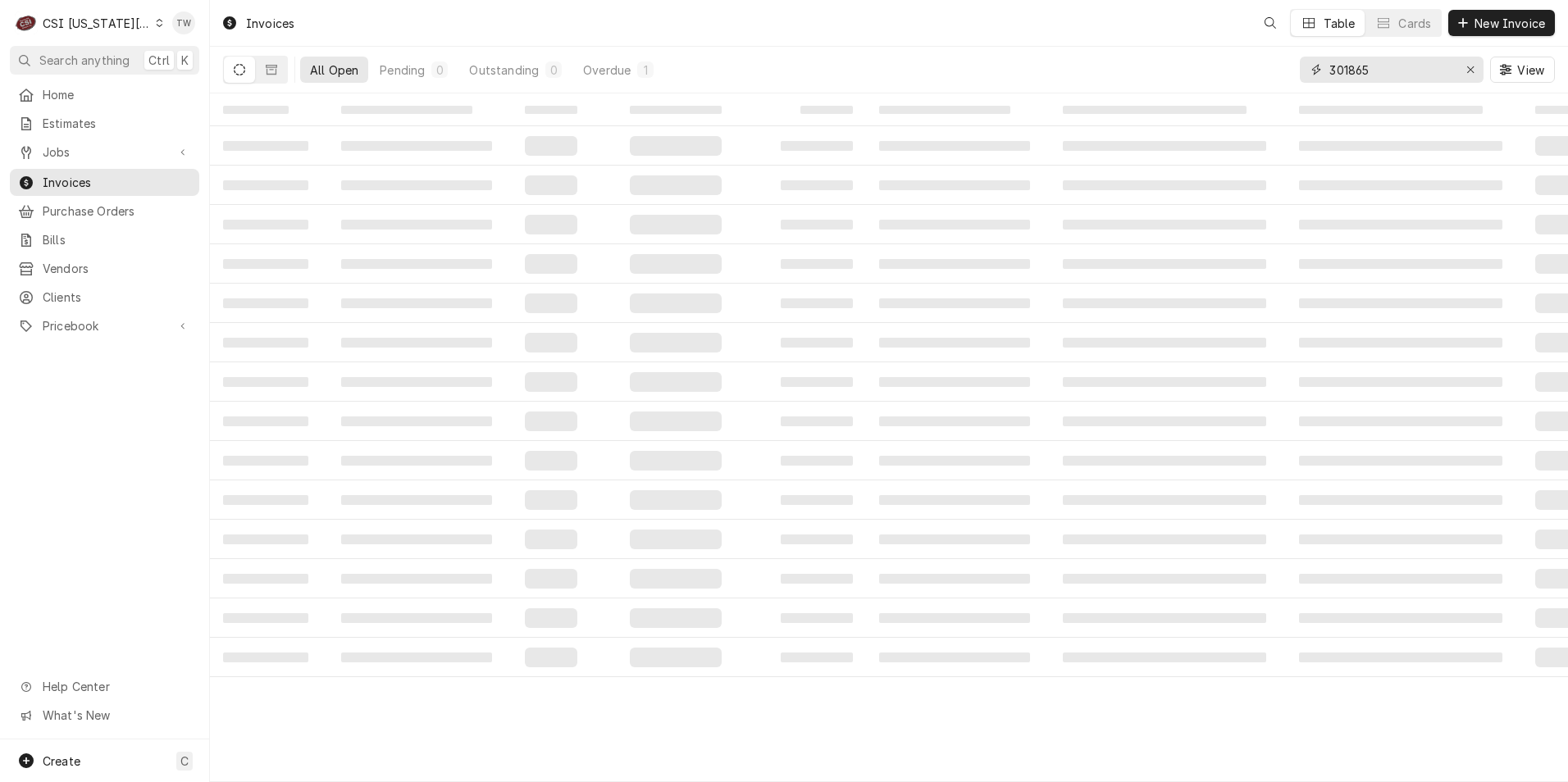
drag, startPoint x: 1393, startPoint y: 71, endPoint x: 1015, endPoint y: 49, distance: 378.6
click at [1015, 49] on div "All Open Pending 0 Outstanding 0 Overdue 1 301865 View" at bounding box center [889, 70] width 1332 height 46
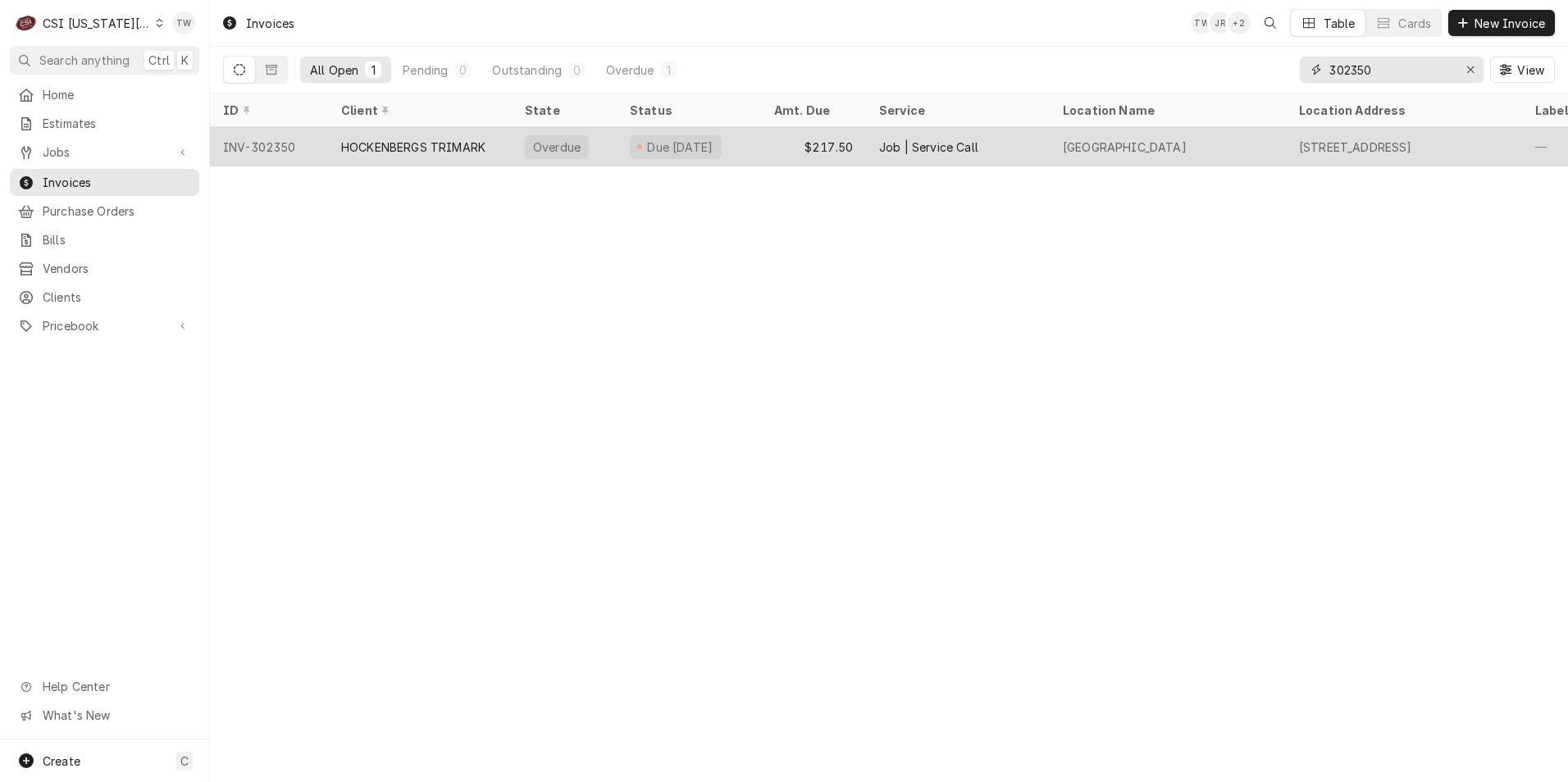
type input "302350"
click at [741, 148] on div "Due 9 days ago" at bounding box center [688, 147] width 144 height 39
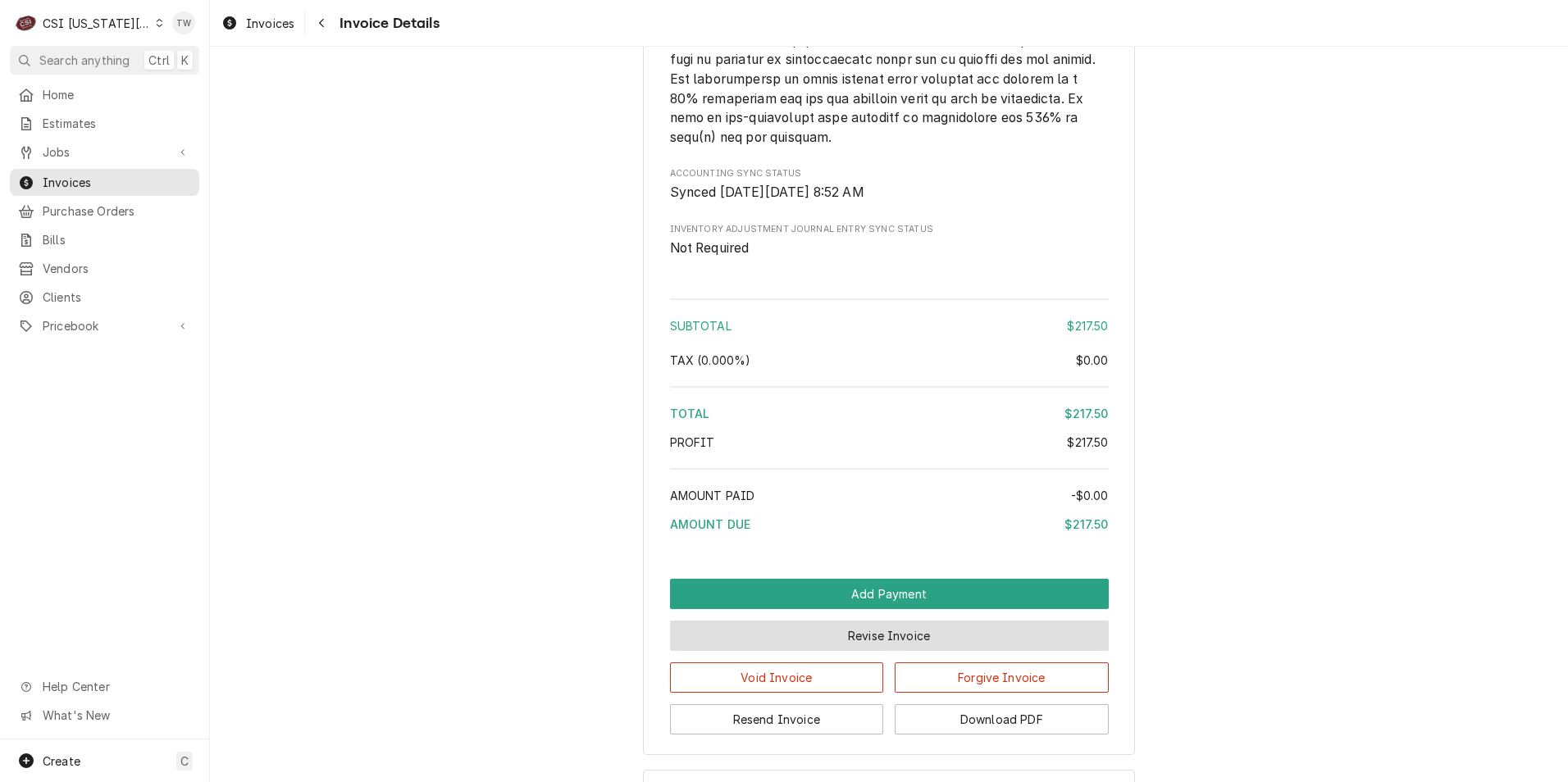
scroll to position [2603, 0]
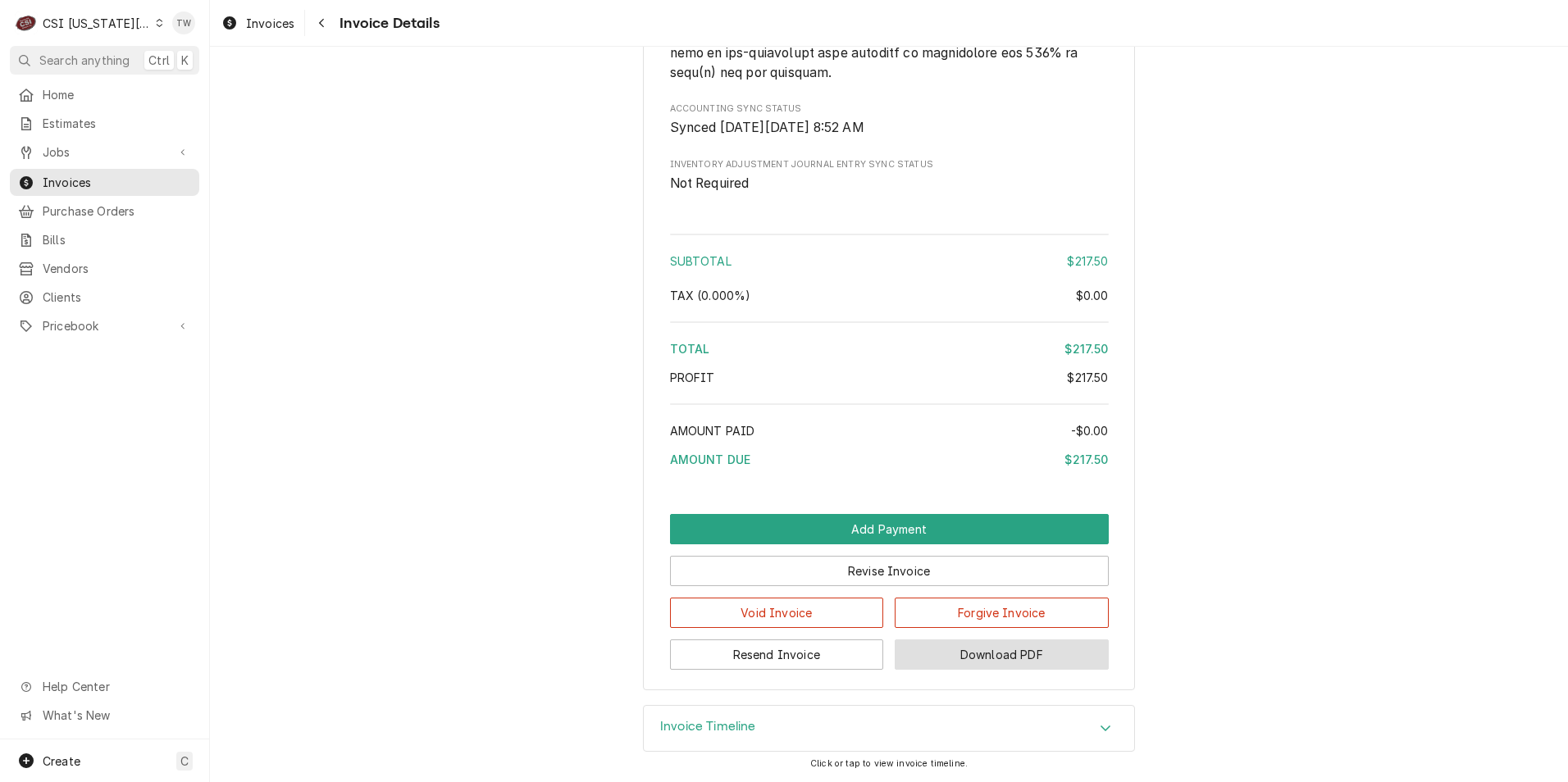
click at [1058, 640] on button "Download PDF" at bounding box center [1001, 655] width 214 height 30
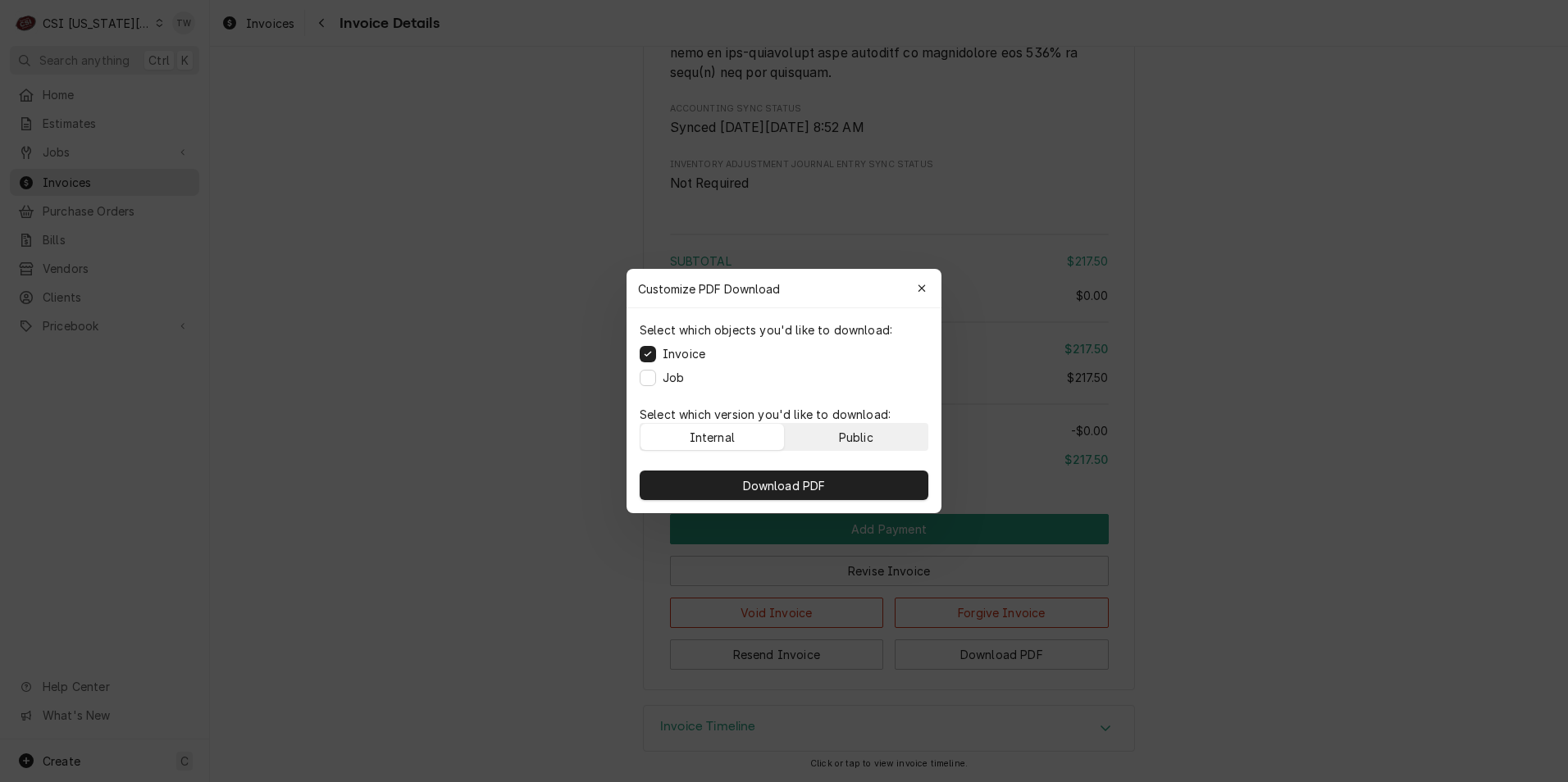
click at [868, 448] on button "Public" at bounding box center [856, 437] width 143 height 26
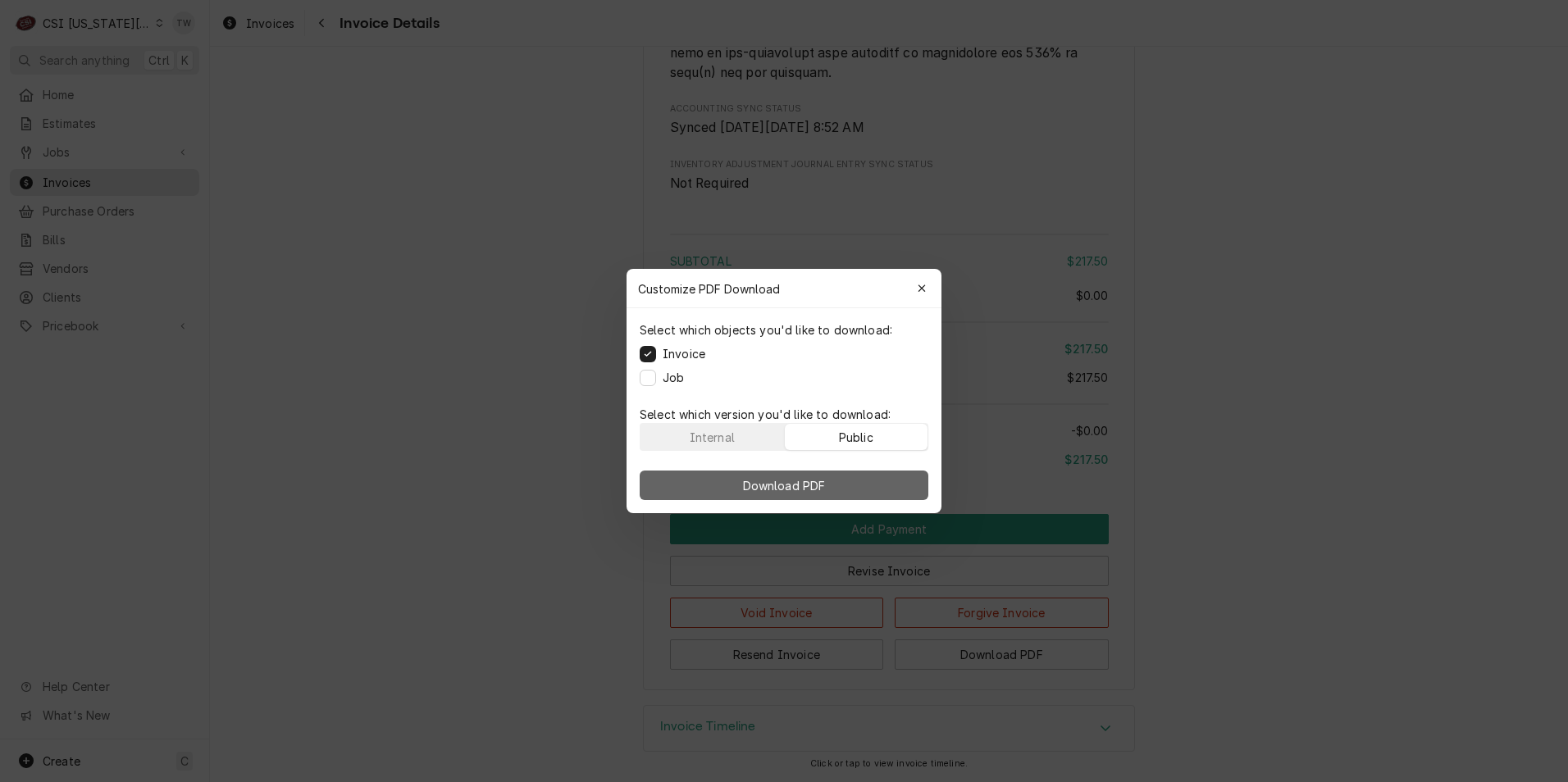
click at [861, 479] on button "Download PDF" at bounding box center [784, 484] width 288 height 29
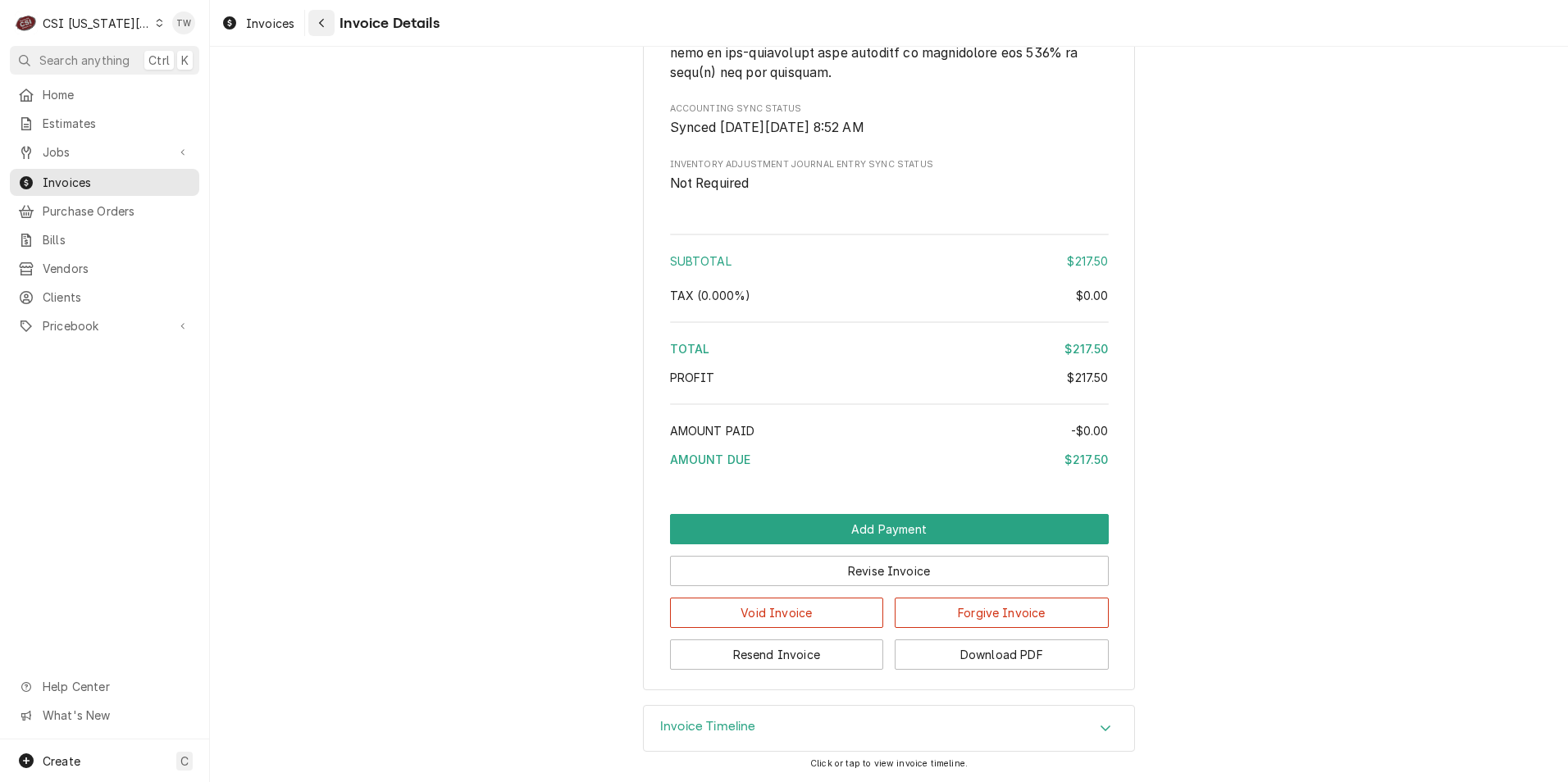
click at [317, 23] on div "Navigate back" at bounding box center [322, 23] width 17 height 17
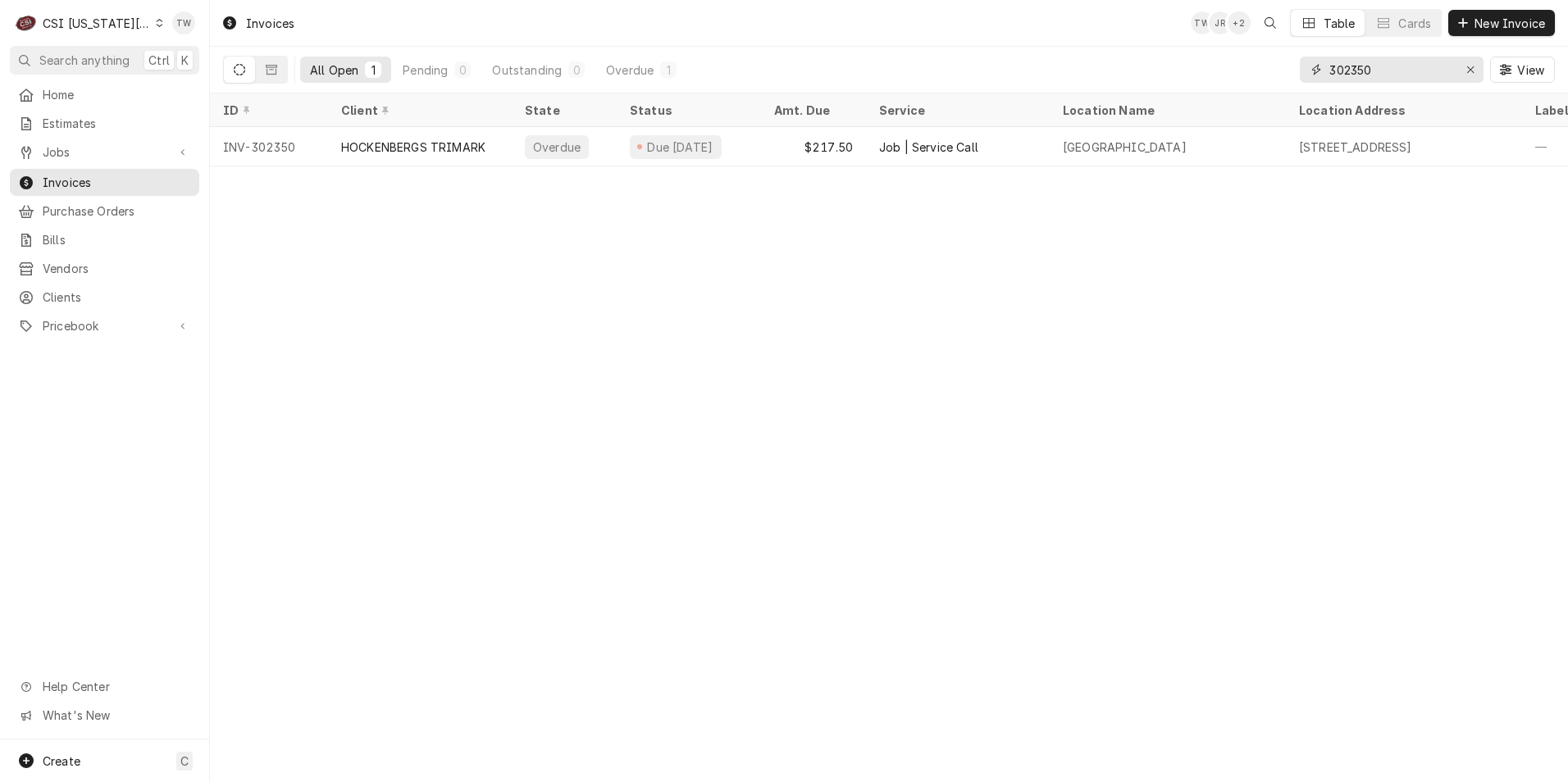
drag, startPoint x: 1381, startPoint y: 66, endPoint x: 1294, endPoint y: 52, distance: 88.1
click at [1294, 52] on div "All Open 1 Pending 0 Outstanding 0 Overdue 1 302350 View" at bounding box center [889, 70] width 1332 height 46
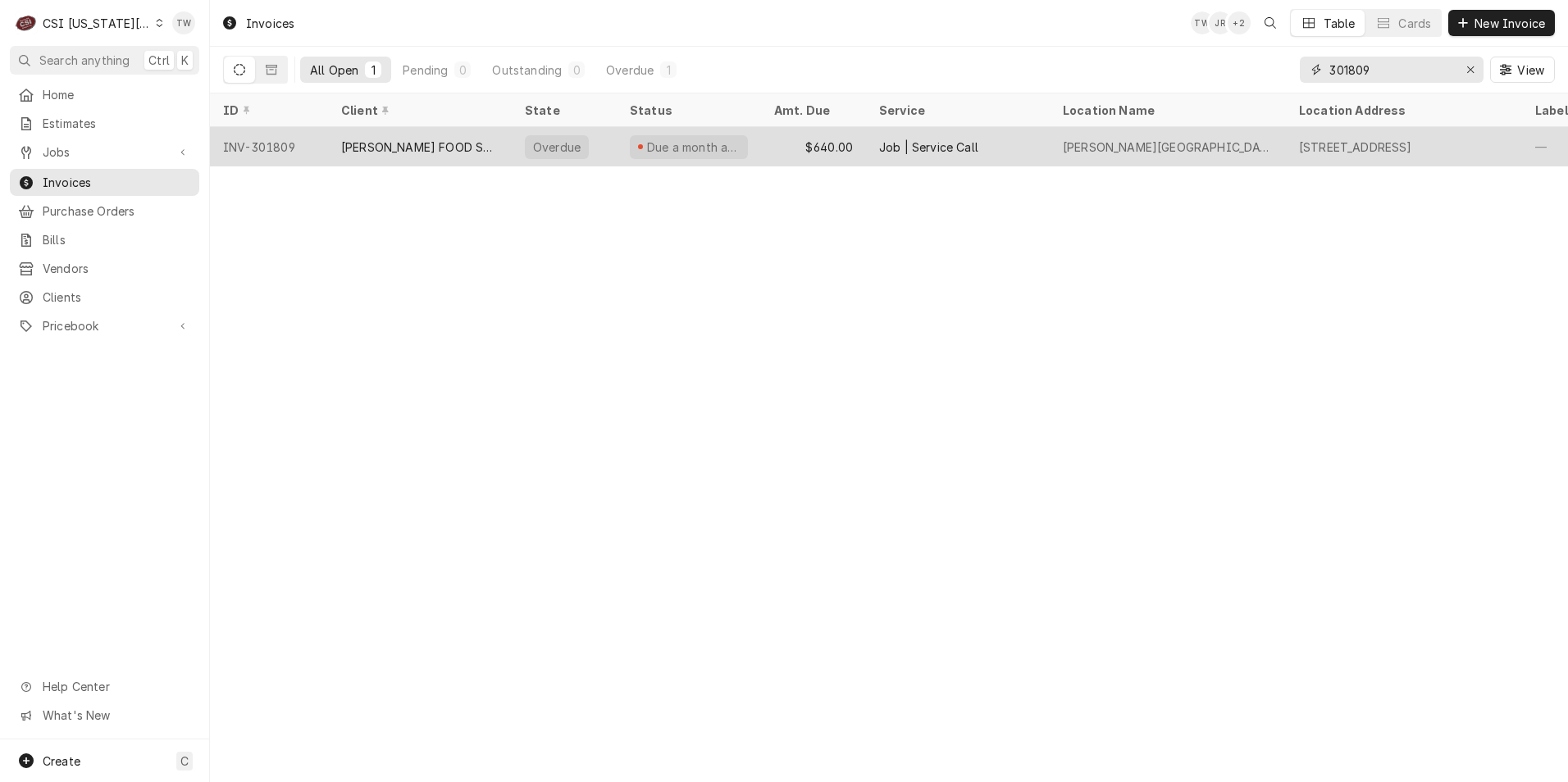
type input "301809"
click at [430, 138] on div "[PERSON_NAME] FOOD SERVICE EQUIPMENT (1)" at bounding box center [420, 147] width 158 height 18
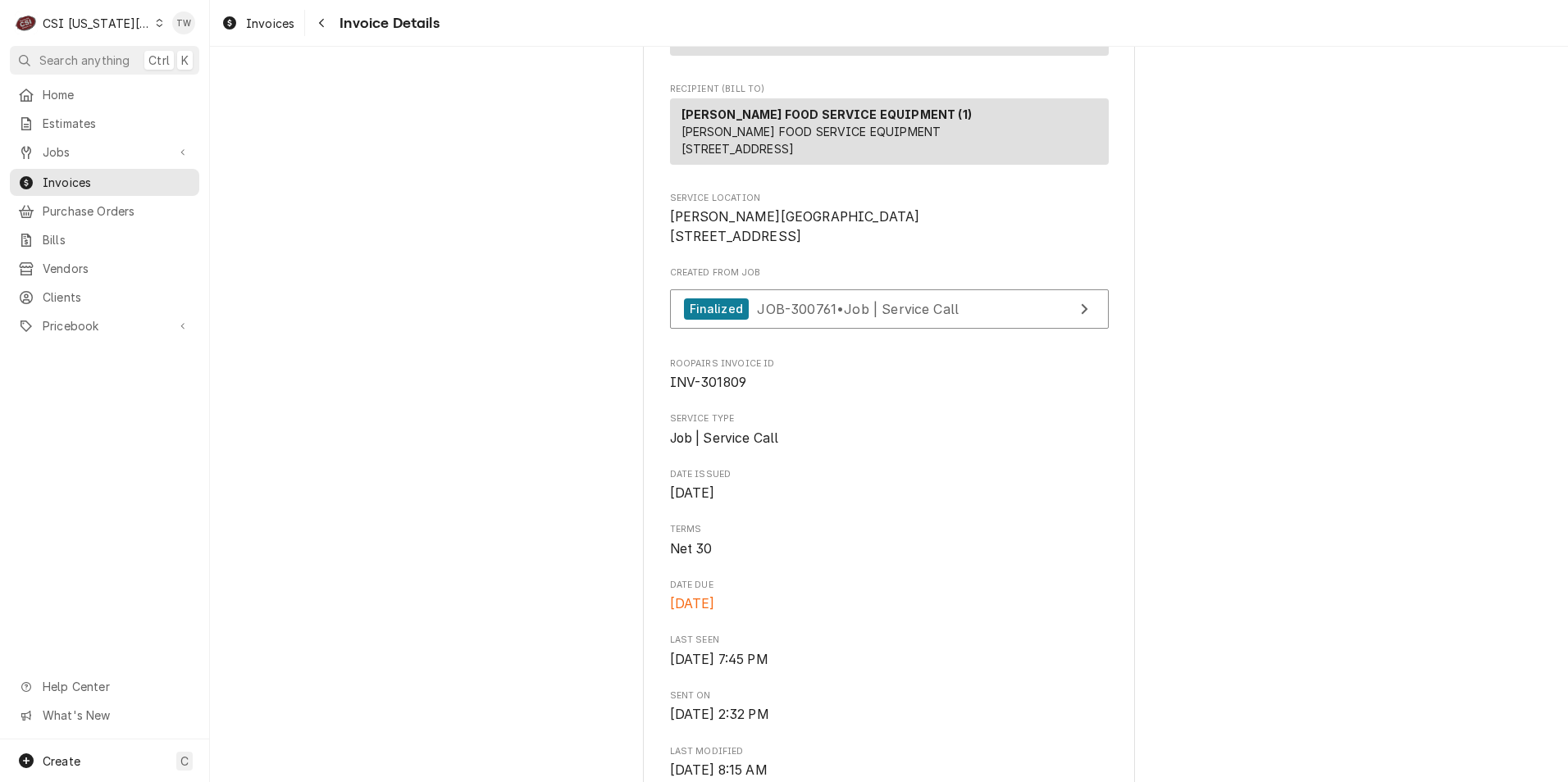
scroll to position [246, 0]
click at [976, 328] on link "Finalized JOB-300761 • Job | Service Call" at bounding box center [889, 308] width 439 height 40
click at [330, 26] on div "Navigate back" at bounding box center [322, 23] width 17 height 17
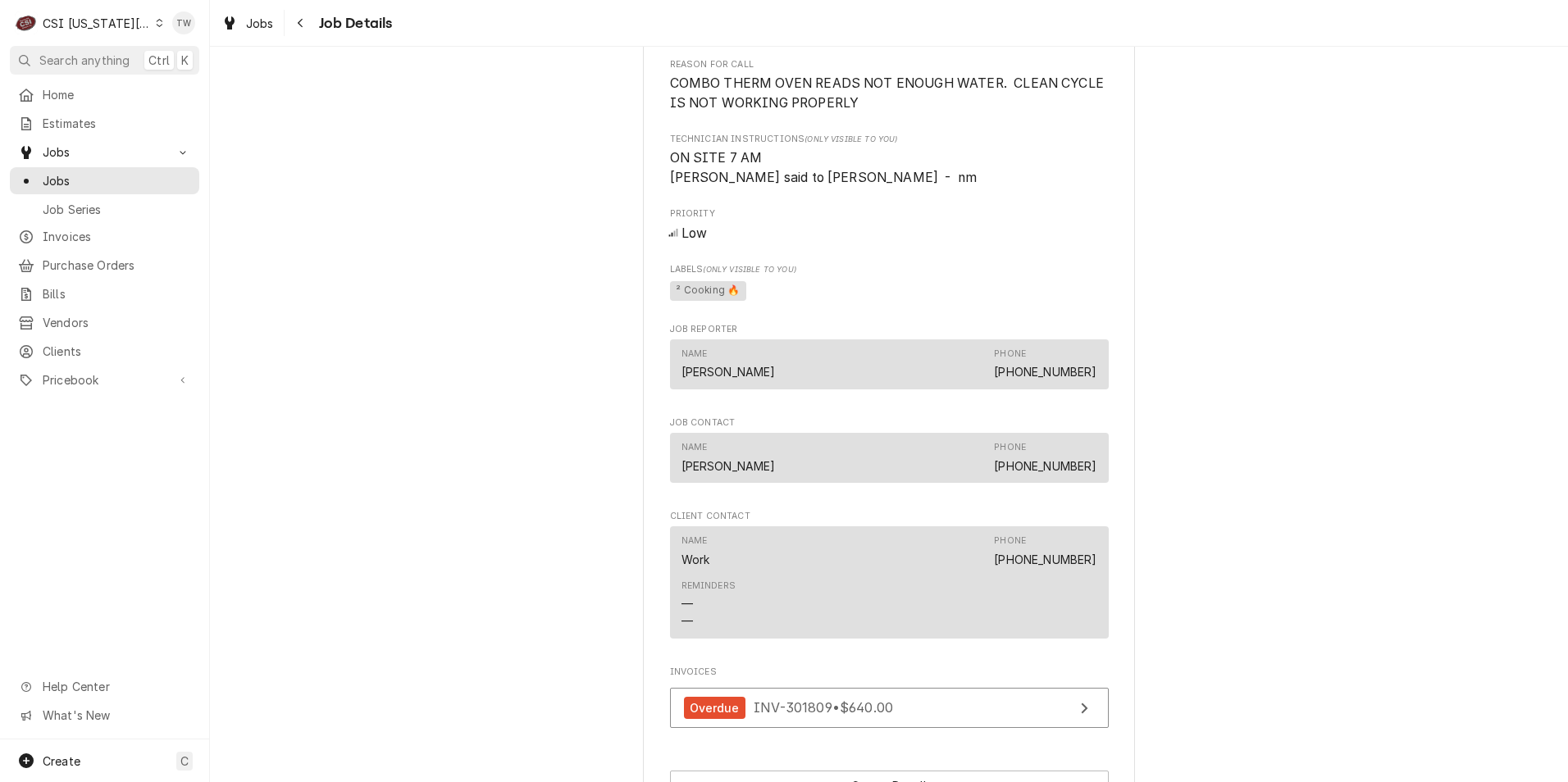
scroll to position [820, 0]
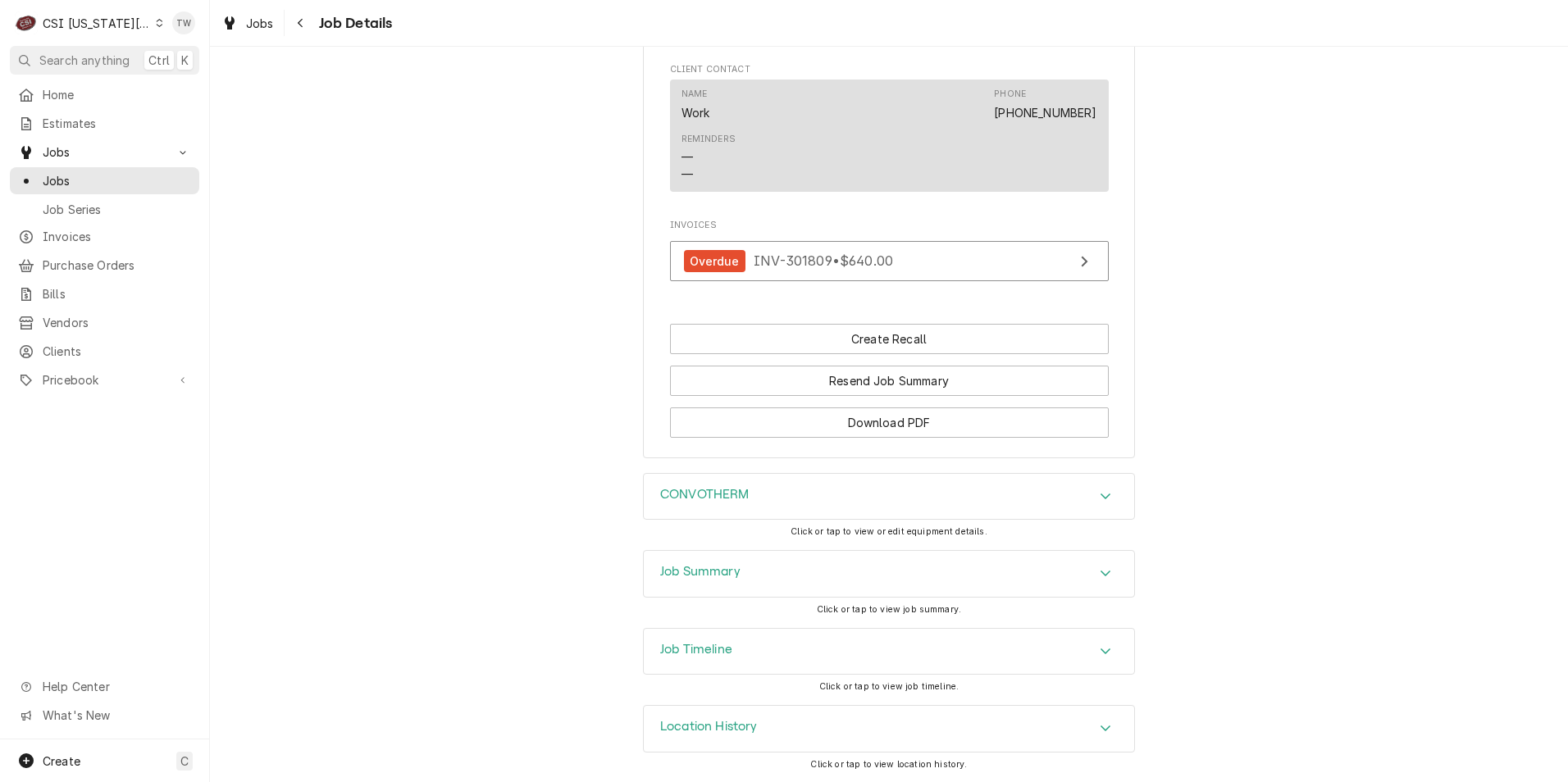
click at [733, 571] on h3 "Job Summary" at bounding box center [700, 572] width 80 height 16
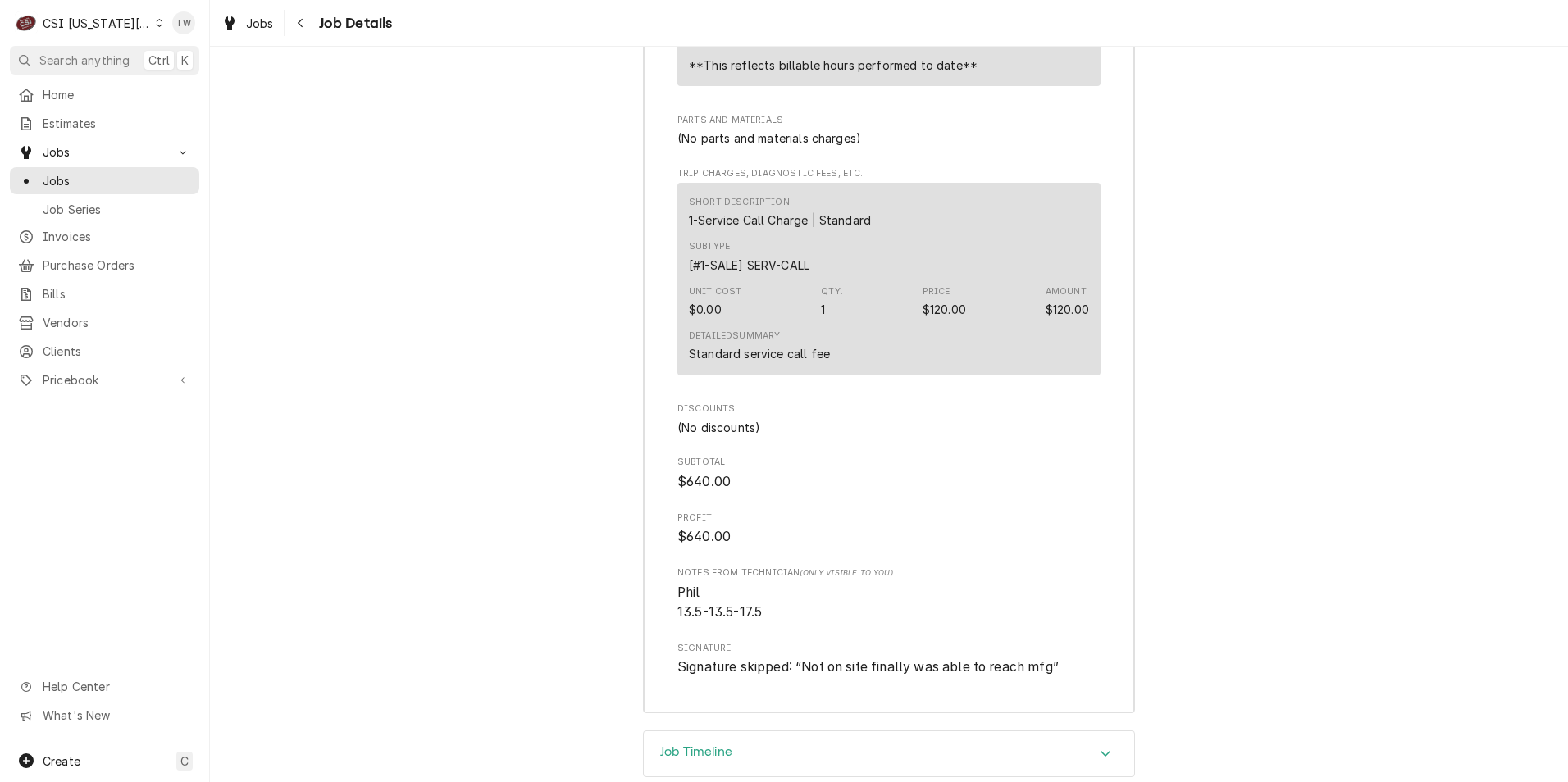
scroll to position [4208, 0]
click at [299, 22] on icon "Navigate back" at bounding box center [300, 23] width 5 height 9
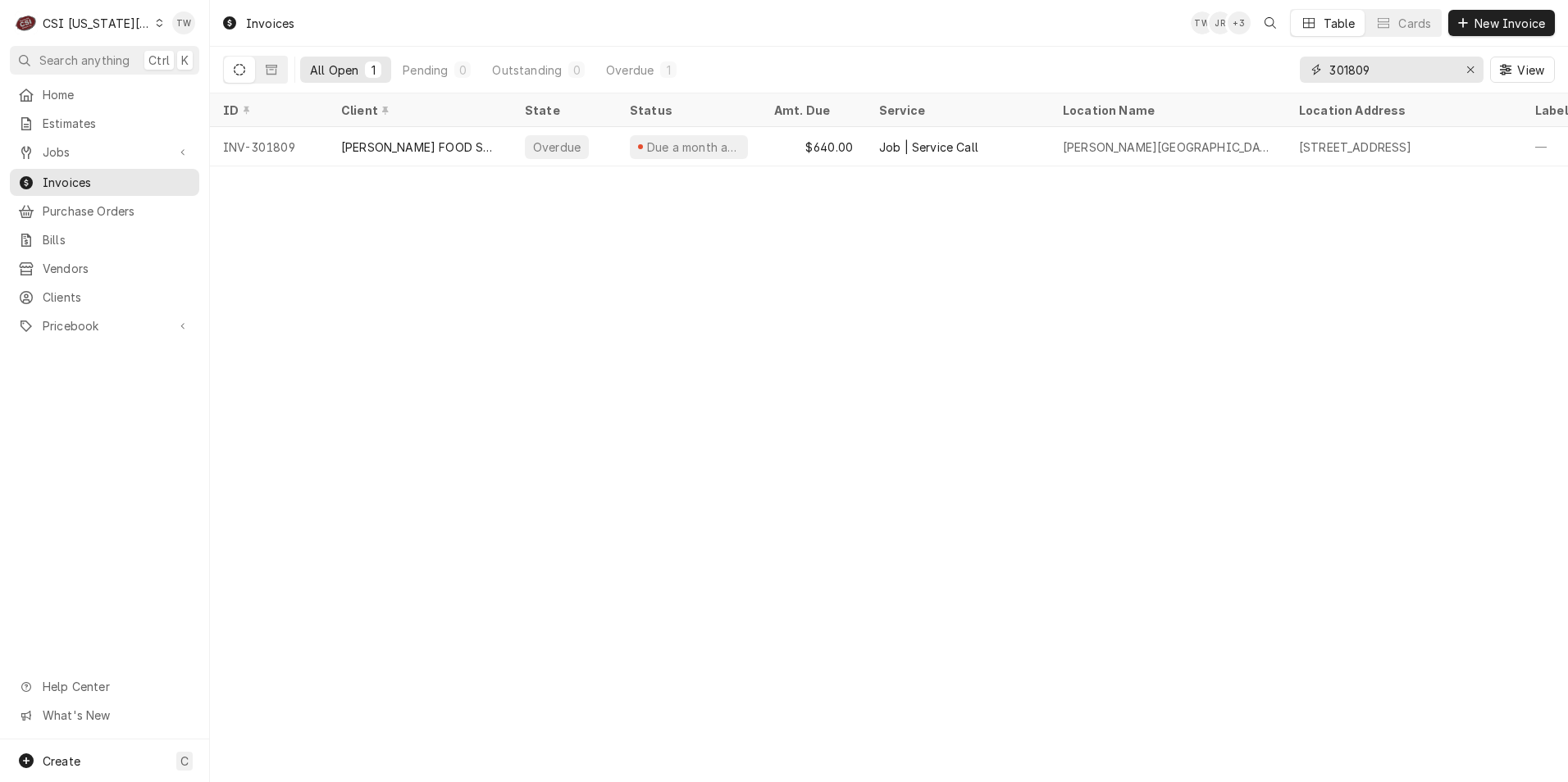
drag, startPoint x: 1378, startPoint y: 75, endPoint x: 1249, endPoint y: 51, distance: 131.2
click at [1249, 51] on div "All Open 1 Pending 0 Outstanding 0 Overdue 1 301809 View" at bounding box center [889, 70] width 1332 height 46
type input "301047"
